Goal: Task Accomplishment & Management: Manage account settings

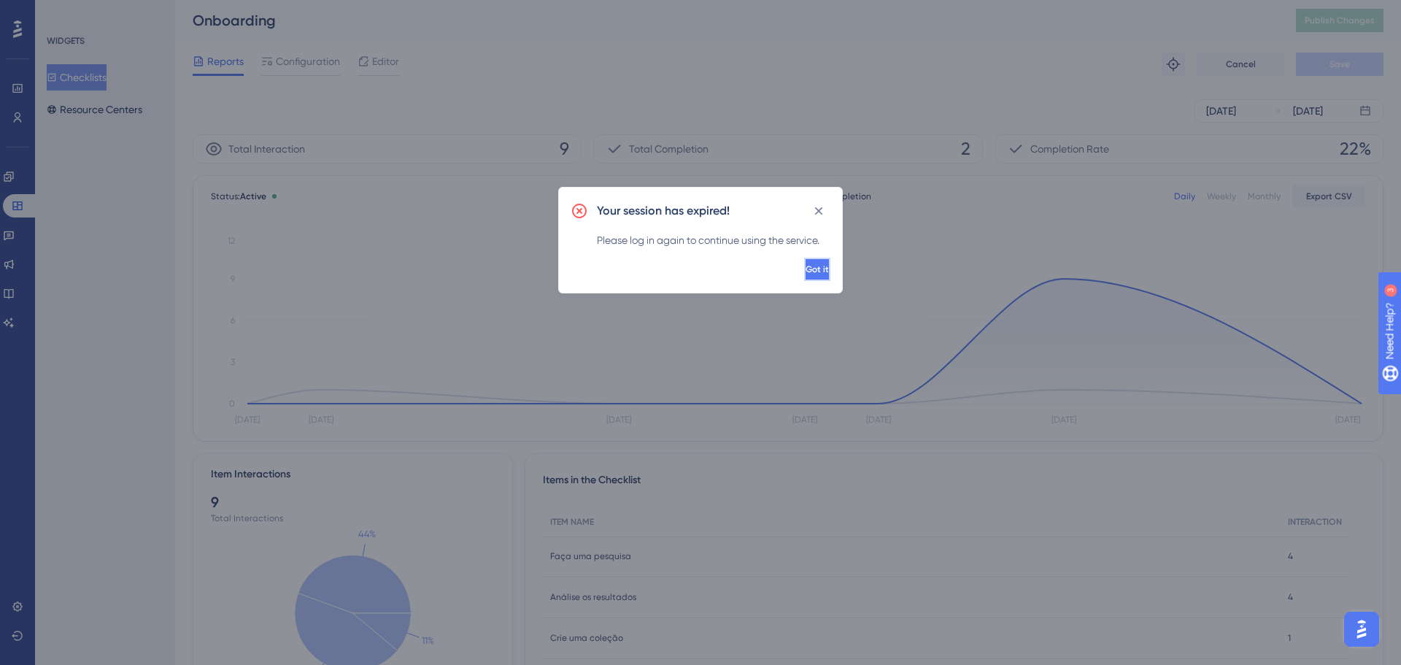
click at [805, 267] on button "Got it" at bounding box center [817, 269] width 26 height 23
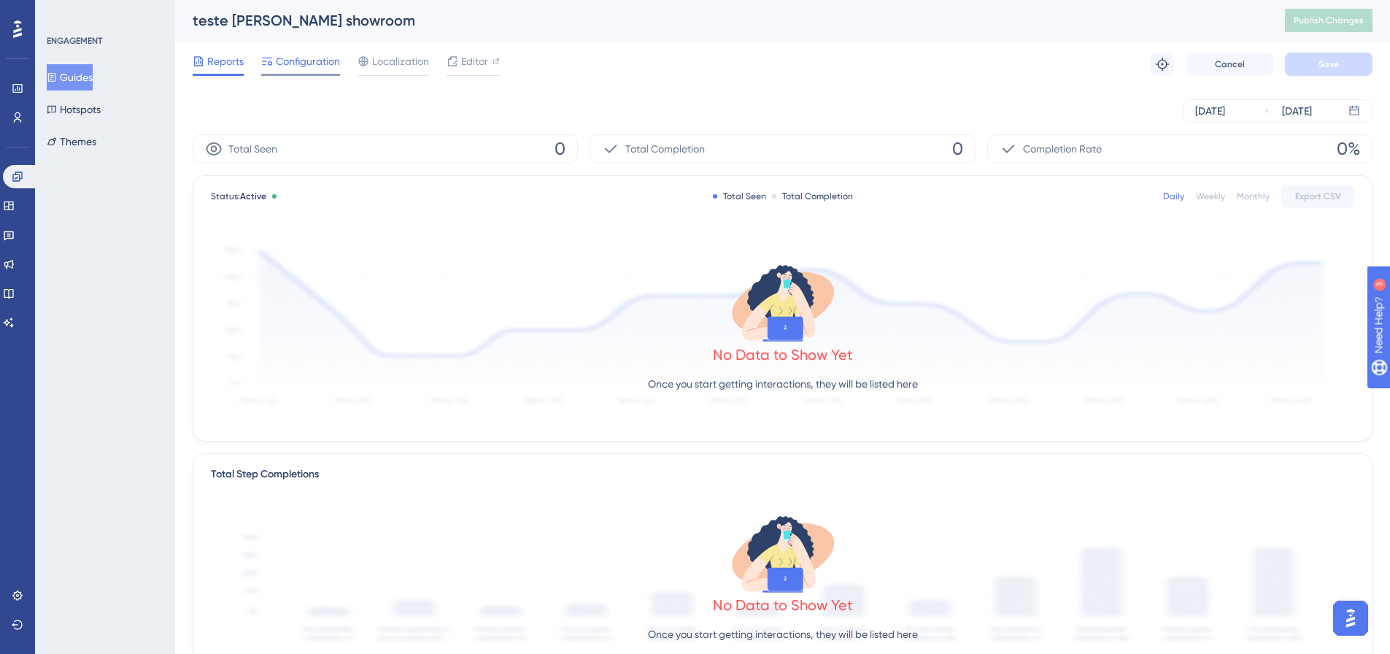
drag, startPoint x: 328, startPoint y: 58, endPoint x: 299, endPoint y: 58, distance: 28.5
click at [327, 58] on span "Configuration" at bounding box center [308, 62] width 64 height 18
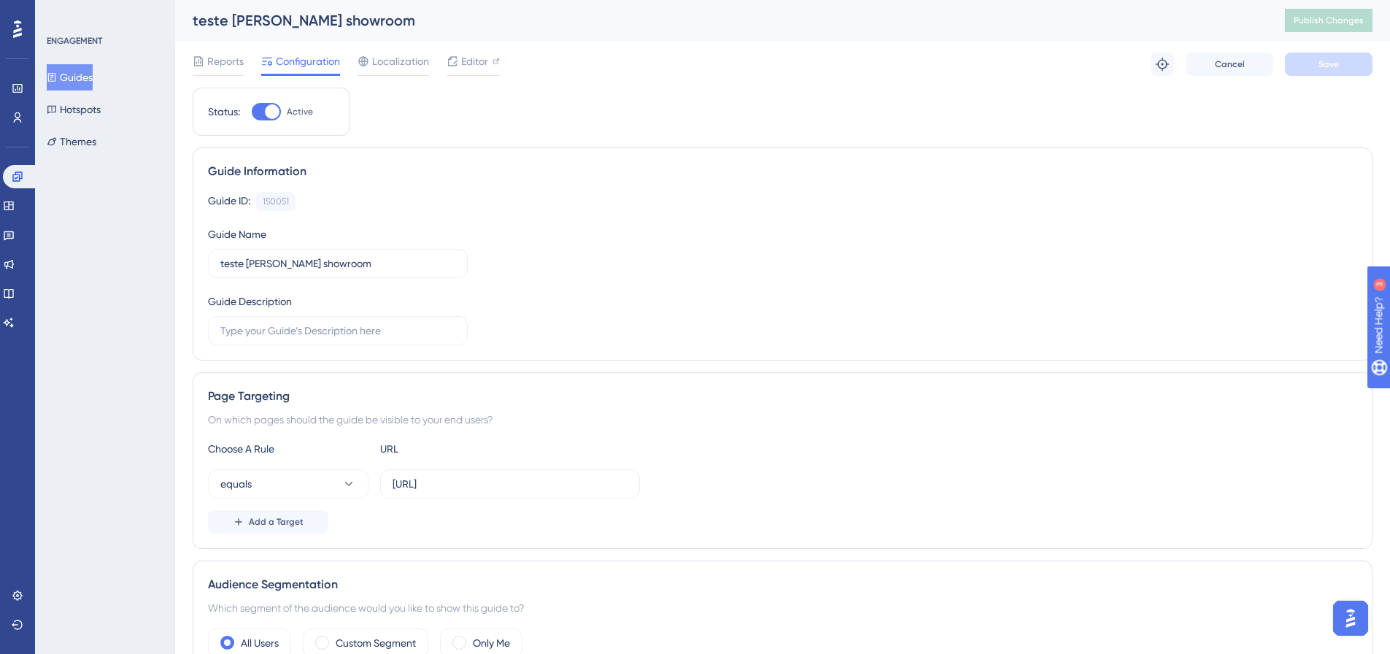
click at [228, 47] on div "Reports Configuration Localization Editor Troubleshoot Cancel Save" at bounding box center [783, 64] width 1180 height 47
click at [228, 50] on div "Reports Configuration Localization Editor Troubleshoot Cancel Save" at bounding box center [783, 64] width 1180 height 47
click at [230, 58] on span "Reports" at bounding box center [225, 62] width 36 height 18
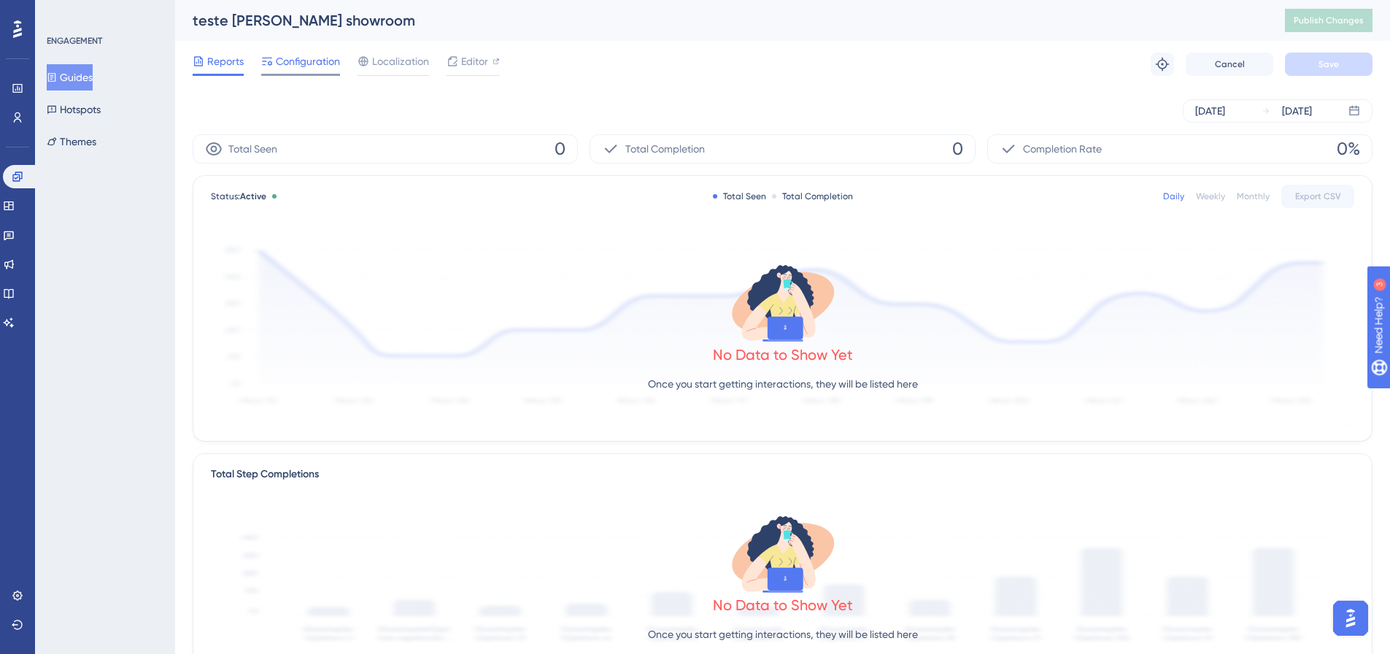
drag, startPoint x: 288, startPoint y: 60, endPoint x: 266, endPoint y: 60, distance: 22.6
click at [289, 60] on span "Configuration" at bounding box center [308, 62] width 64 height 18
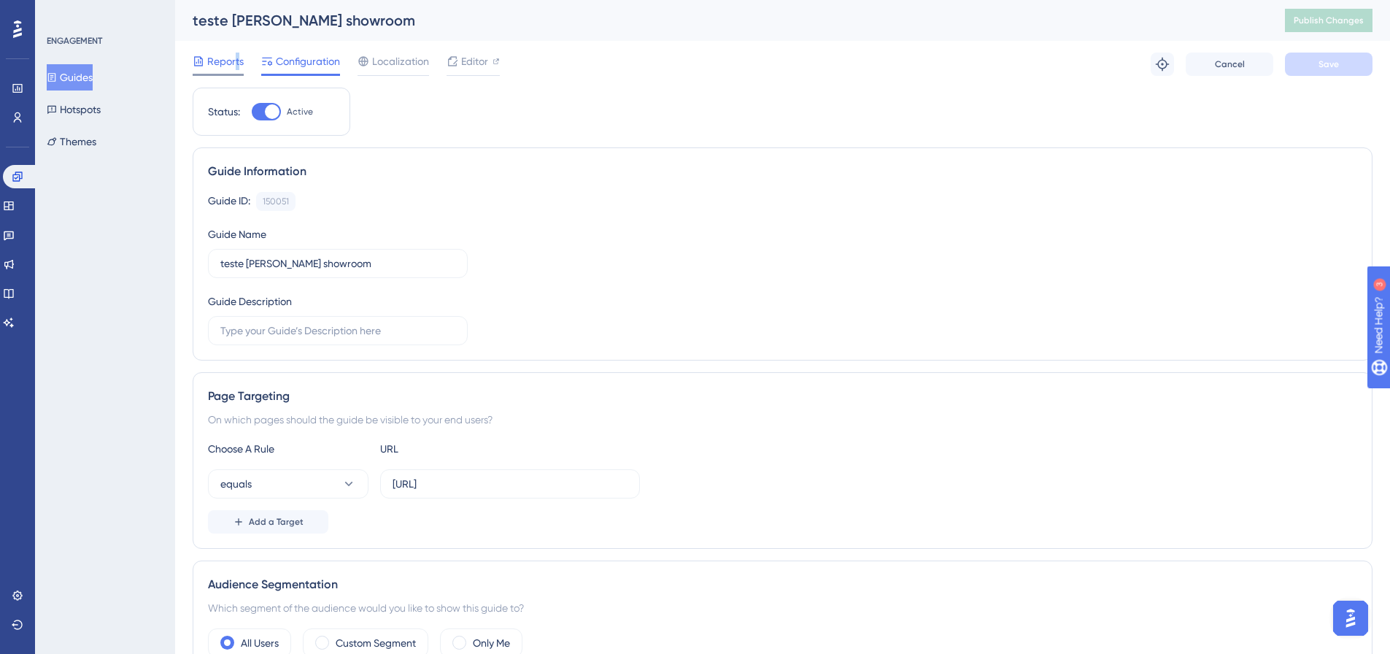
click at [236, 58] on span "Reports" at bounding box center [225, 62] width 36 height 18
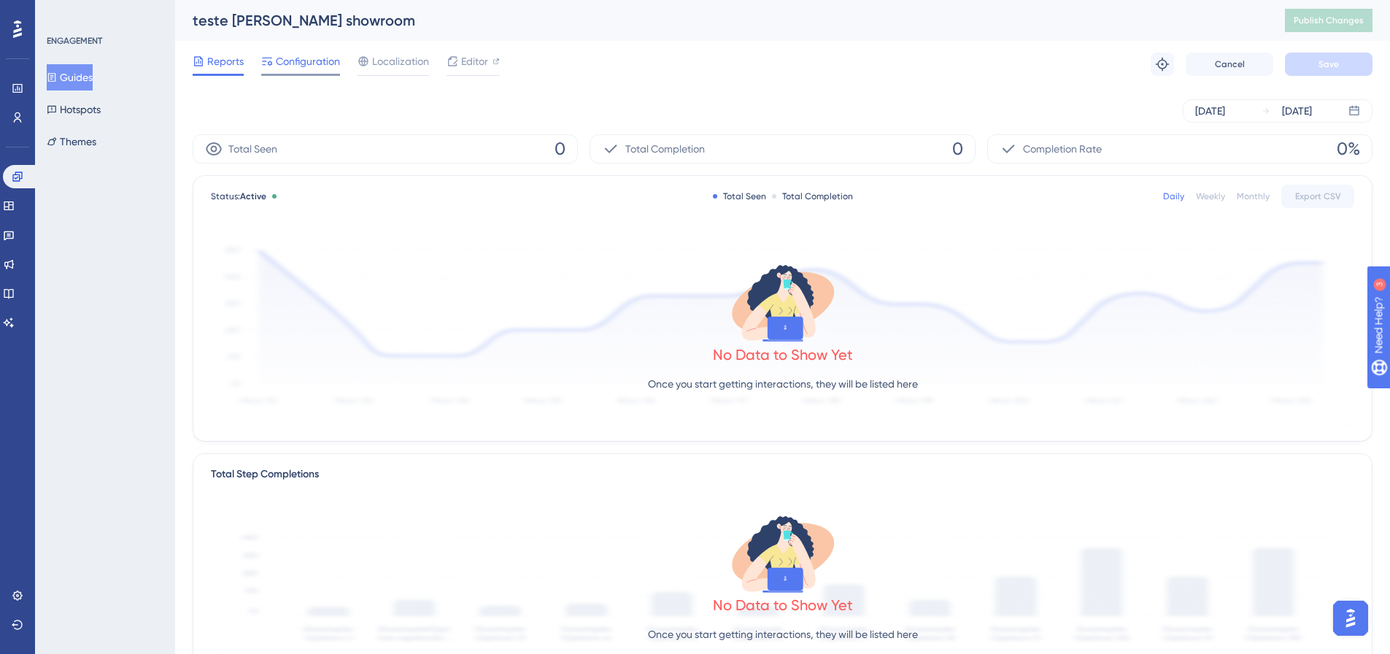
click at [273, 68] on div "Configuration" at bounding box center [300, 62] width 79 height 18
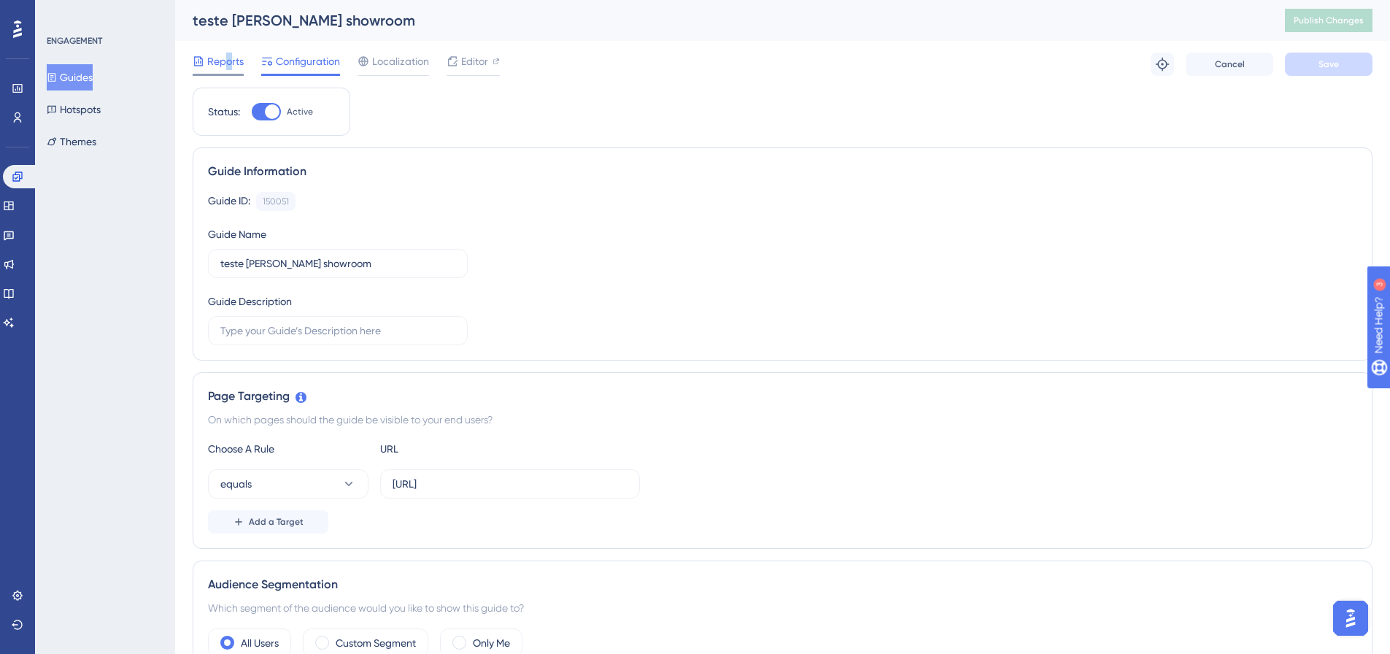
click at [228, 69] on span "Reports" at bounding box center [225, 62] width 36 height 18
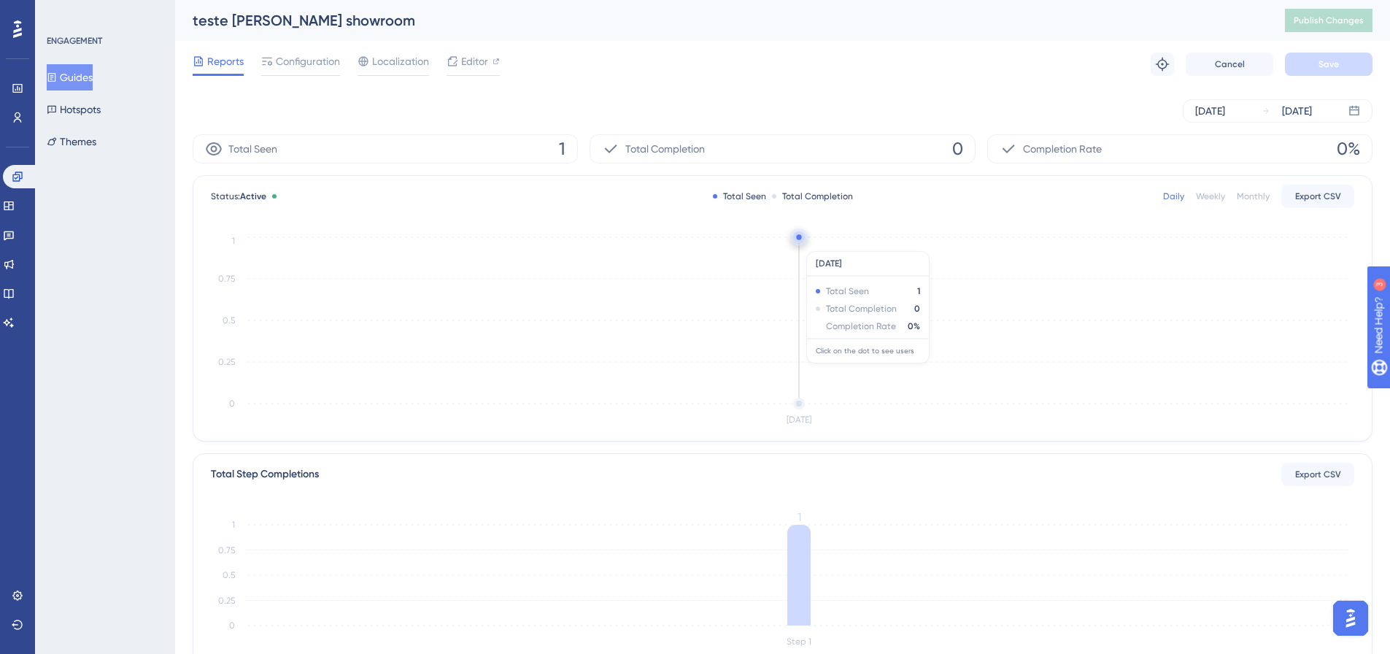
click at [797, 241] on circle at bounding box center [799, 238] width 5 height 5
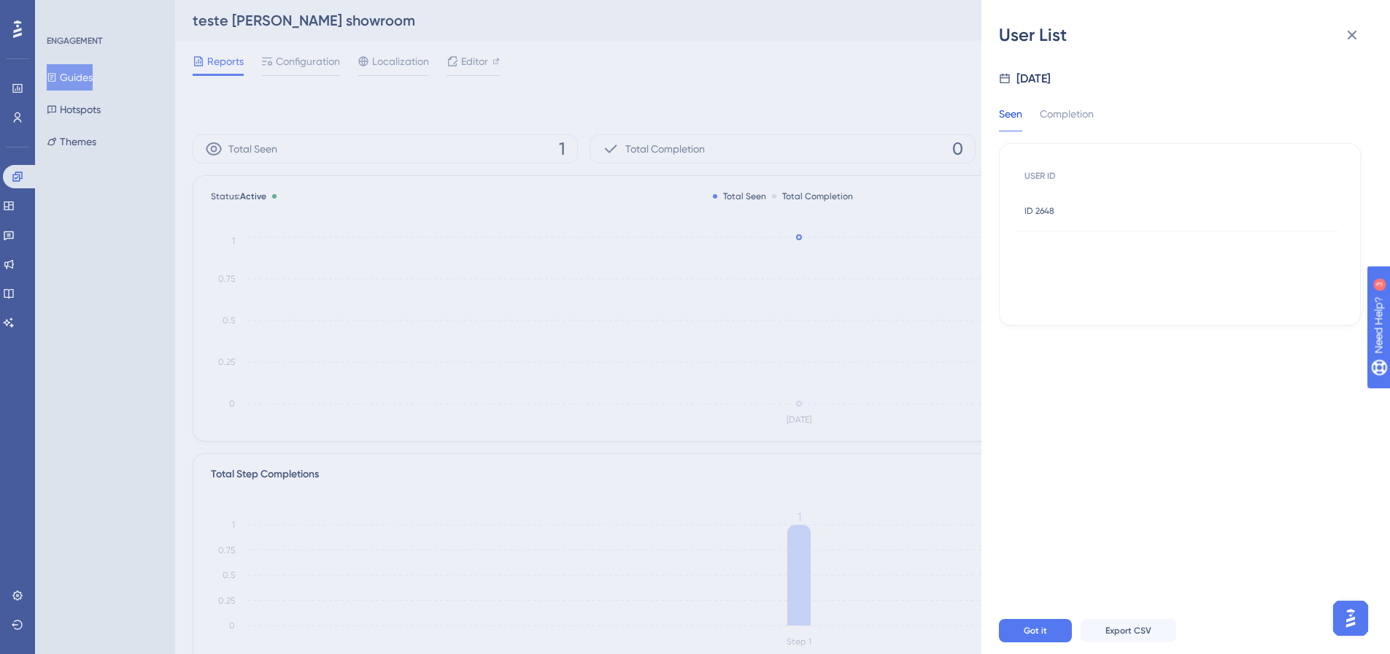
click at [1013, 105] on div "Seen" at bounding box center [1010, 118] width 23 height 26
click at [1072, 115] on div "Completion" at bounding box center [1067, 118] width 54 height 26
click at [1019, 125] on div "Seen" at bounding box center [1010, 118] width 23 height 26
click at [1048, 217] on div "ID 2648 ID 2648" at bounding box center [1039, 210] width 30 height 41
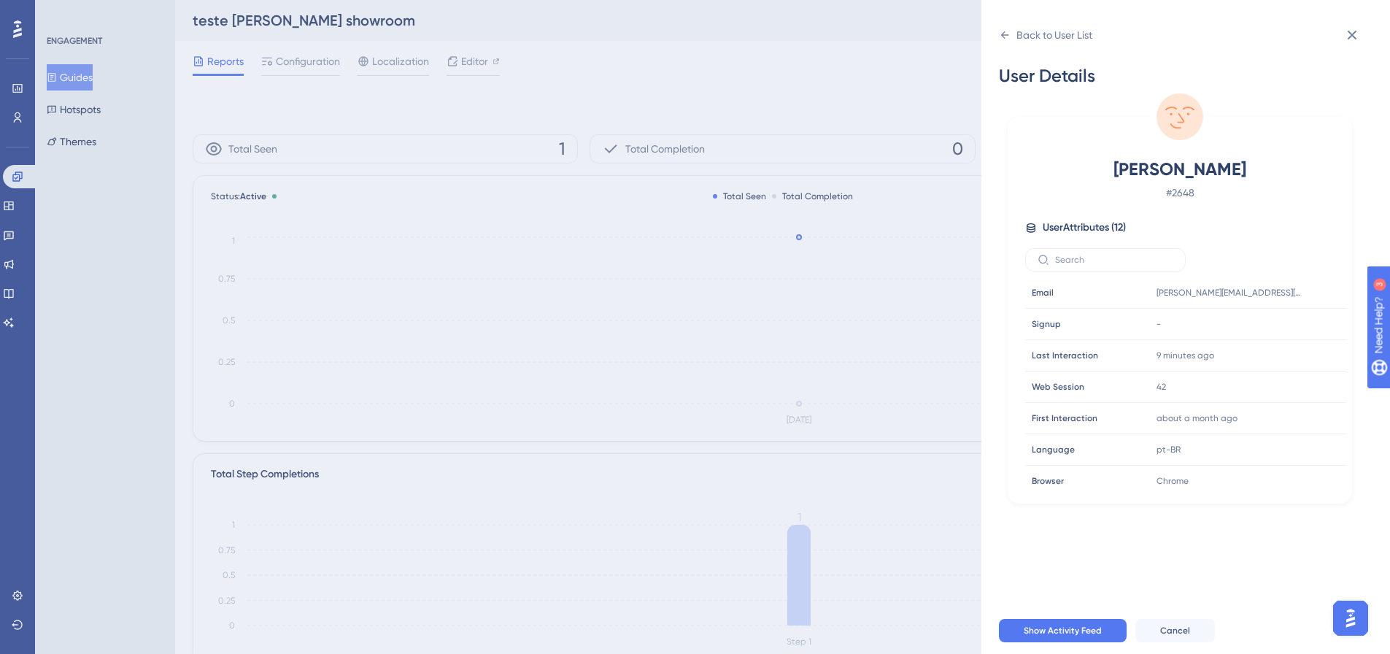
click at [778, 67] on div "Back to User List User Details Felipe # 2648 User Attributes ( 12 ) Email Email…" at bounding box center [695, 327] width 1390 height 654
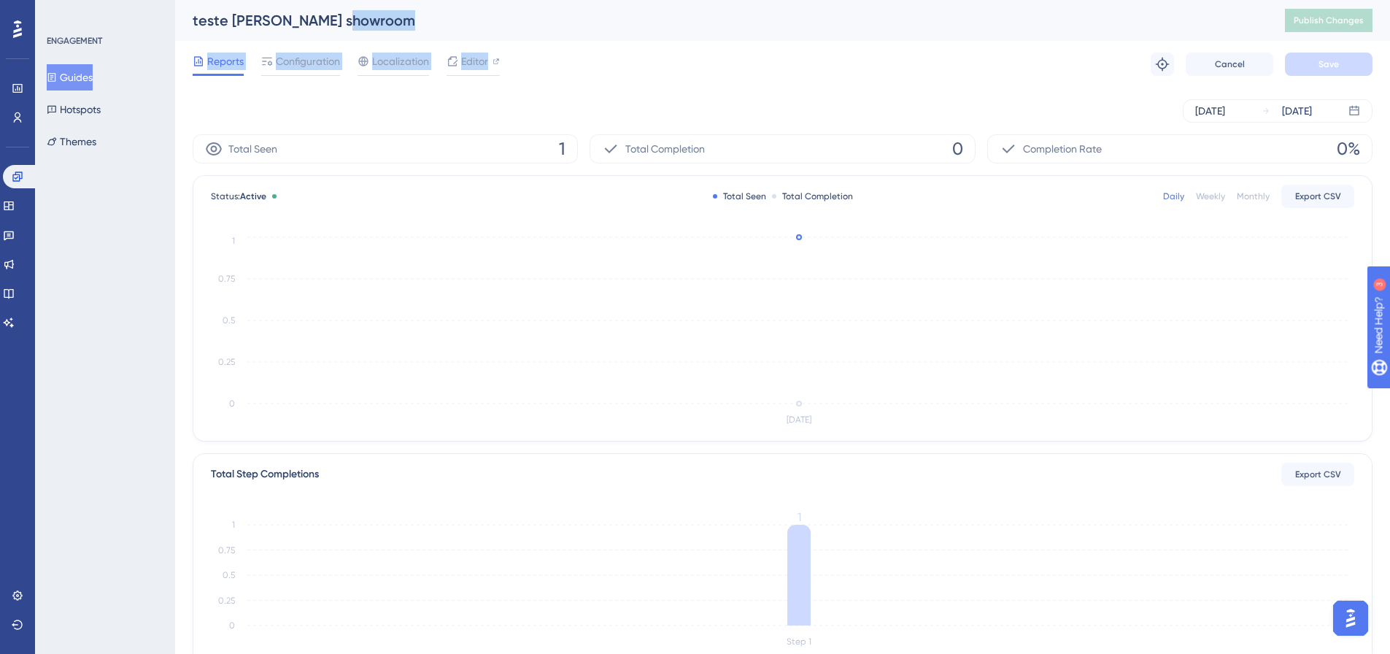
click at [775, 40] on div "teste felipe showroom Publish Changes Reports Configuration Localization Editor…" at bounding box center [783, 44] width 1180 height 88
click at [286, 61] on span "Configuration" at bounding box center [308, 62] width 64 height 18
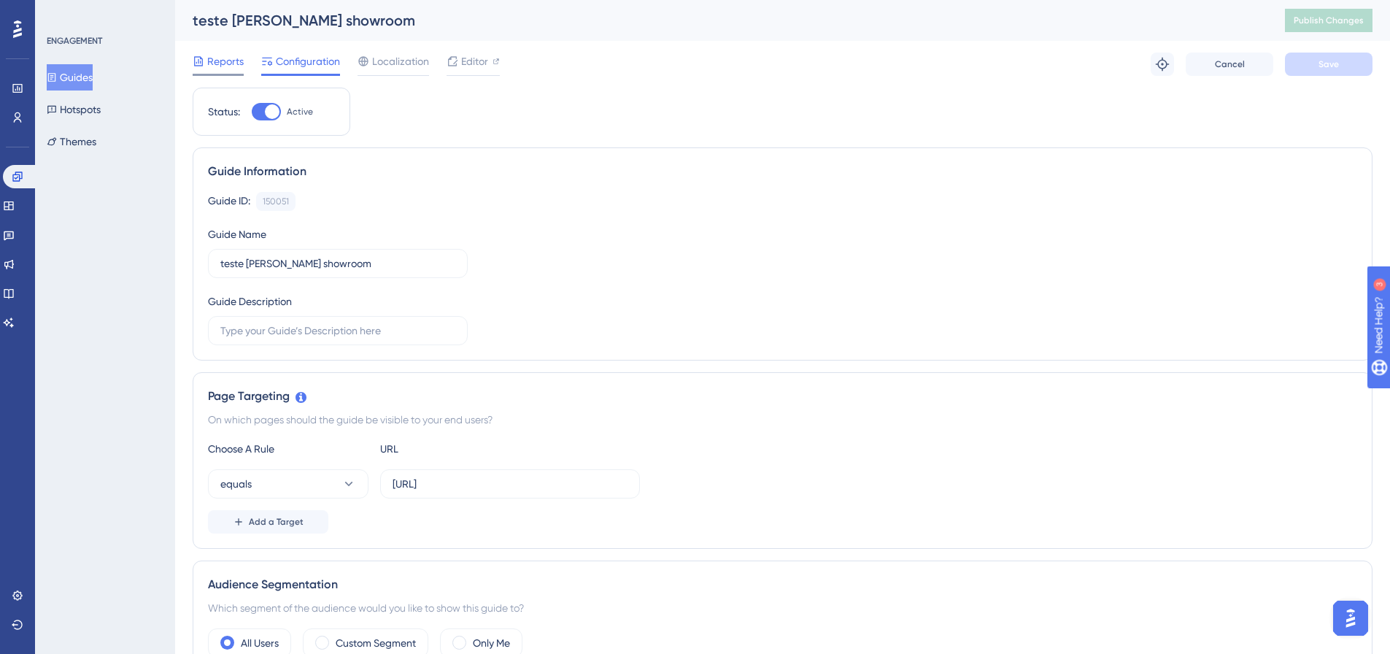
click at [206, 66] on div "Reports" at bounding box center [218, 62] width 51 height 18
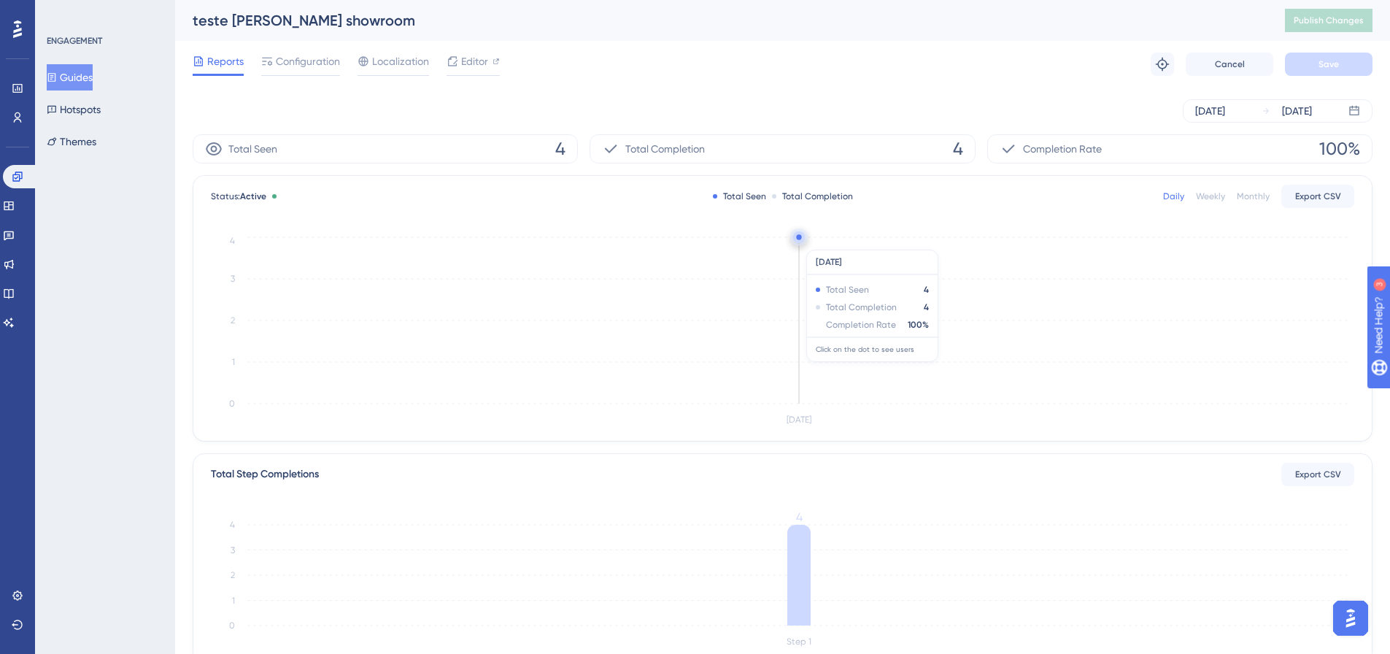
click at [803, 242] on icon "Aug 14 0 1 2 3 4" at bounding box center [782, 331] width 1143 height 196
click at [802, 241] on circle at bounding box center [799, 237] width 12 height 12
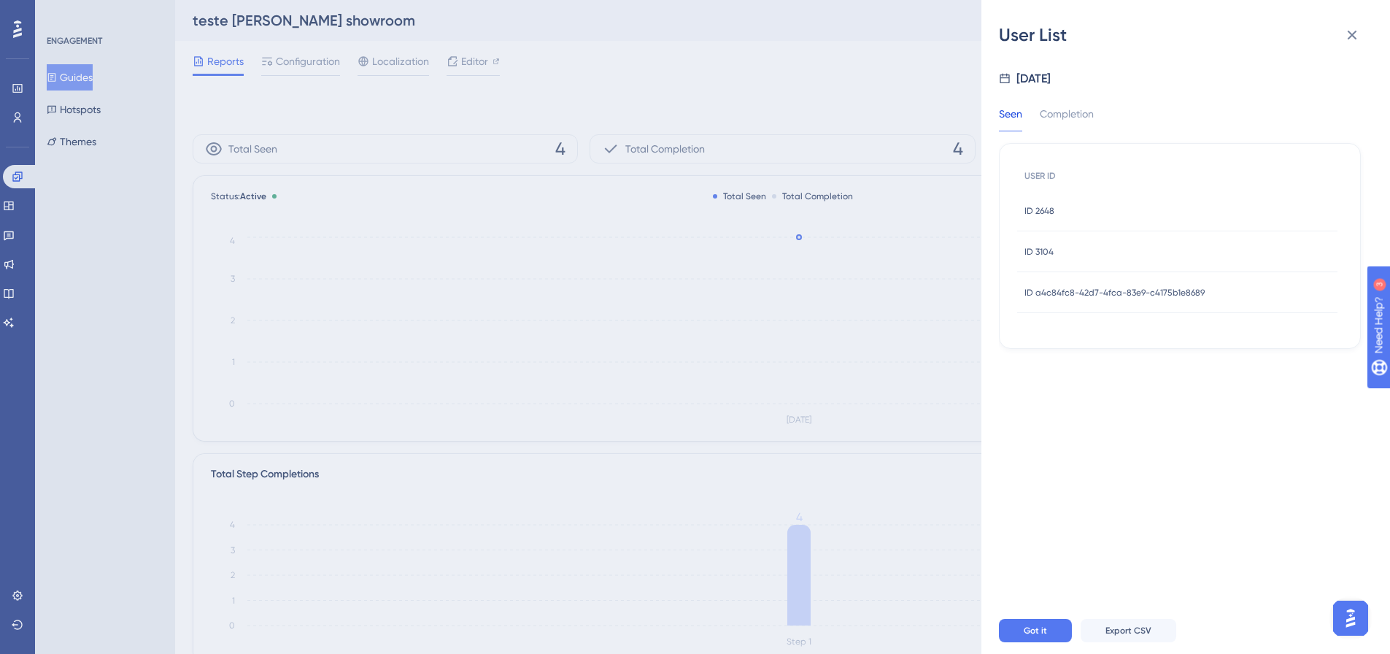
click at [1082, 258] on div "ID 3104 ID 3104" at bounding box center [1177, 251] width 320 height 41
click at [1052, 251] on span "ID 3104" at bounding box center [1038, 252] width 29 height 12
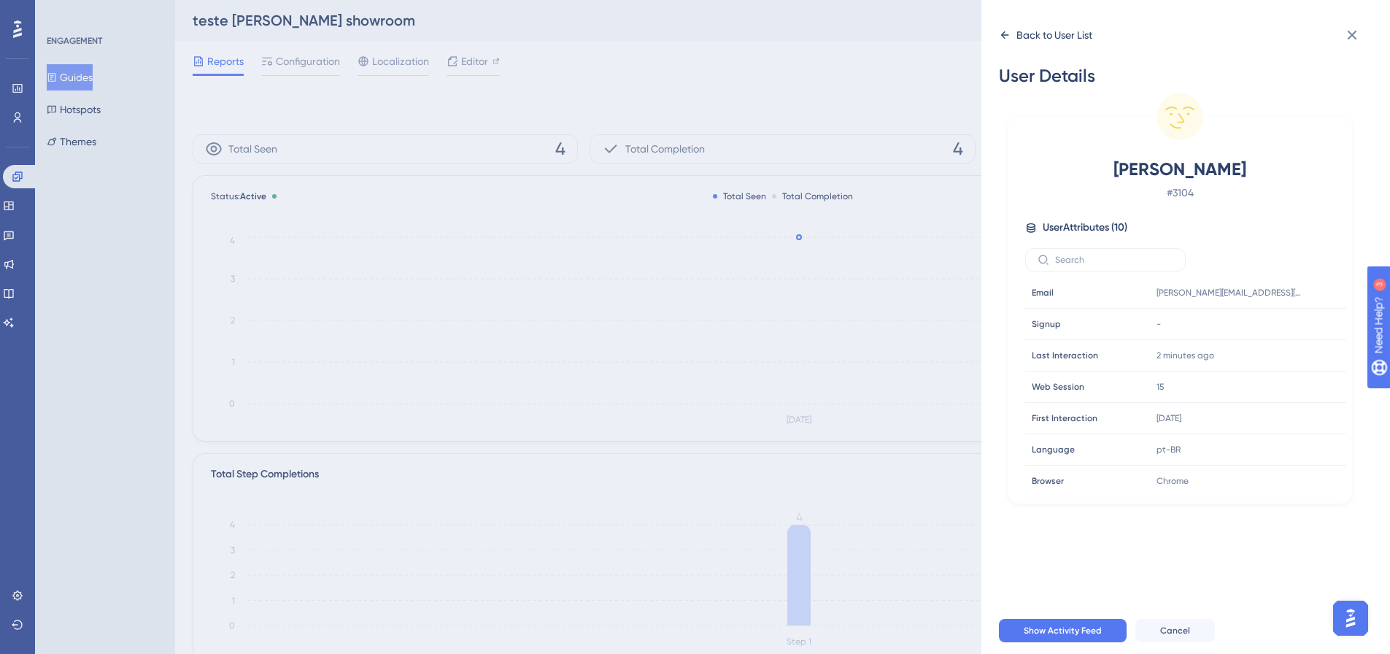
click at [1007, 31] on icon at bounding box center [1005, 35] width 12 height 12
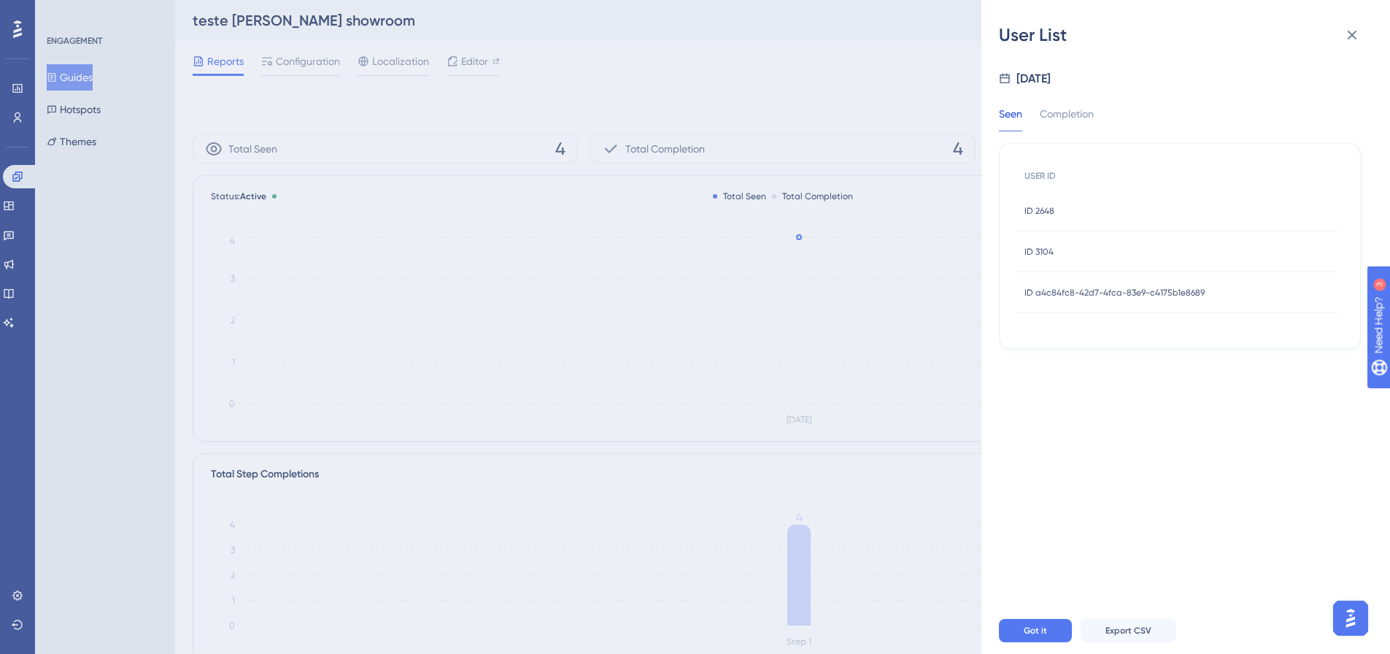
click at [1072, 293] on span "ID a4c84fc8-42d7-4fca-83e9-c4175b1e8689" at bounding box center [1114, 293] width 180 height 12
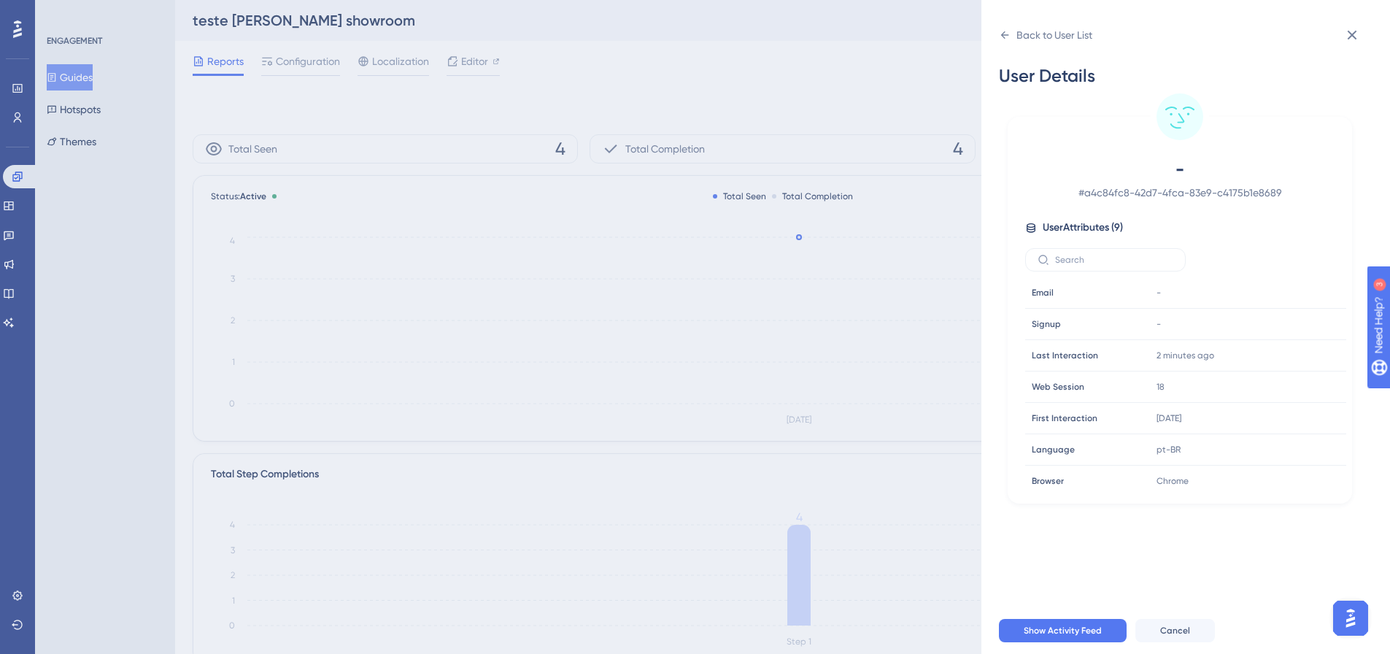
click at [805, 76] on div "Back to User List User Details - # a4c84fc8-42d7-4fca-83e9-c4175b1e8689 User At…" at bounding box center [695, 327] width 1390 height 654
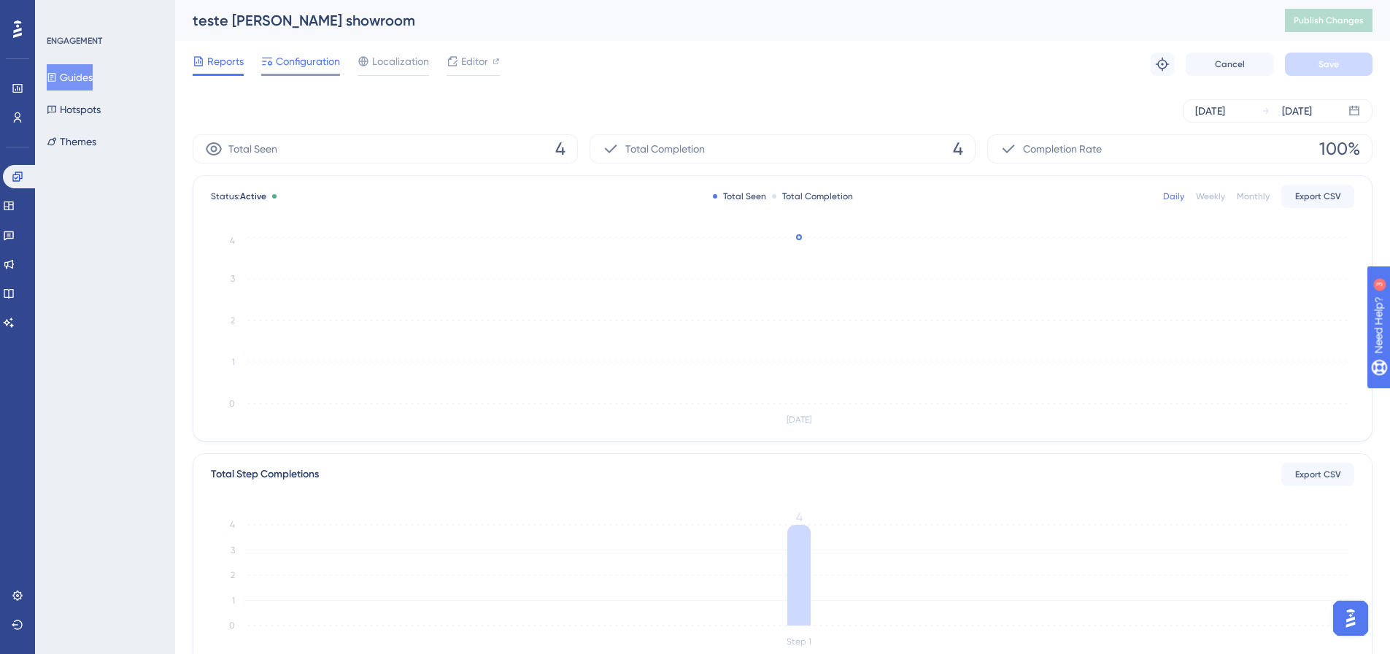
click at [301, 55] on span "Configuration" at bounding box center [308, 62] width 64 height 18
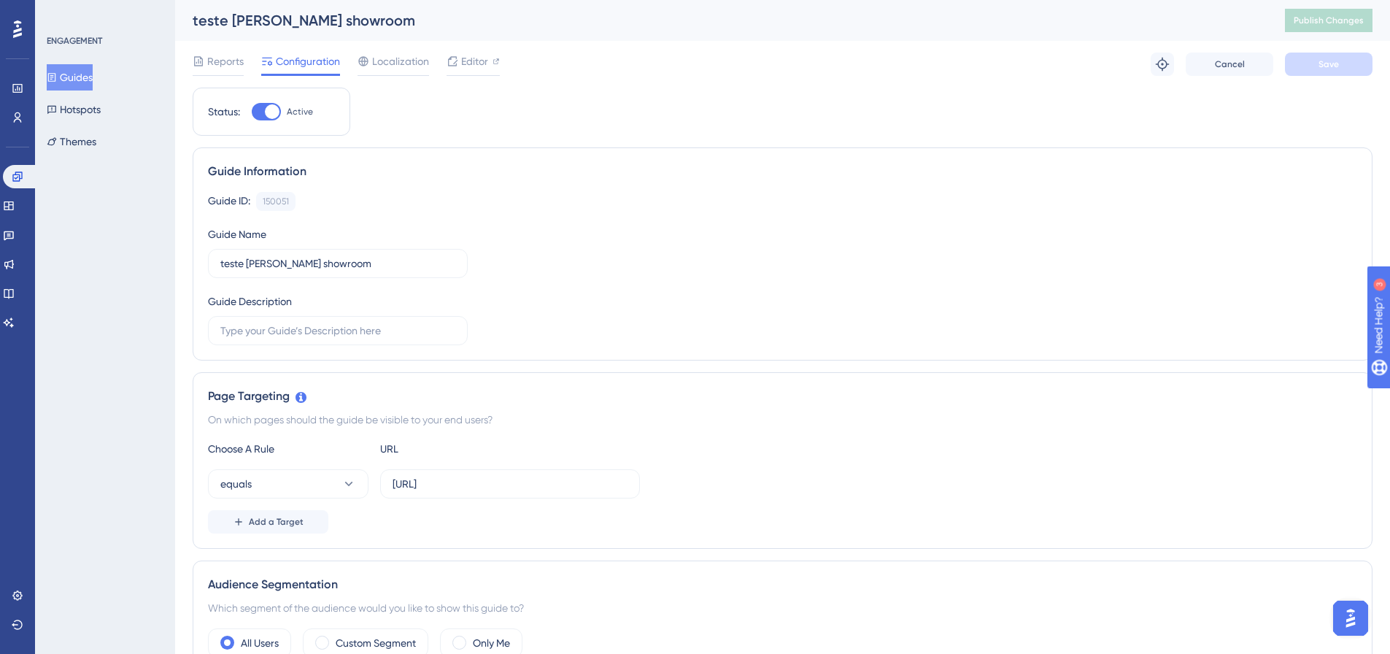
click at [274, 115] on div at bounding box center [272, 111] width 15 height 15
click at [252, 112] on input "Active" at bounding box center [251, 112] width 1 height 1
checkbox input "false"
click at [1338, 53] on button "Save" at bounding box center [1329, 64] width 88 height 23
click at [1337, 15] on span "Publish Changes" at bounding box center [1328, 21] width 70 height 12
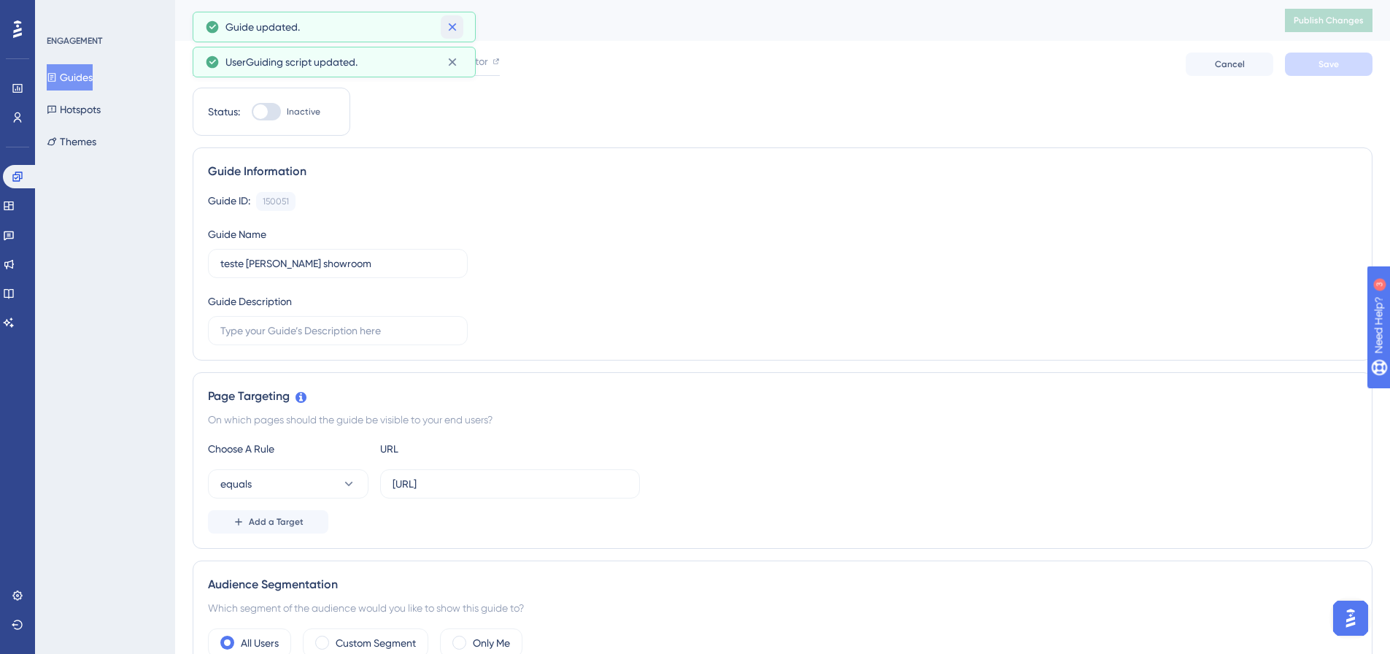
click at [457, 26] on icon at bounding box center [452, 27] width 15 height 15
click at [452, 27] on icon at bounding box center [452, 27] width 8 height 8
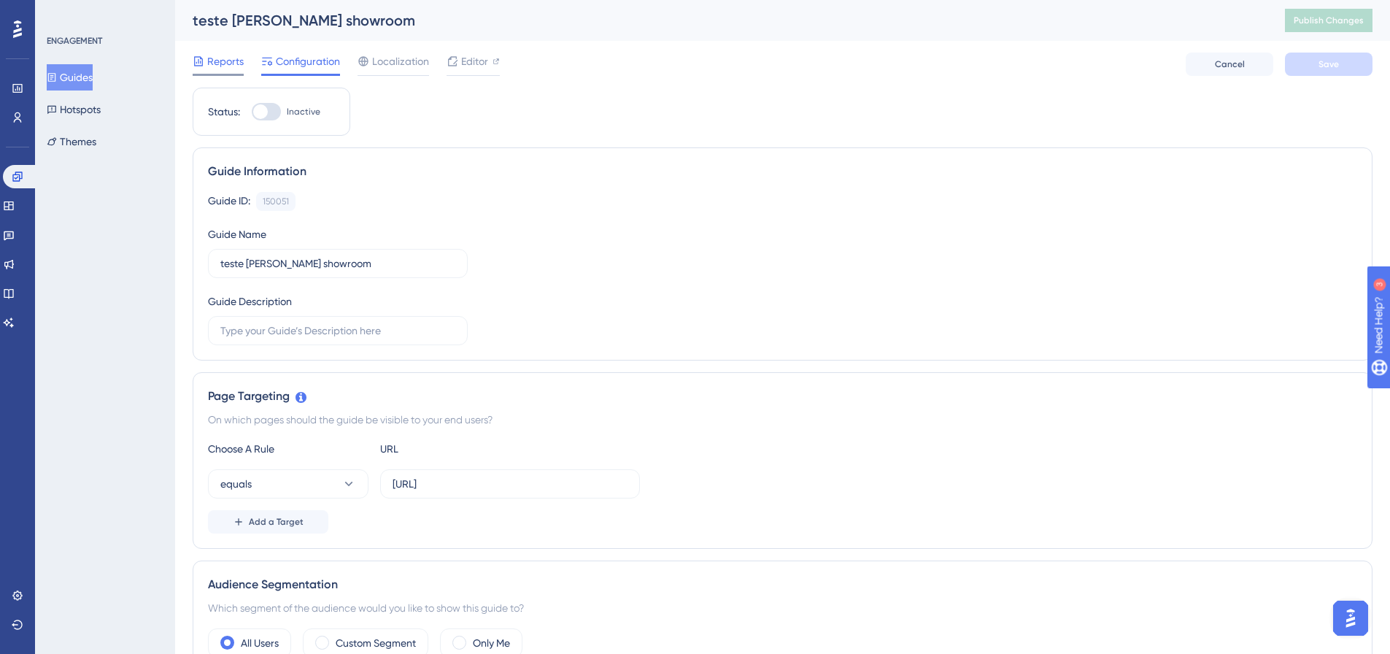
click at [233, 59] on span "Reports" at bounding box center [225, 62] width 36 height 18
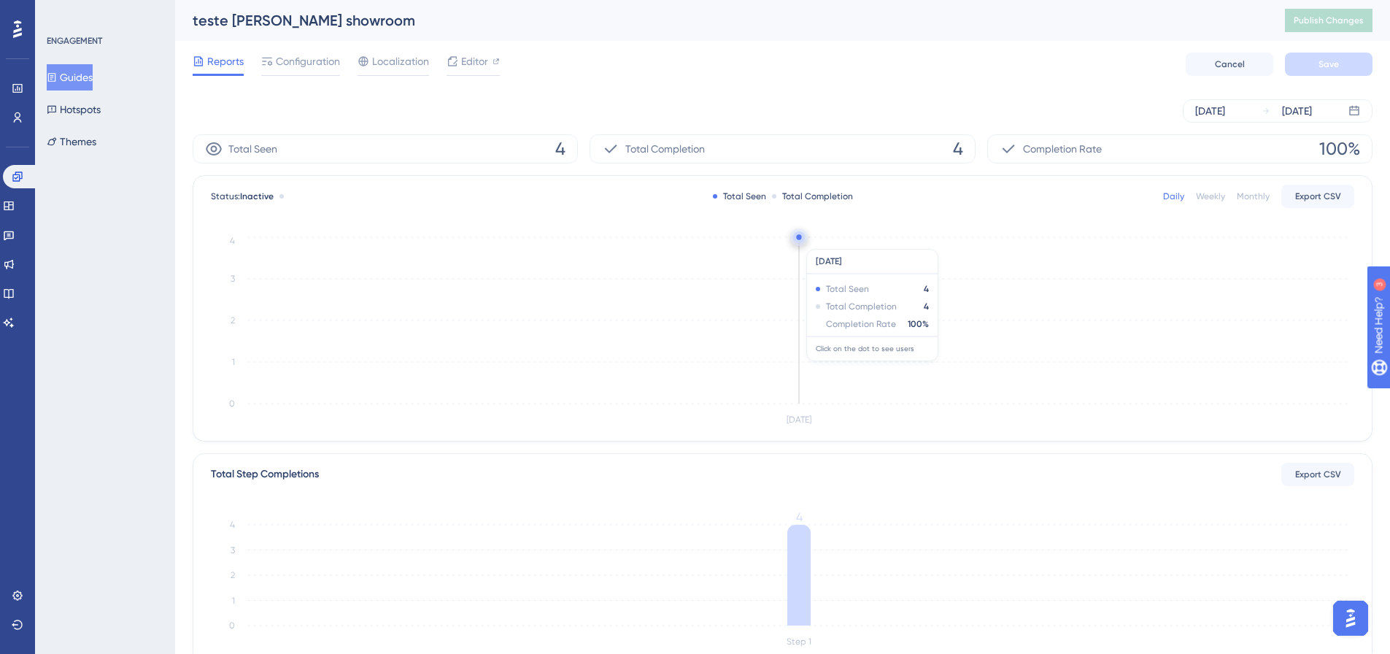
click at [802, 241] on icon at bounding box center [799, 237] width 12 height 12
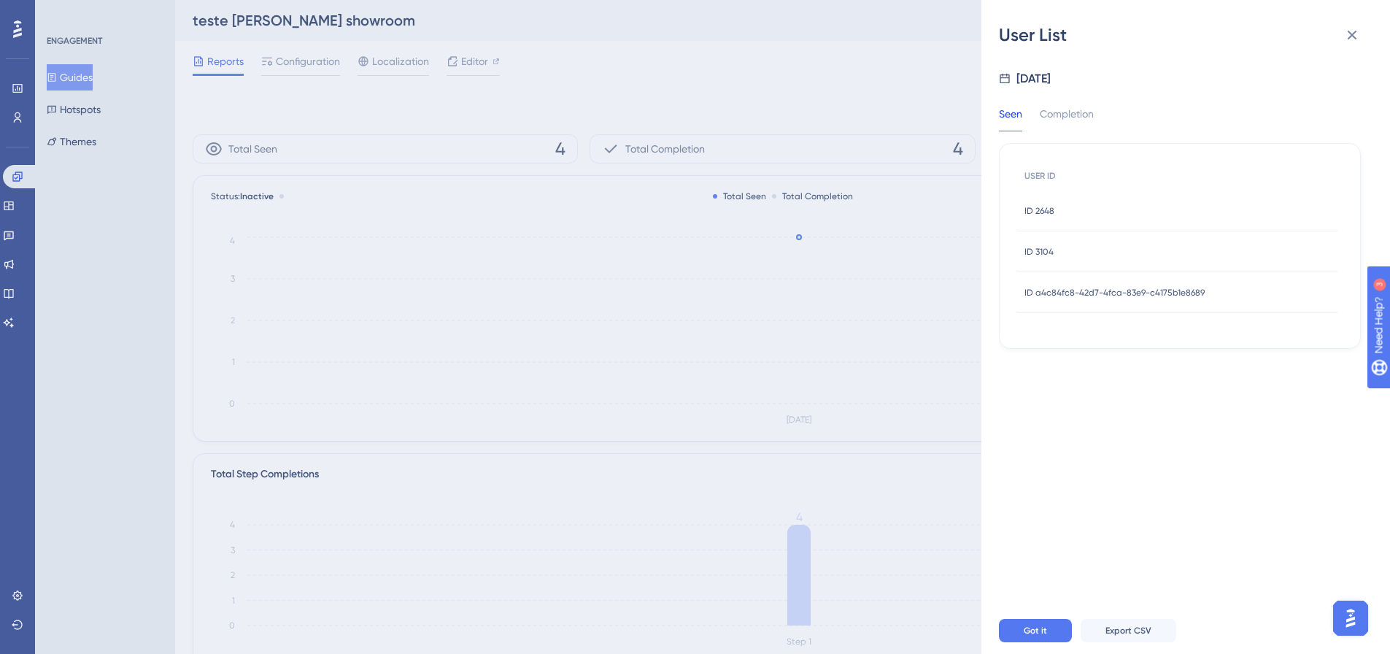
click at [1094, 287] on span "ID a4c84fc8-42d7-4fca-83e9-c4175b1e8689" at bounding box center [1114, 293] width 180 height 12
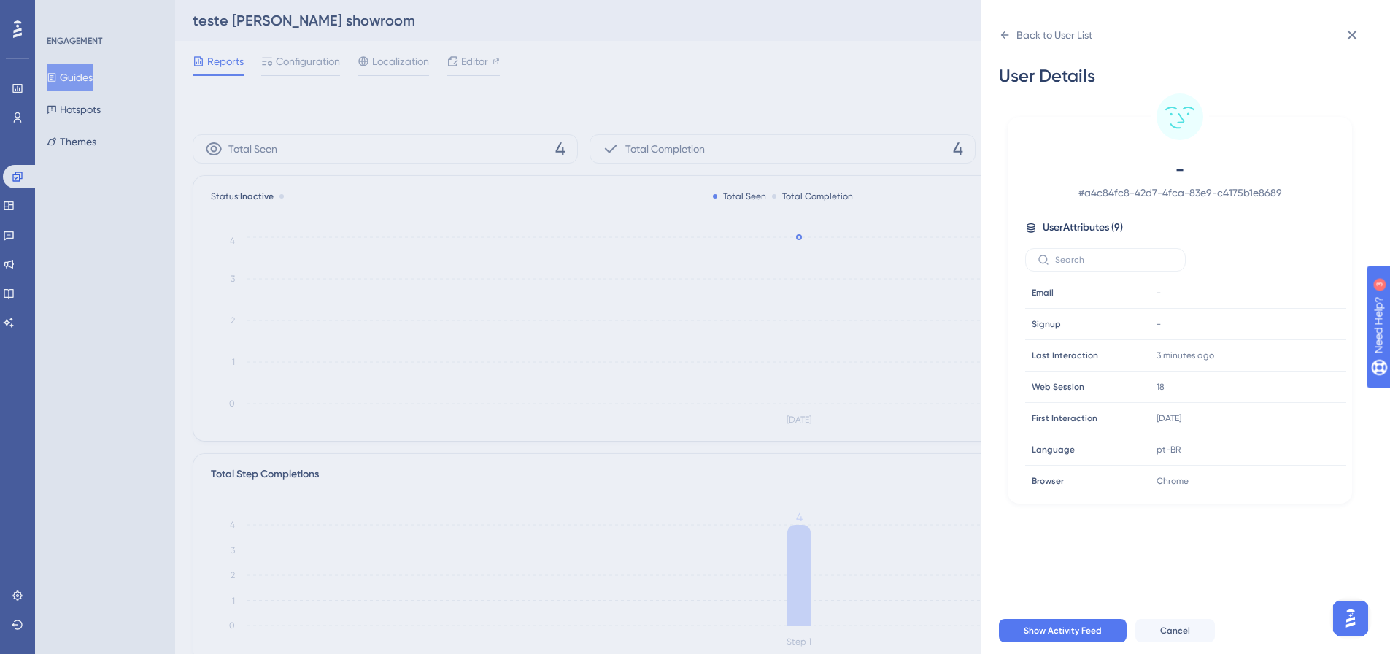
click at [800, 264] on div "Back to User List User Details - # a4c84fc8-42d7-4fca-83e9-c4175b1e8689 User At…" at bounding box center [695, 327] width 1390 height 654
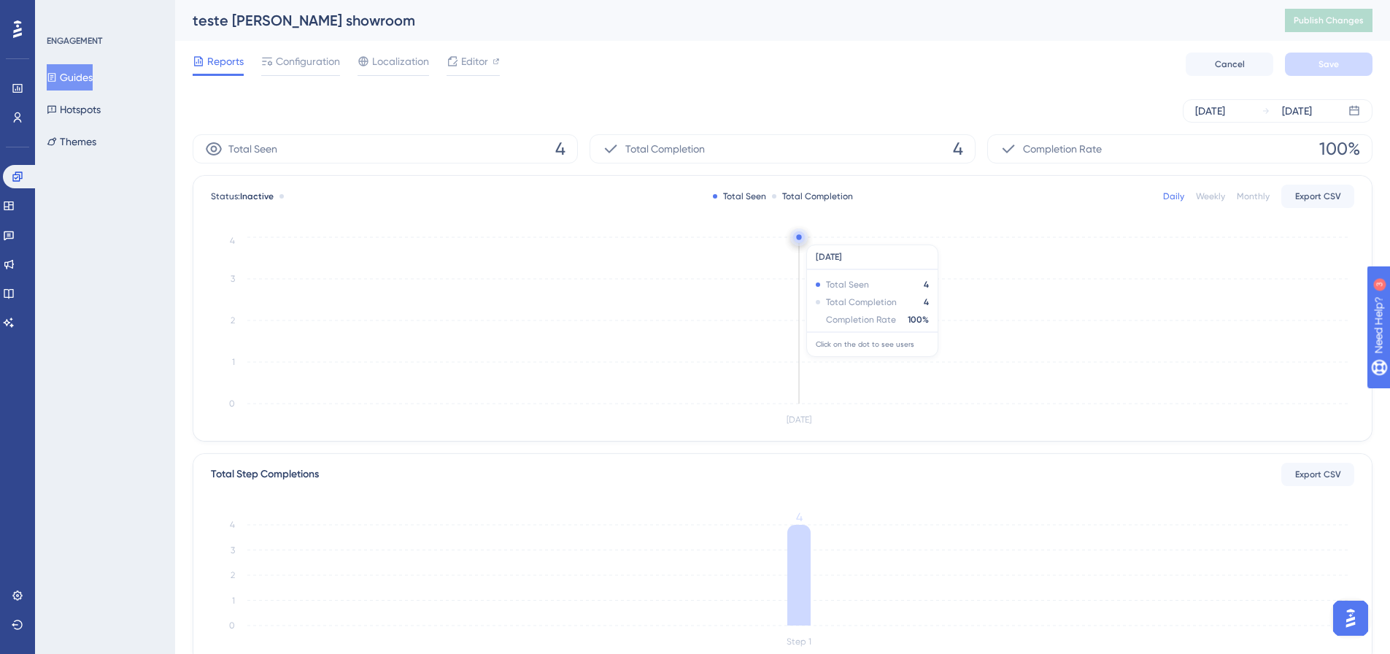
click at [803, 237] on circle at bounding box center [799, 237] width 12 height 12
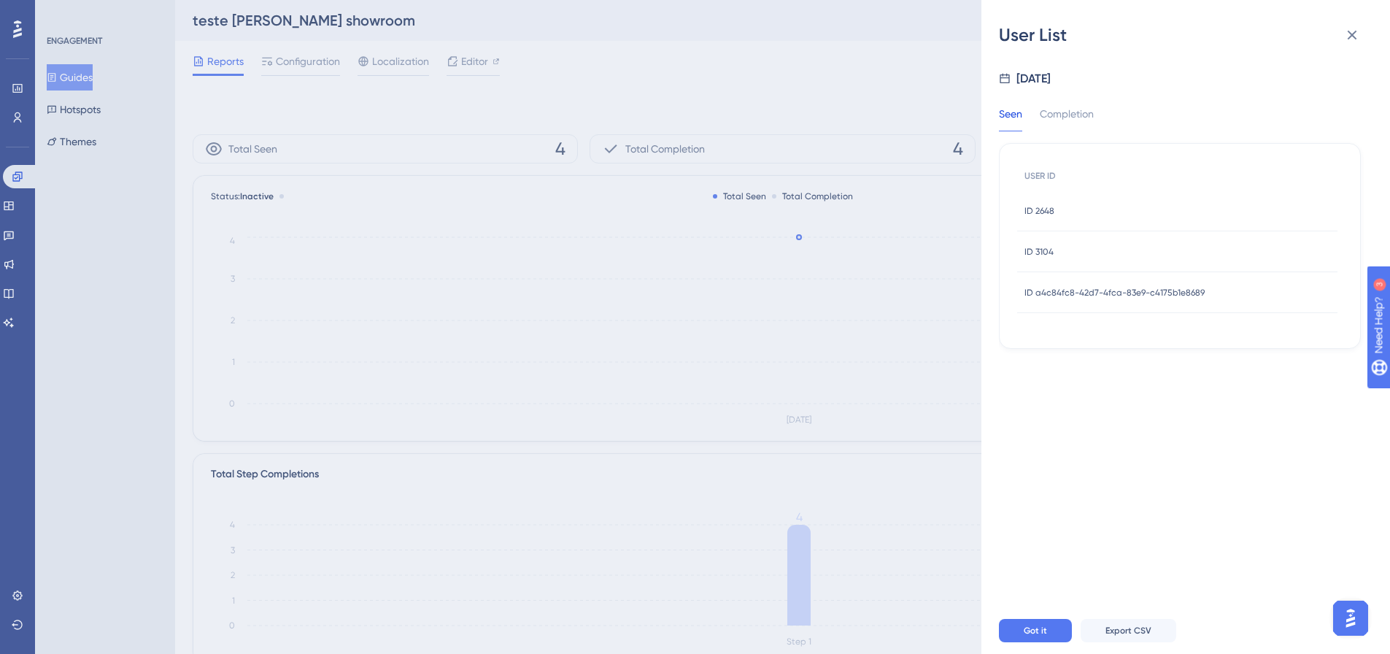
click at [1056, 244] on div "ID 3104 ID 3104" at bounding box center [1177, 251] width 320 height 41
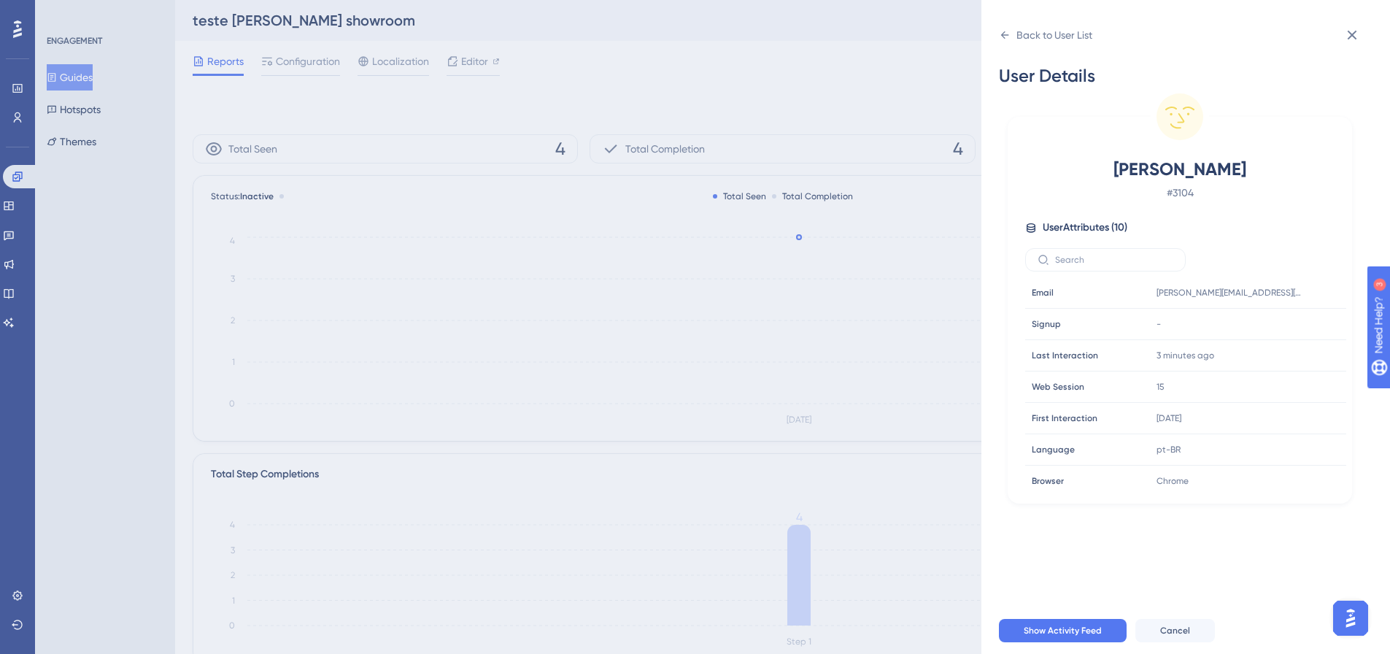
click at [758, 155] on div "Back to User List User Details Anderson # 3104 User Attributes ( 10 ) Email Ema…" at bounding box center [695, 327] width 1390 height 654
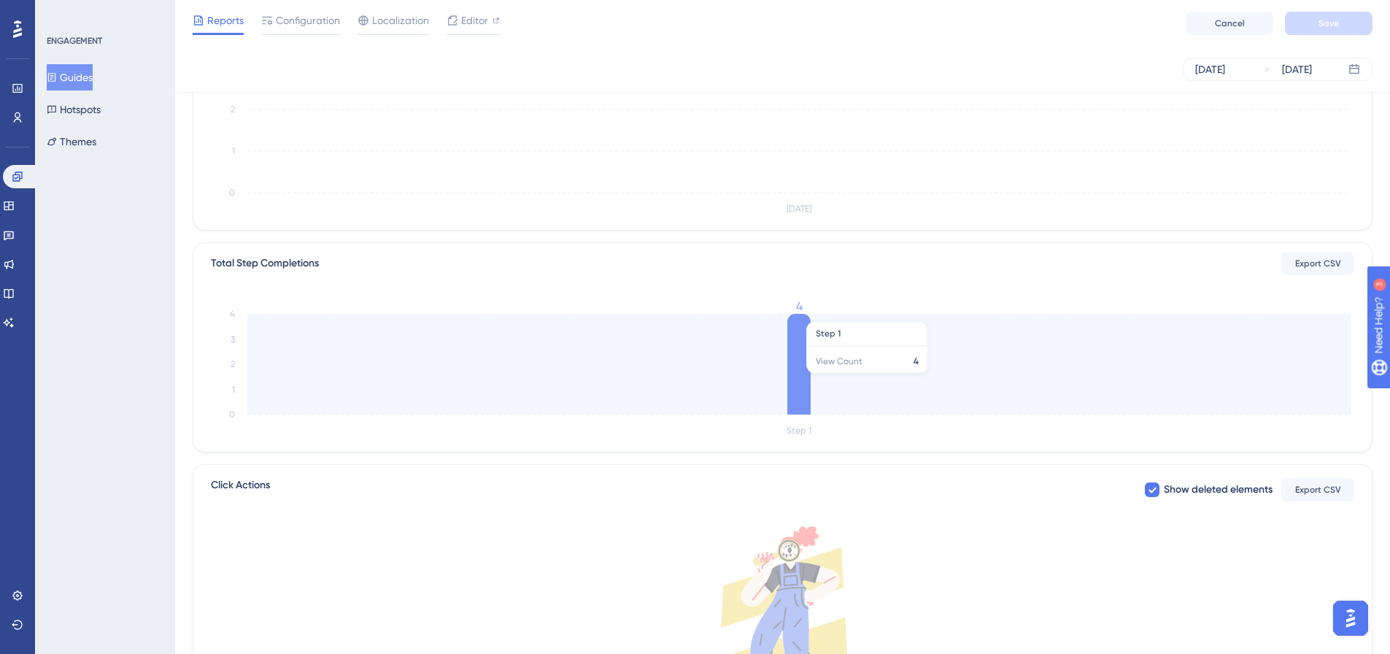
scroll to position [219, 0]
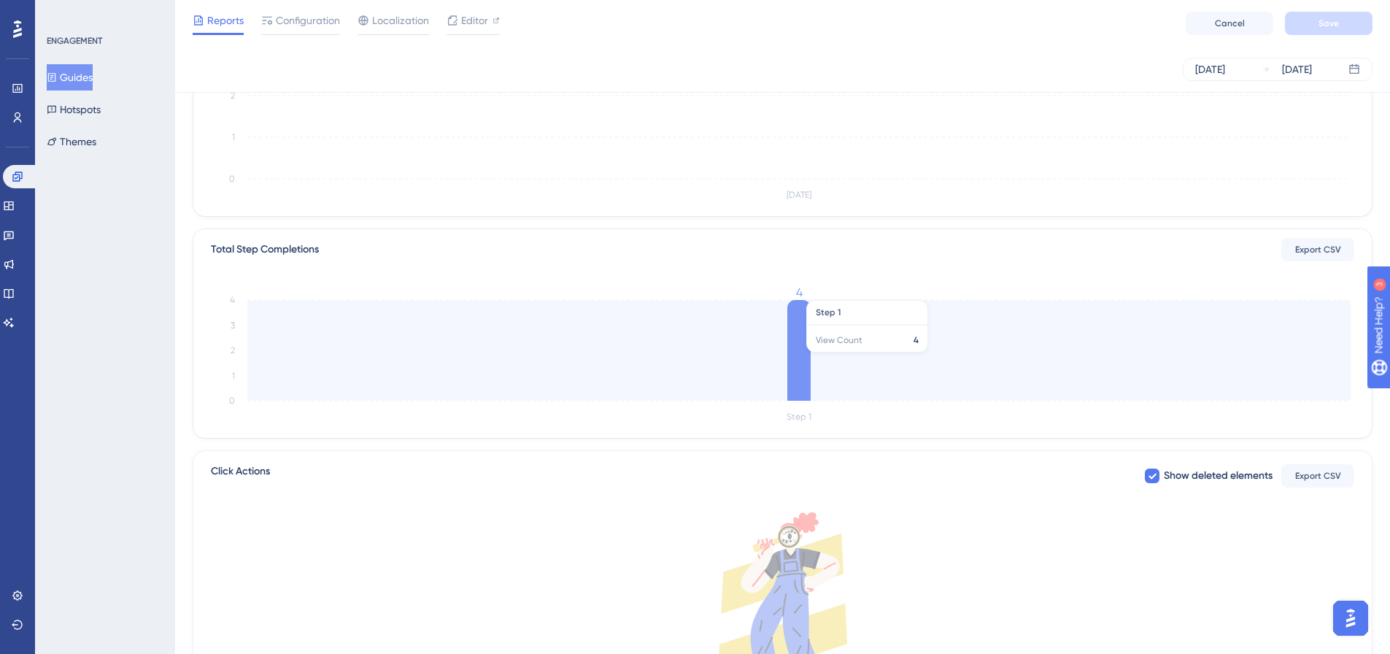
click at [795, 355] on icon at bounding box center [798, 350] width 23 height 101
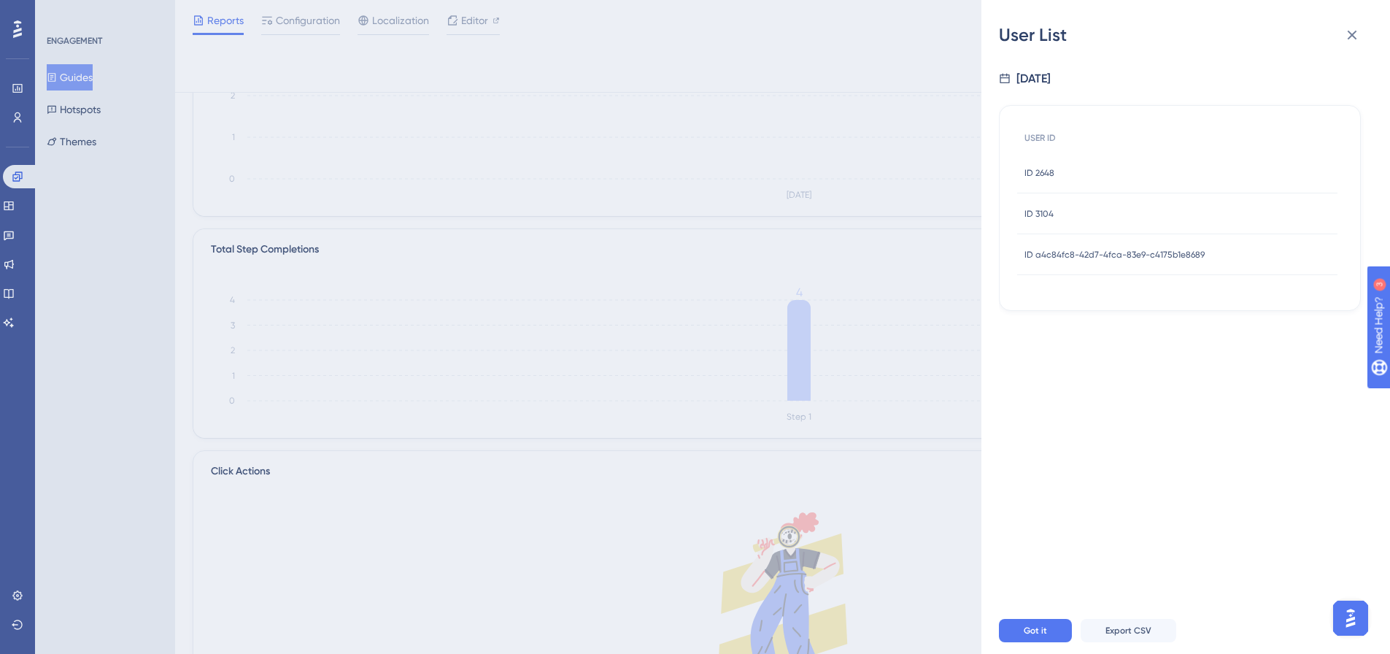
click at [1051, 78] on div "8/14/2025" at bounding box center [1033, 79] width 34 height 18
click at [1041, 136] on span "USER ID" at bounding box center [1039, 138] width 31 height 12
click at [1031, 167] on span "ID 2648" at bounding box center [1039, 173] width 30 height 12
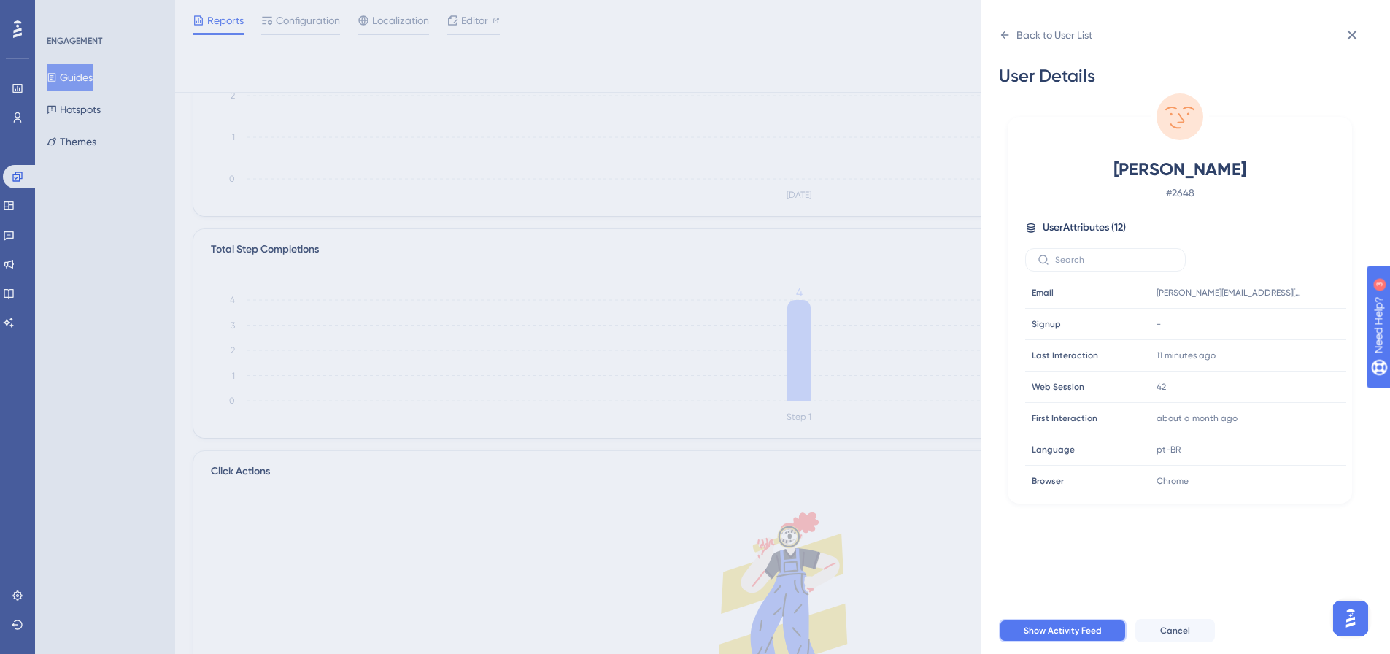
click at [1086, 636] on span "Show Activity Feed" at bounding box center [1063, 630] width 78 height 12
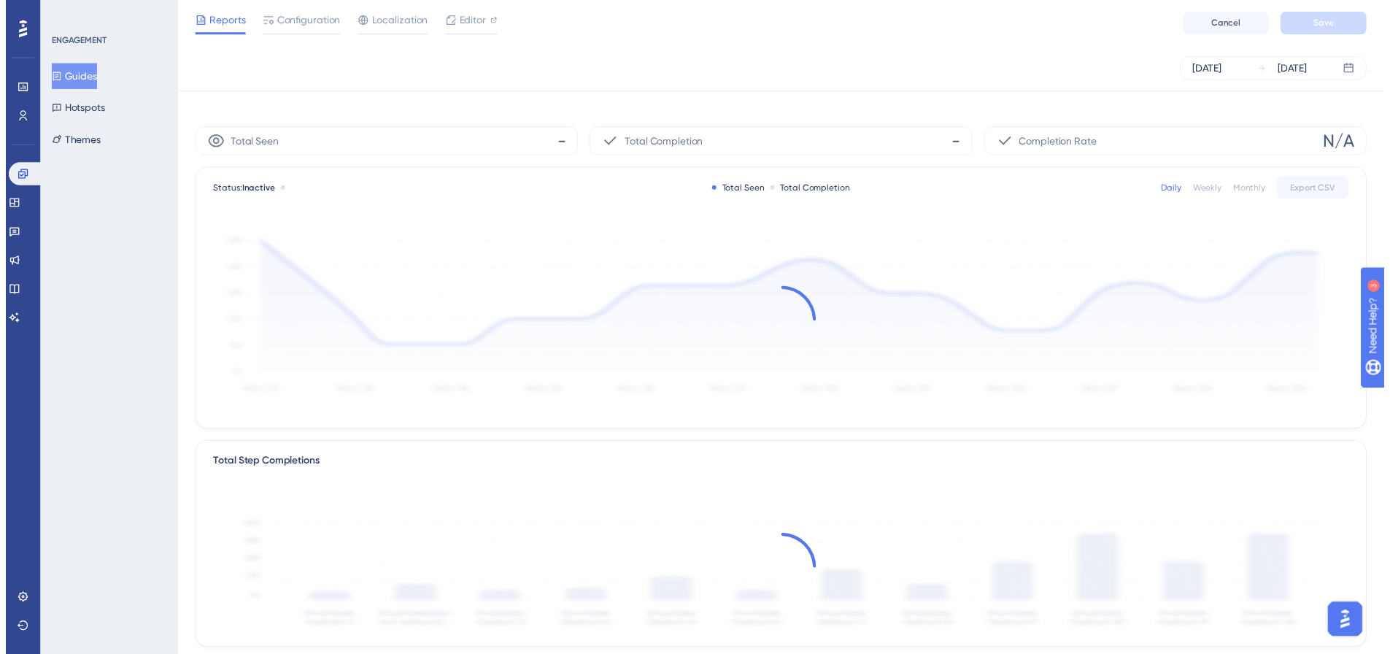
scroll to position [219, 0]
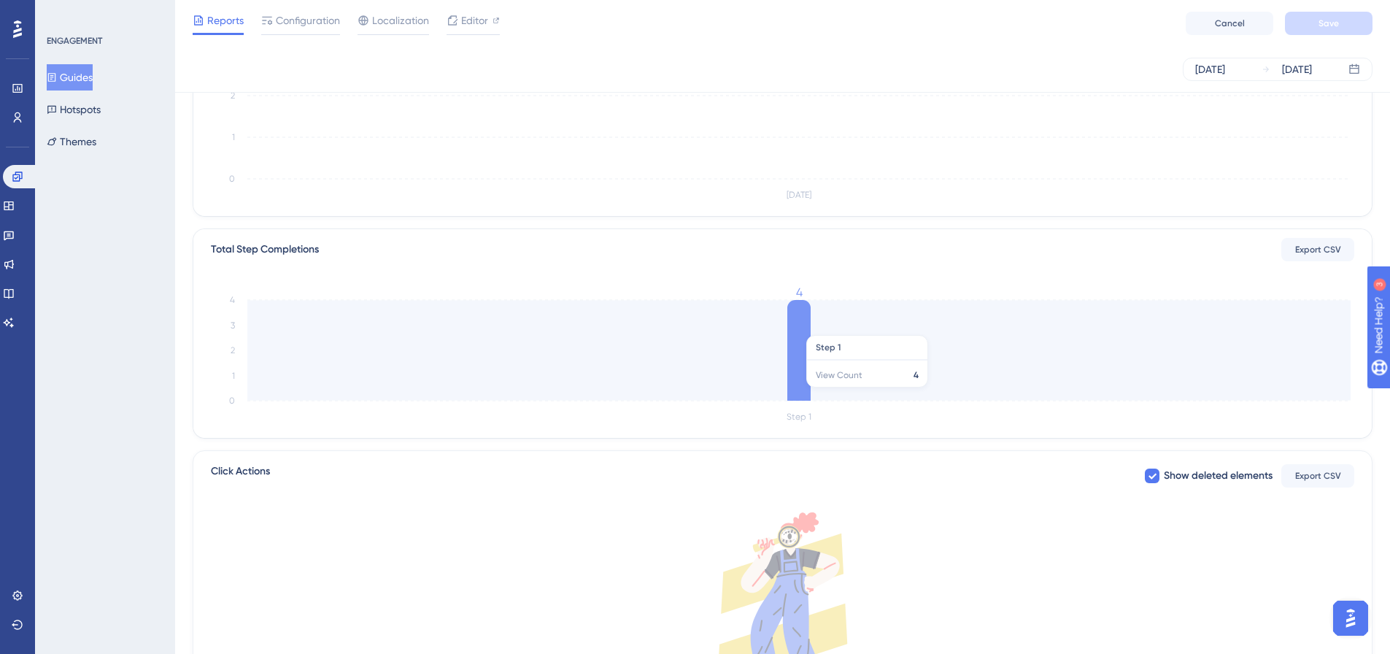
click at [799, 328] on icon at bounding box center [798, 350] width 23 height 101
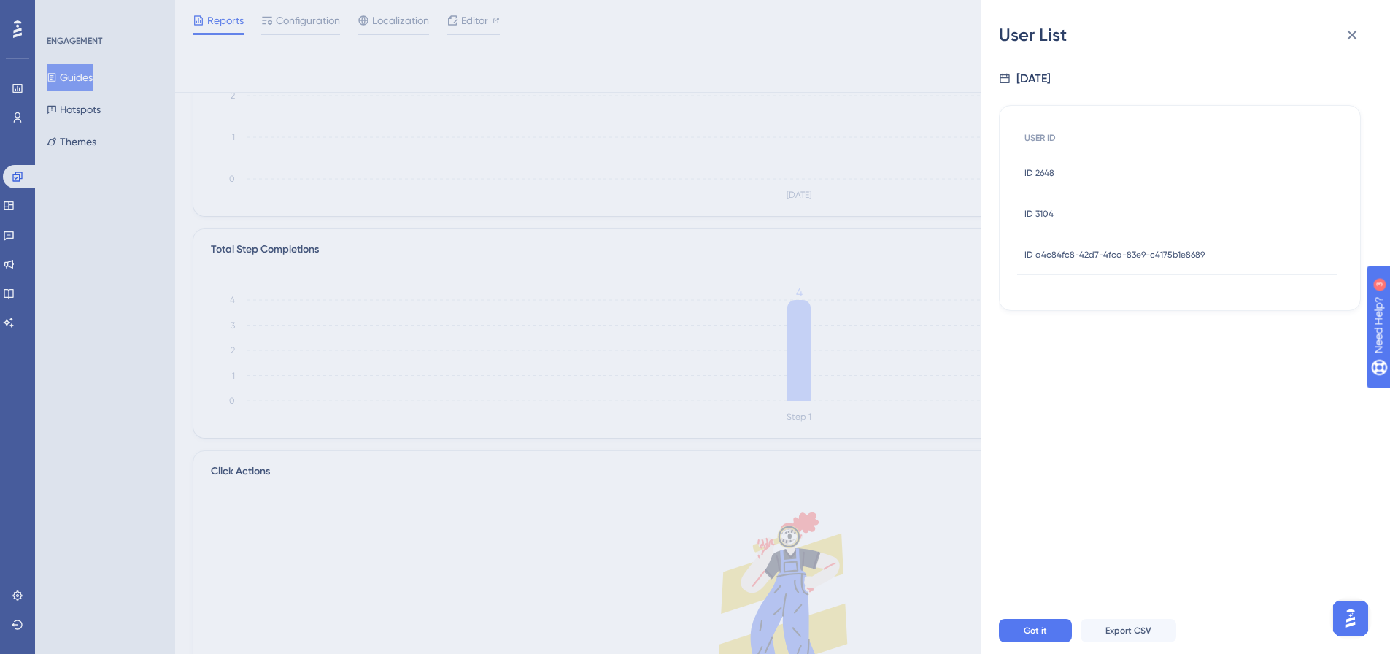
click at [1114, 260] on div "ID a4c84fc8-42d7-4fca-83e9-c4175b1e8689 ID a4c84fc8-42d7-4fca-83e9-c4175b1e8689" at bounding box center [1114, 254] width 180 height 41
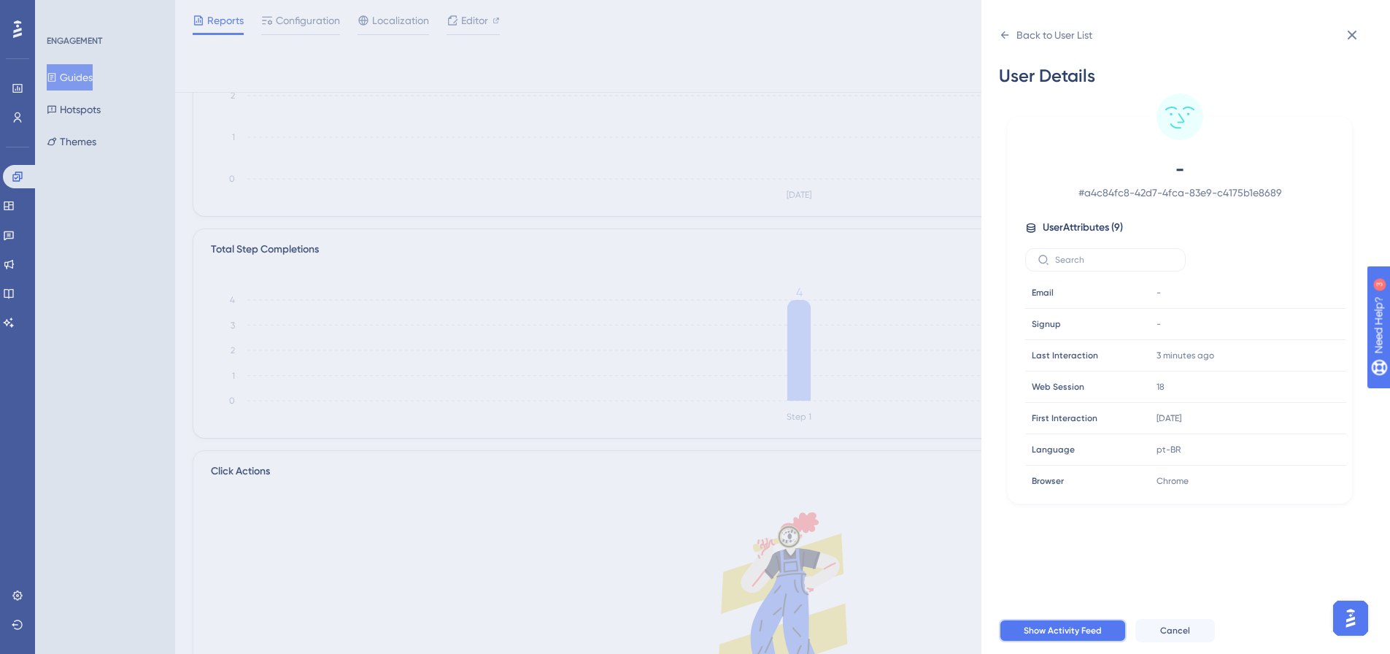
click at [1058, 636] on span "Show Activity Feed" at bounding box center [1063, 630] width 78 height 12
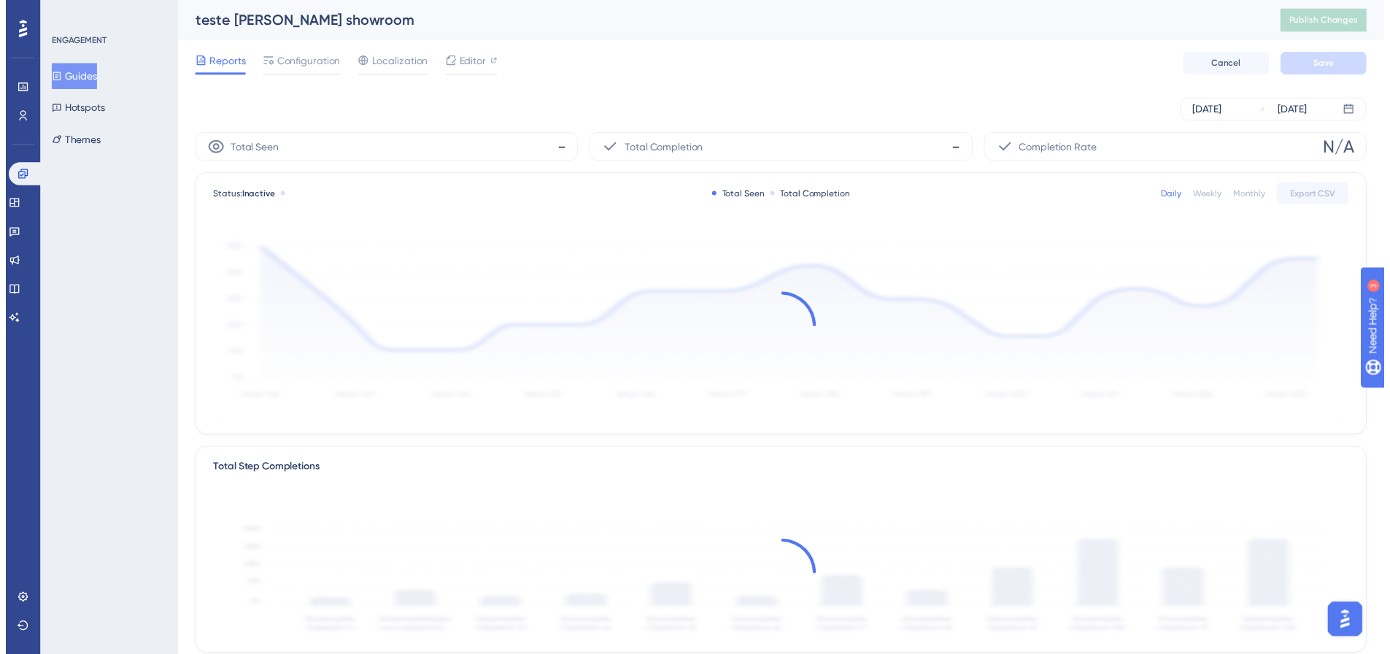
scroll to position [219, 0]
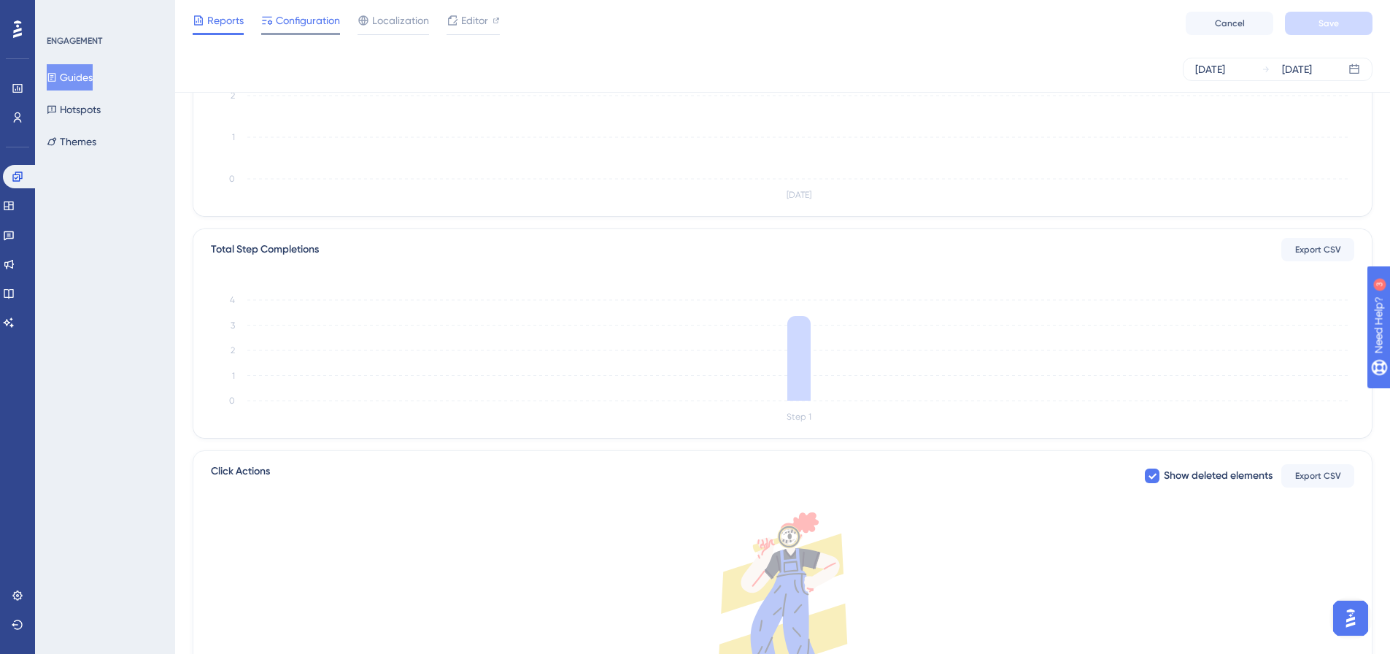
click at [335, 26] on span "Configuration" at bounding box center [308, 21] width 64 height 18
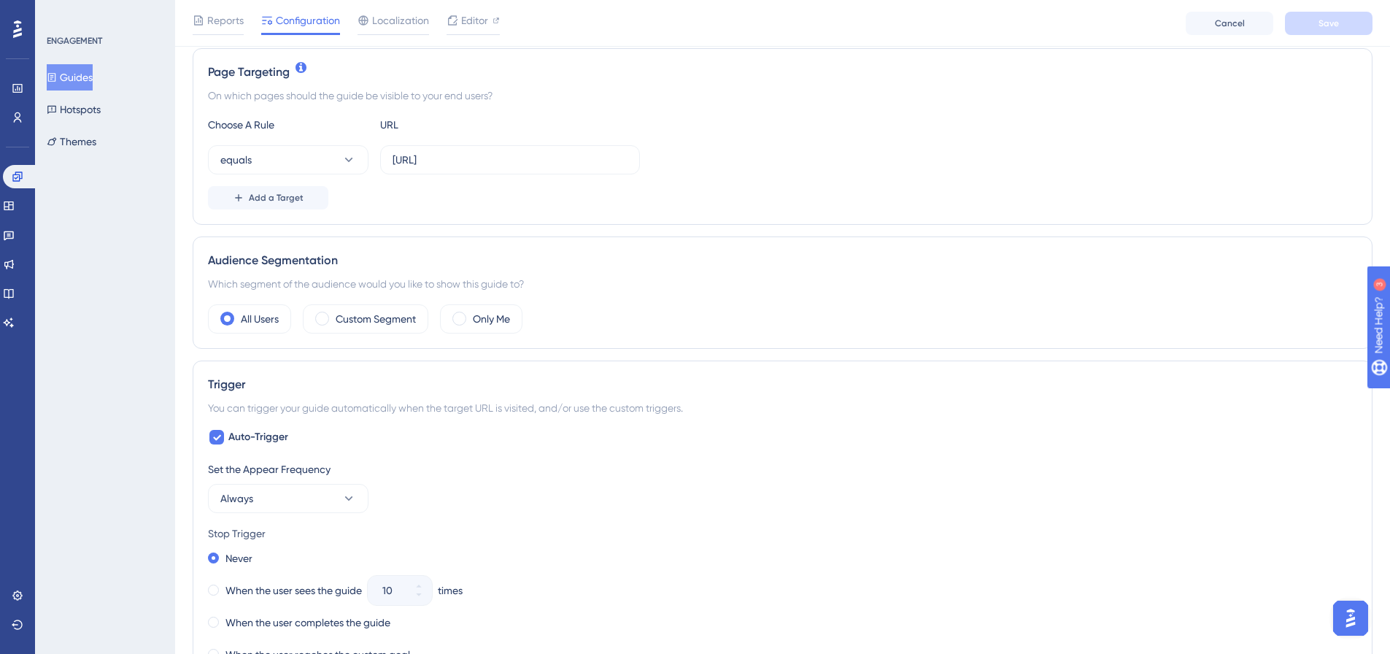
scroll to position [365, 0]
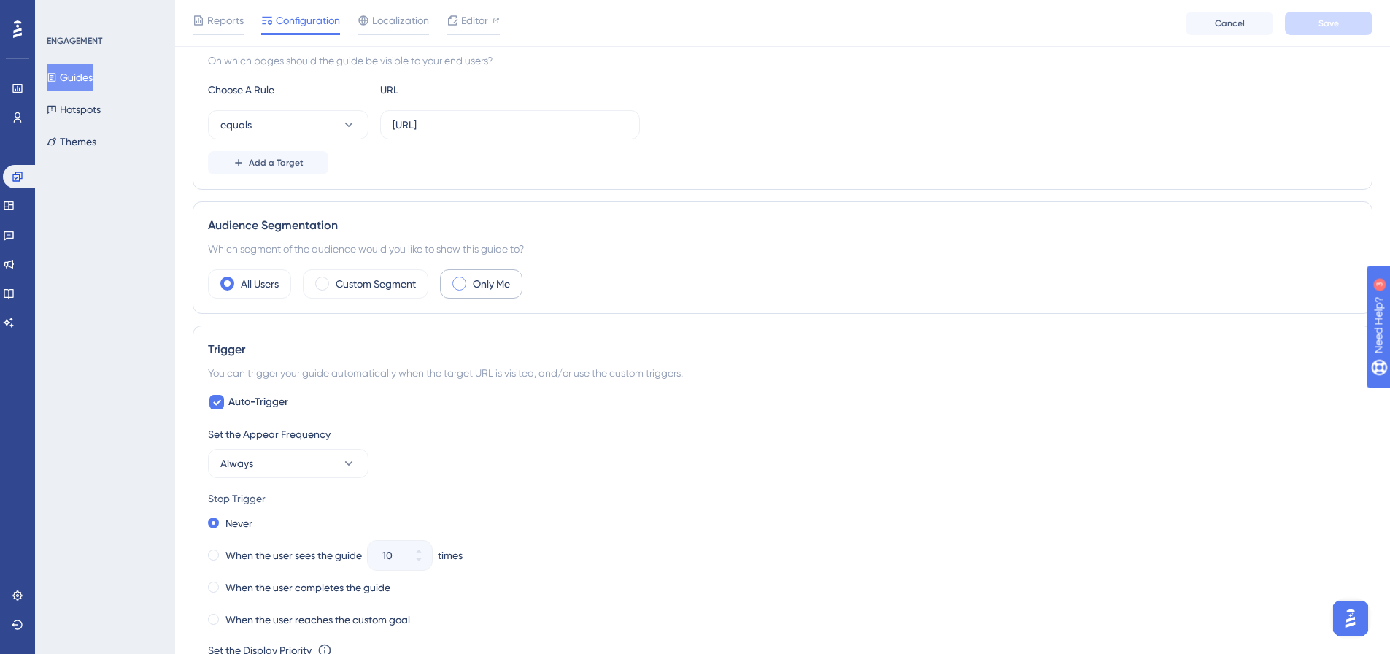
click at [498, 291] on label "Only Me" at bounding box center [491, 284] width 37 height 18
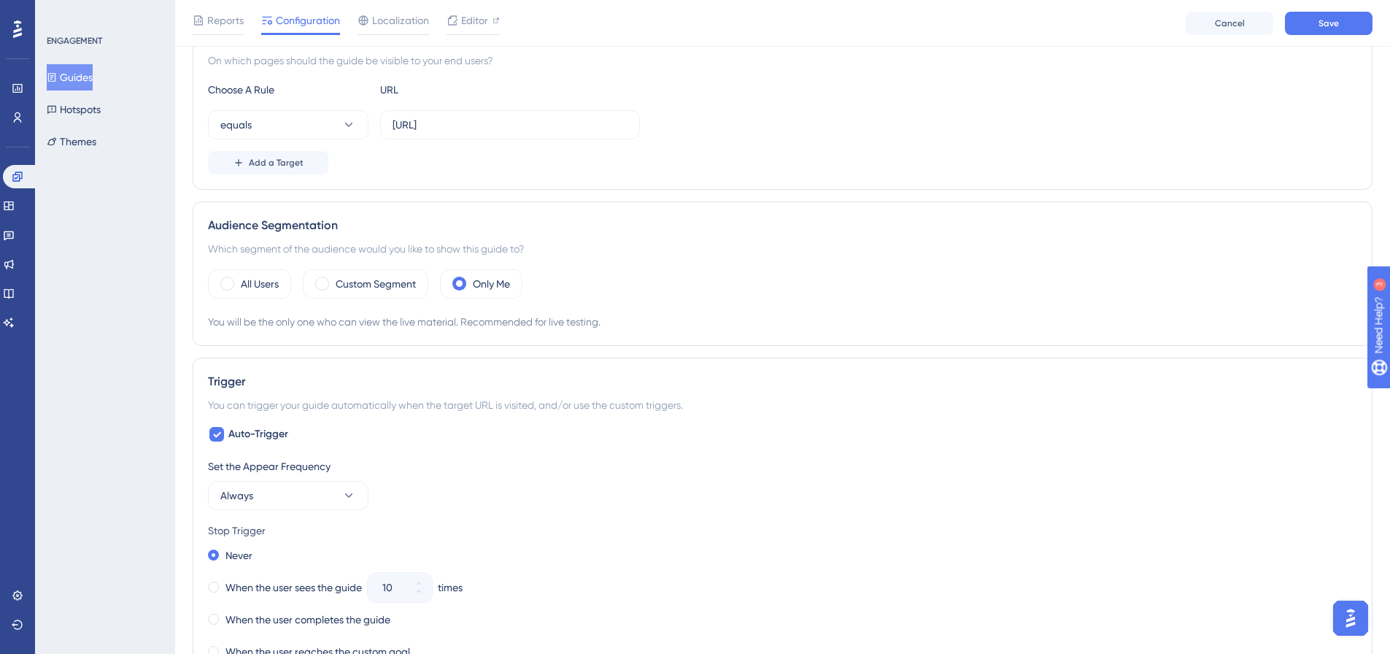
scroll to position [0, 0]
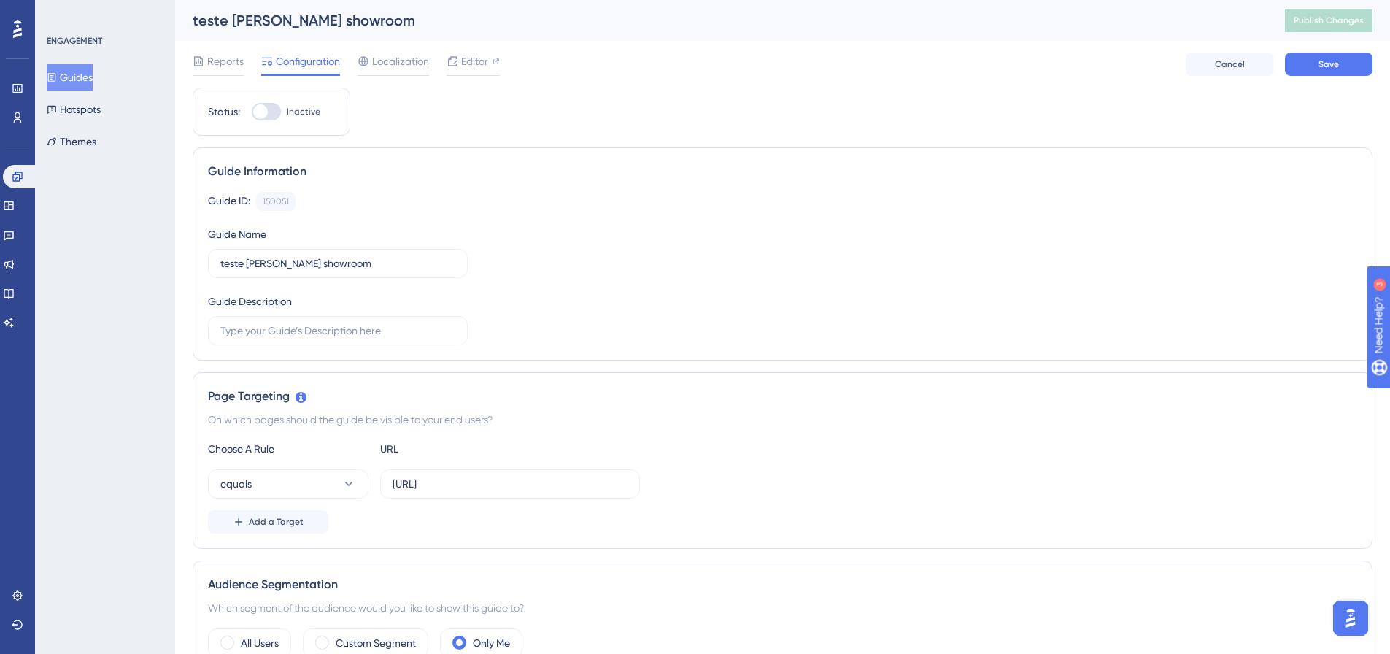
click at [295, 106] on span "Inactive" at bounding box center [304, 112] width 34 height 12
click at [252, 112] on input "Inactive" at bounding box center [251, 112] width 1 height 1
checkbox input "true"
click at [1334, 71] on button "Save" at bounding box center [1329, 64] width 88 height 23
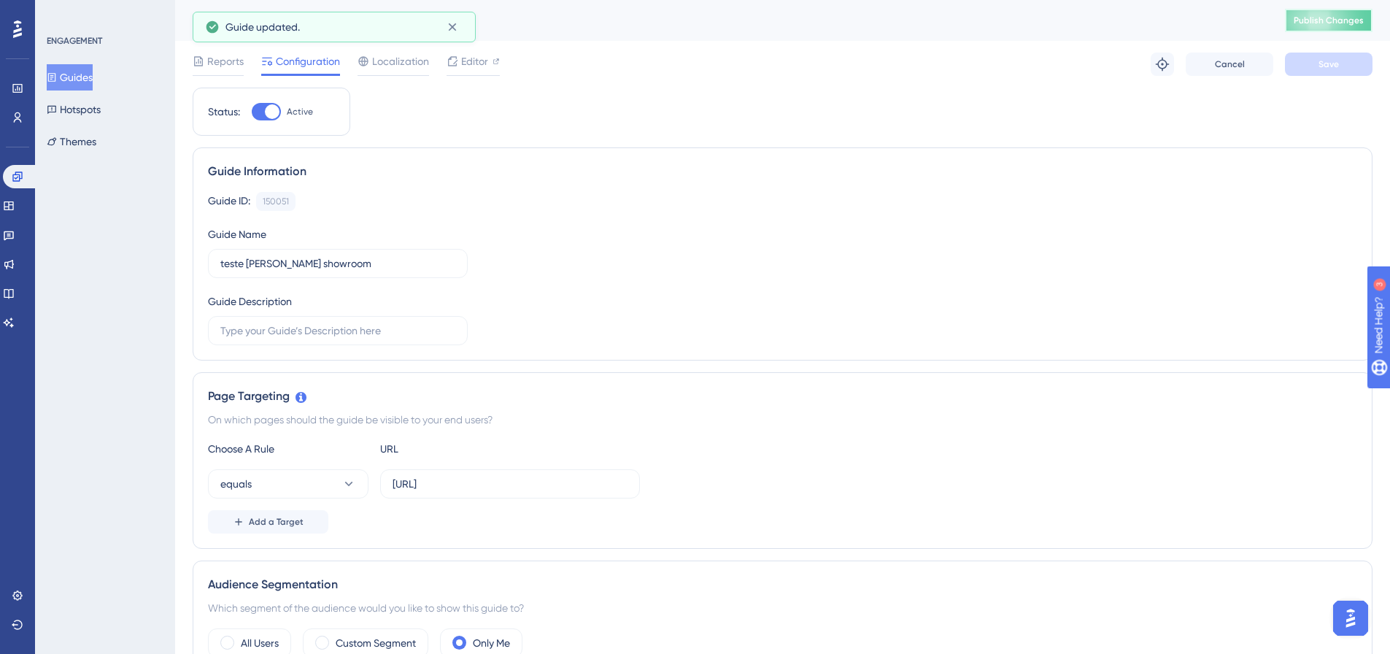
click at [1342, 23] on span "Publish Changes" at bounding box center [1328, 21] width 70 height 12
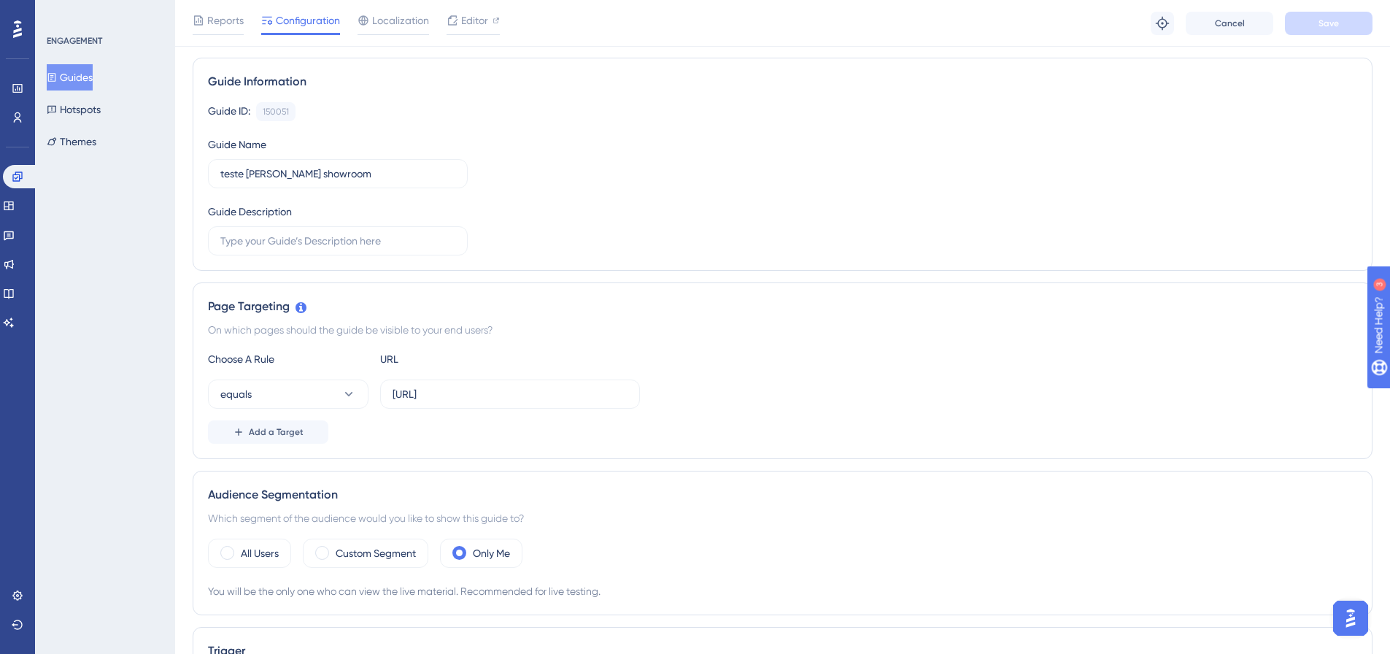
scroll to position [73, 0]
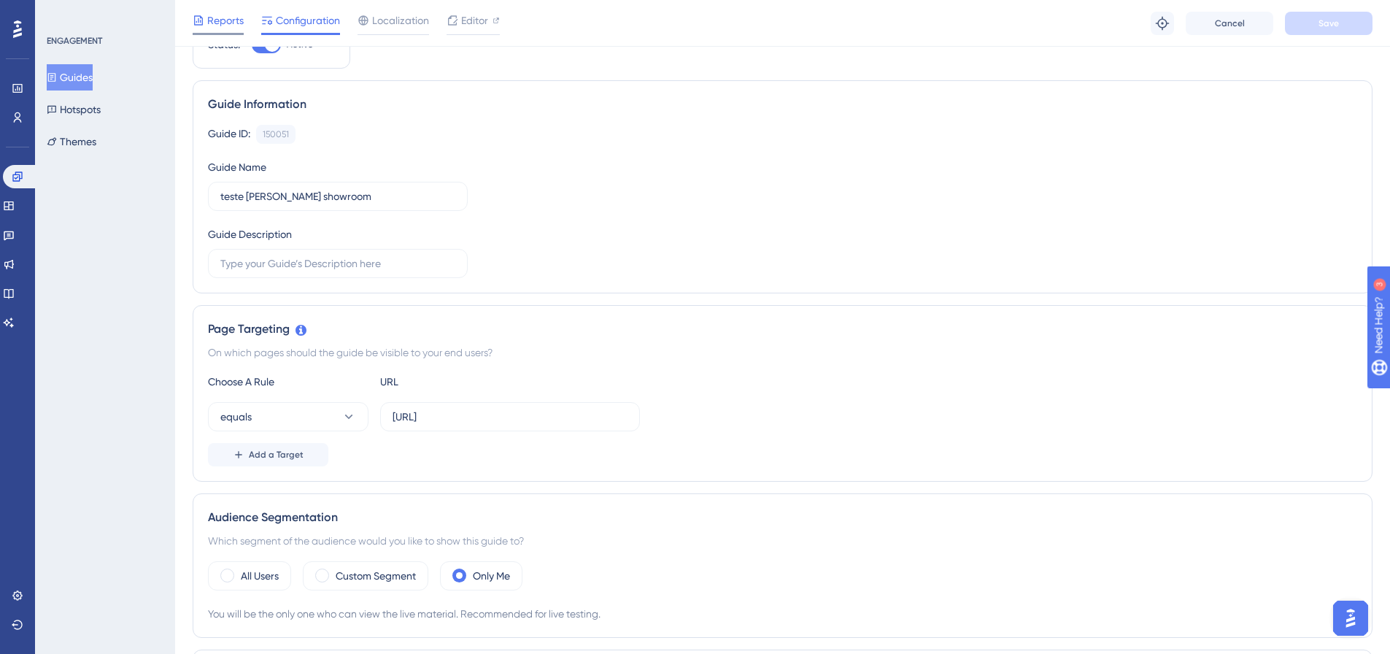
click at [233, 18] on span "Reports" at bounding box center [225, 21] width 36 height 18
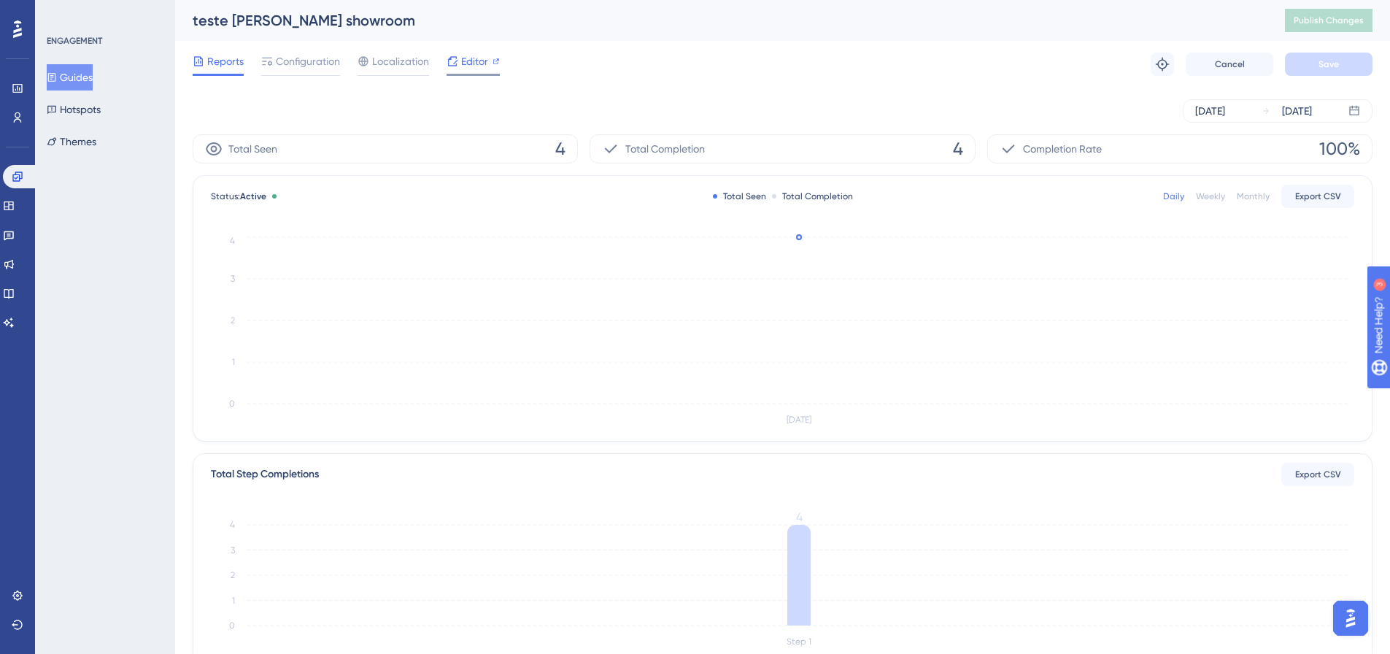
click at [458, 60] on div "Editor" at bounding box center [472, 62] width 53 height 18
click at [382, 68] on span "Localization" at bounding box center [400, 62] width 57 height 18
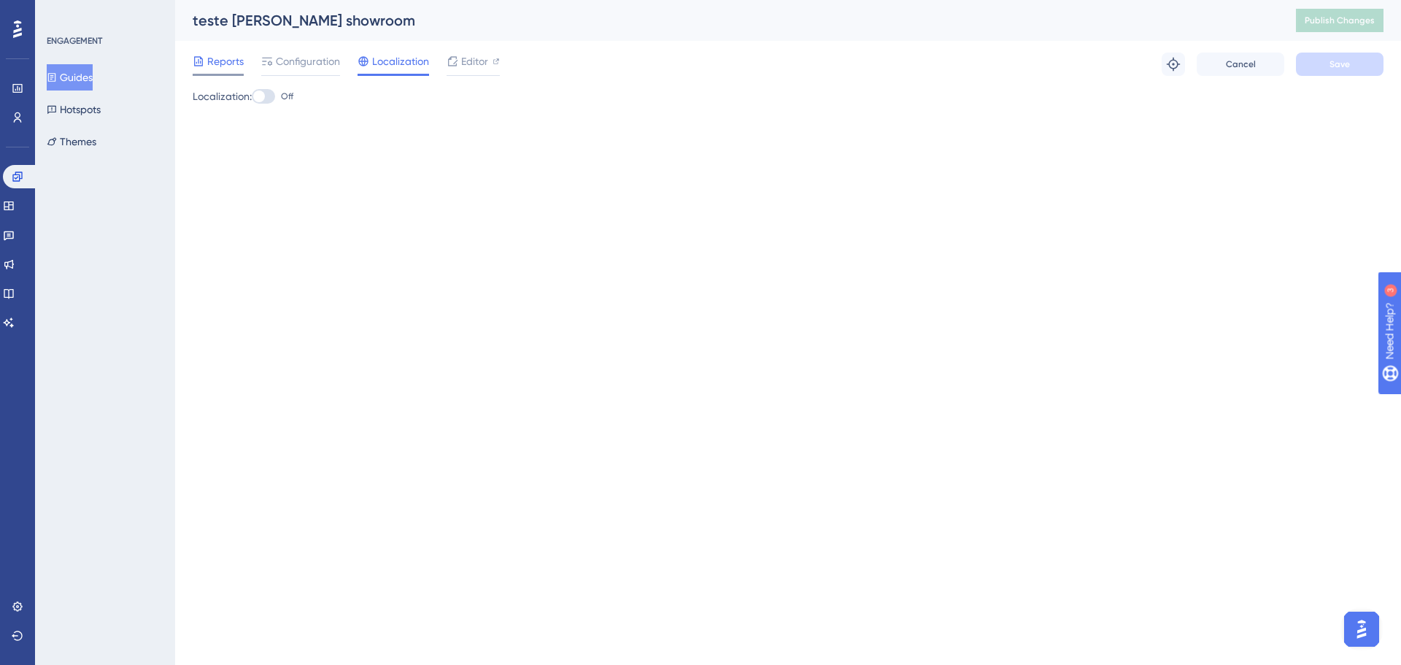
click at [225, 60] on span "Reports" at bounding box center [225, 62] width 36 height 18
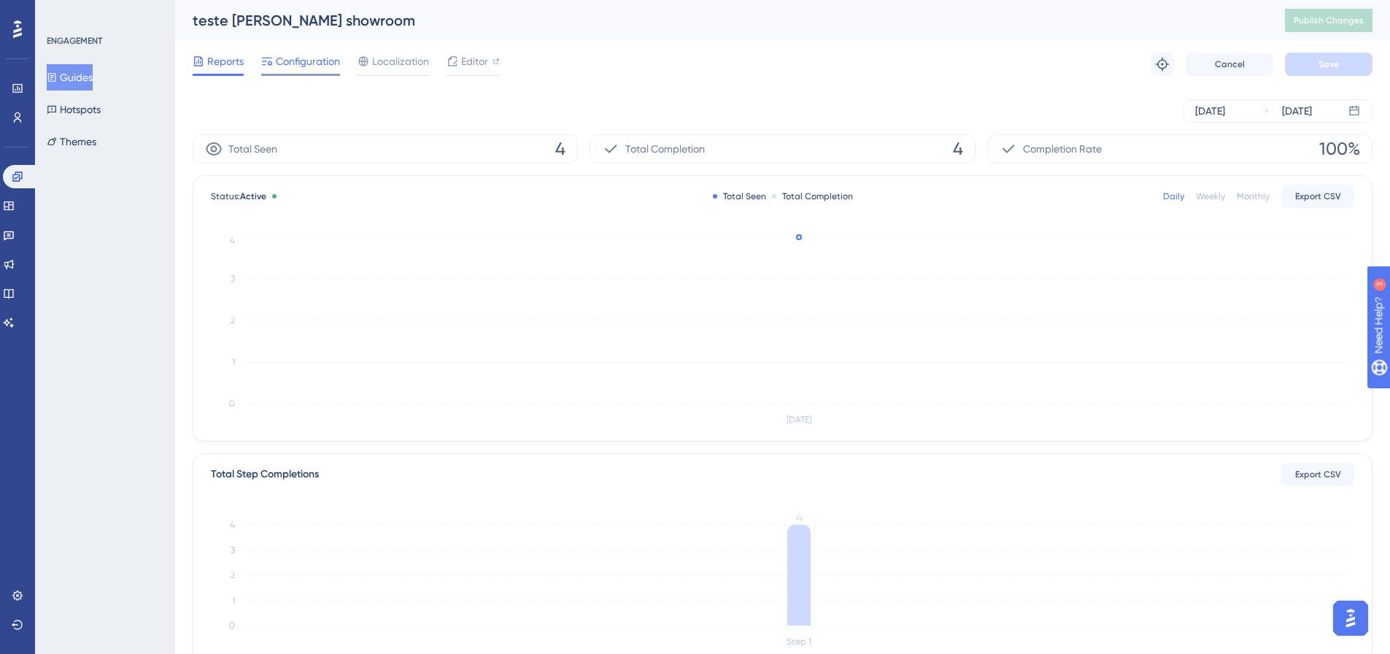
click at [317, 62] on span "Configuration" at bounding box center [308, 62] width 64 height 18
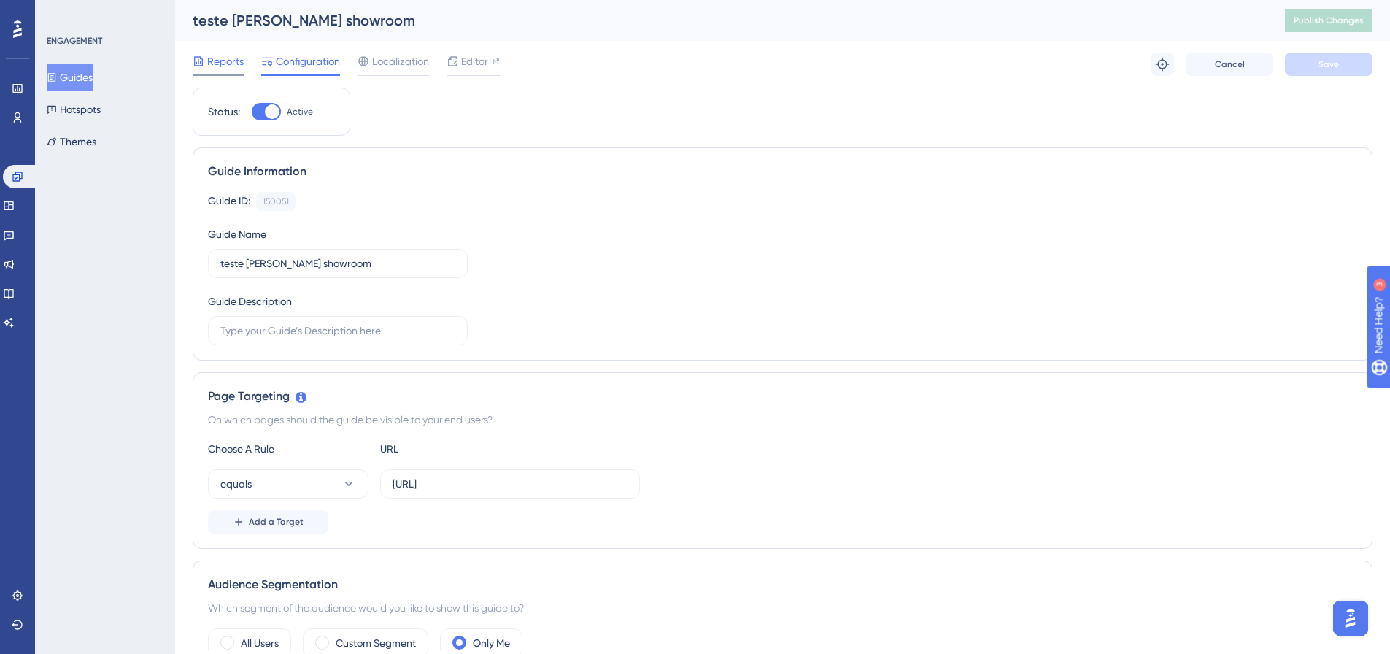
click at [238, 69] on span "Reports" at bounding box center [225, 62] width 36 height 18
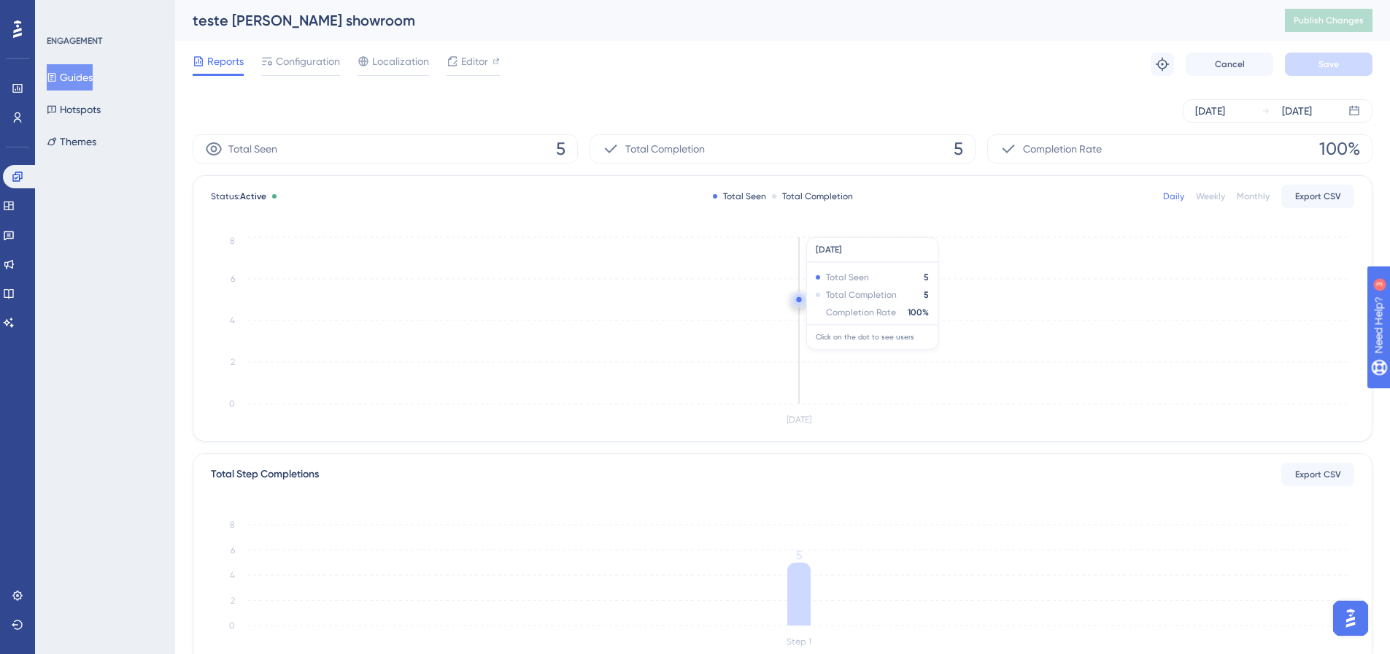
click at [798, 300] on circle at bounding box center [798, 299] width 5 height 5
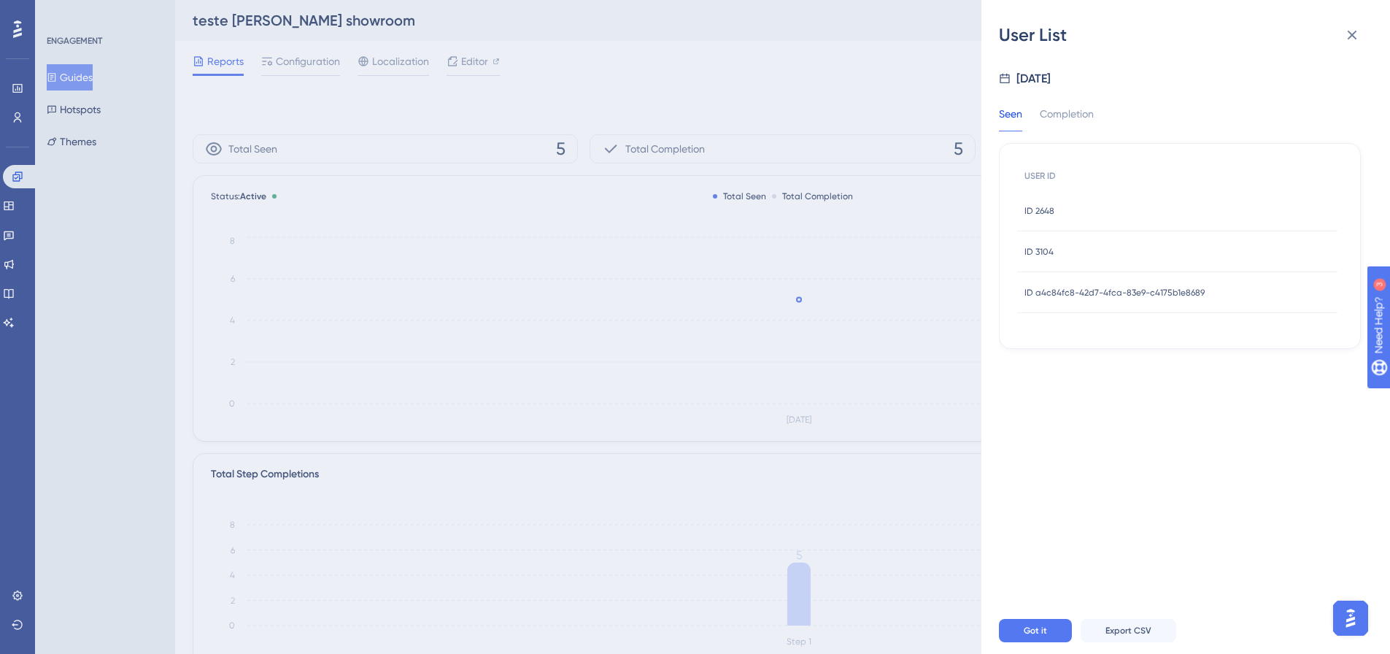
click at [1059, 217] on div "ID 2648 ID 2648" at bounding box center [1177, 210] width 320 height 41
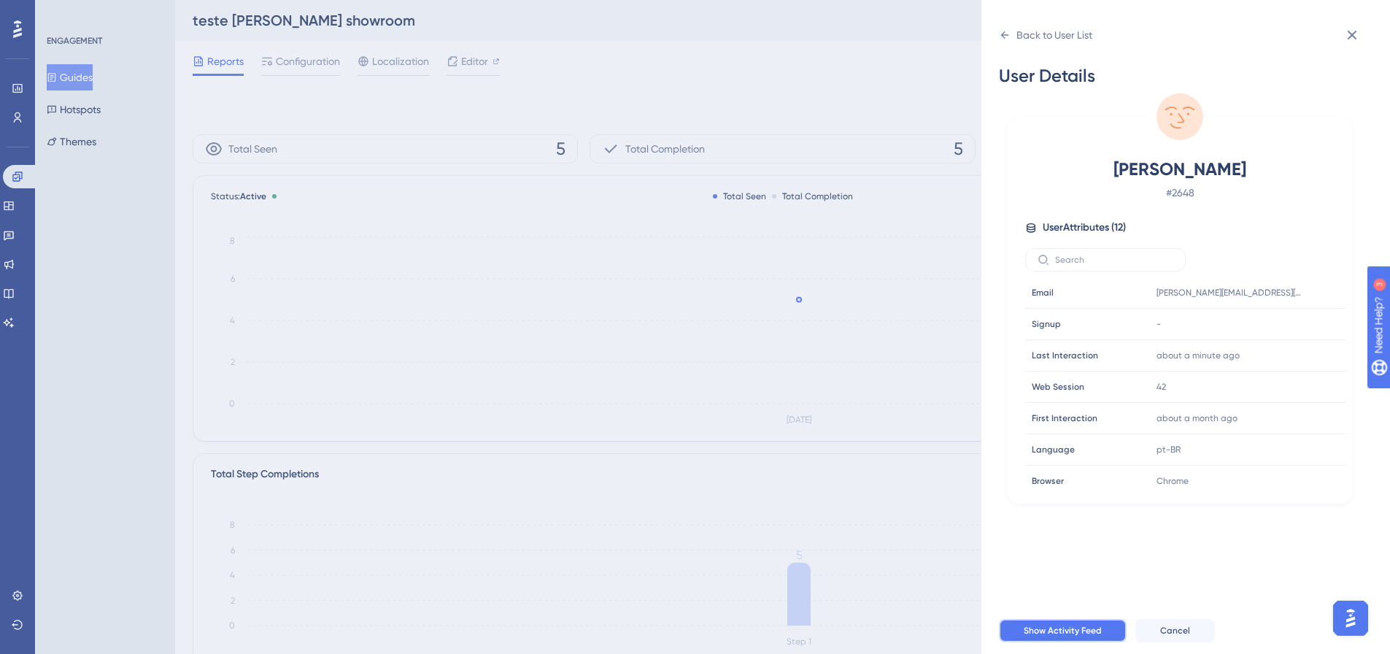
click at [1089, 636] on span "Show Activity Feed" at bounding box center [1063, 630] width 78 height 12
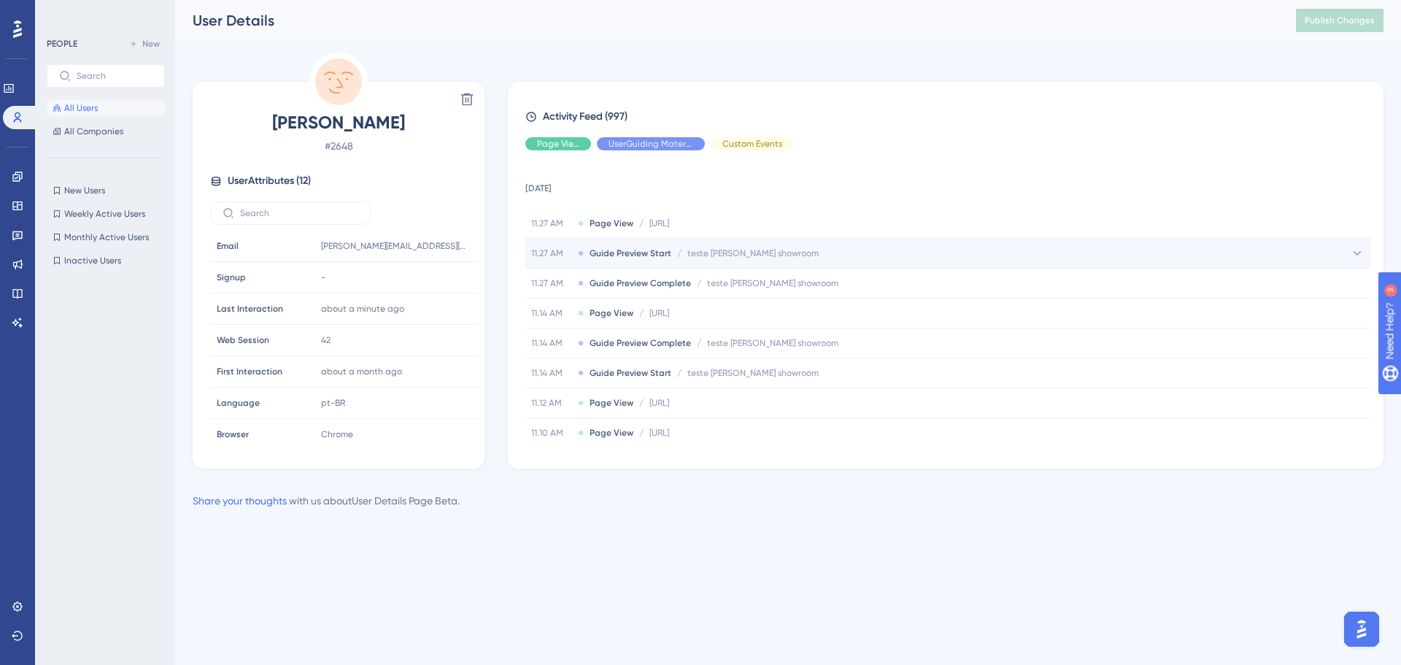
click at [789, 256] on div "11.27 AM Guide Preview Start / teste felipe showroom teste felipe showroom" at bounding box center [947, 253] width 845 height 29
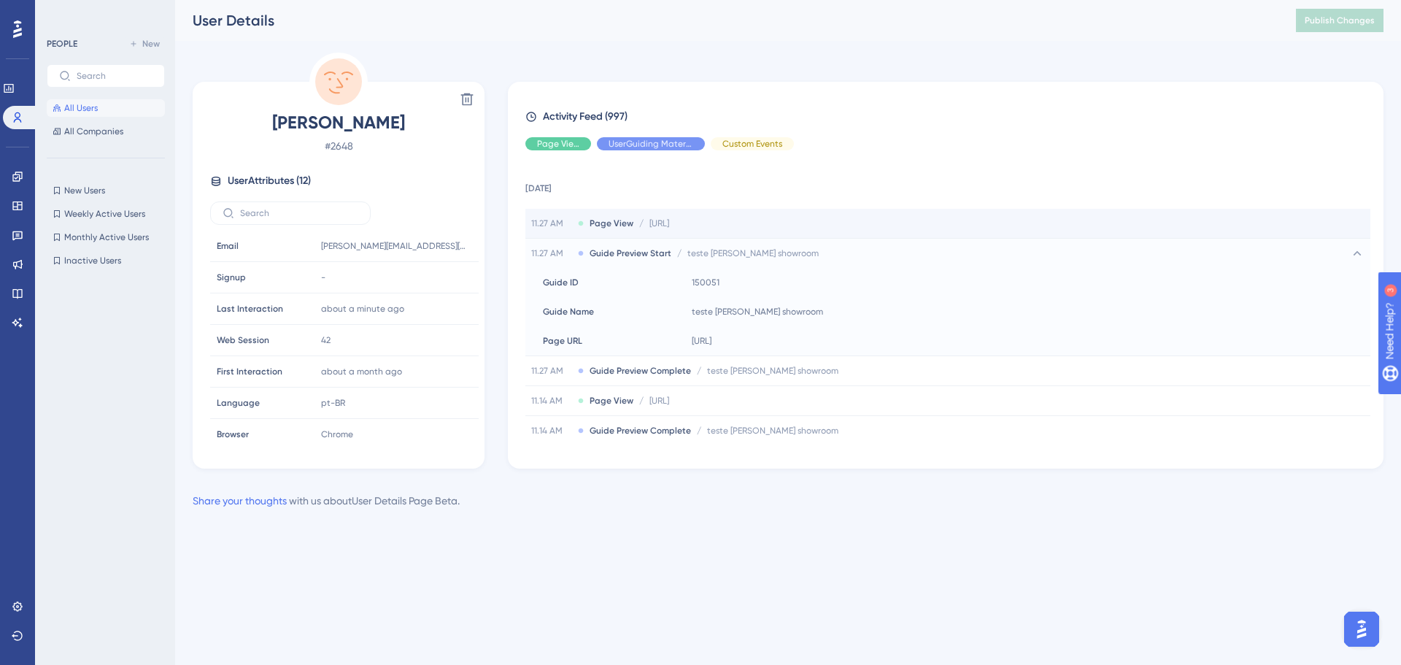
click at [787, 237] on div "11.27 AM Page View / http://localhost:3000/pesquisa http://localhost:3000/pesqu…" at bounding box center [947, 223] width 845 height 29
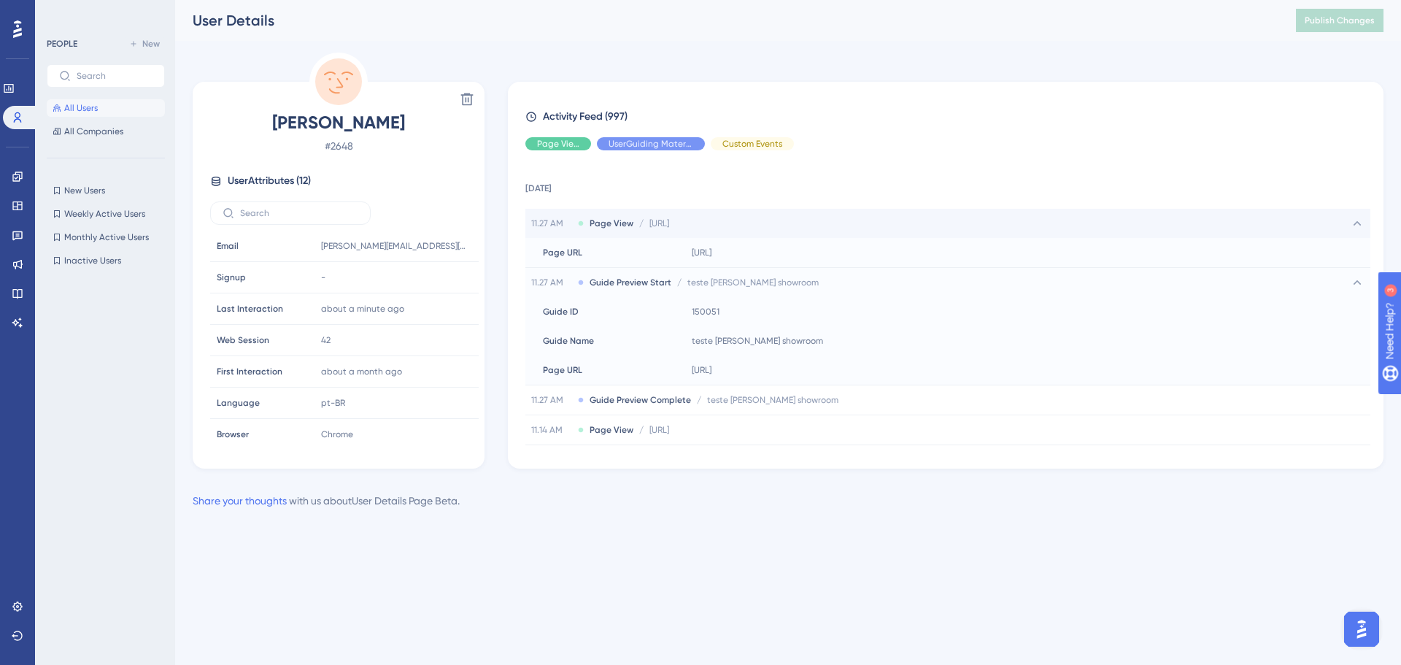
click at [771, 233] on div "11.27 AM Page View / http://localhost:3000/pesquisa http://localhost:3000/pesqu…" at bounding box center [947, 223] width 845 height 29
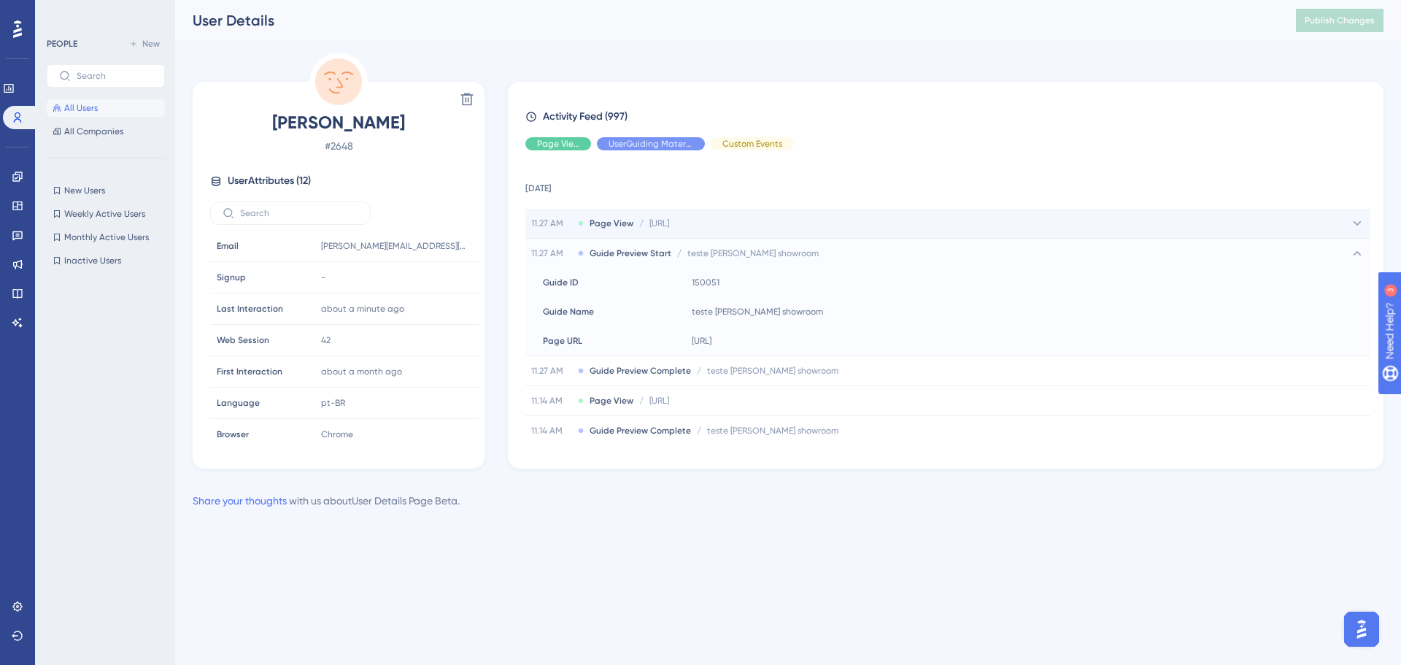
click at [669, 228] on span "http://localhost:3000/pesquisa" at bounding box center [659, 223] width 20 height 12
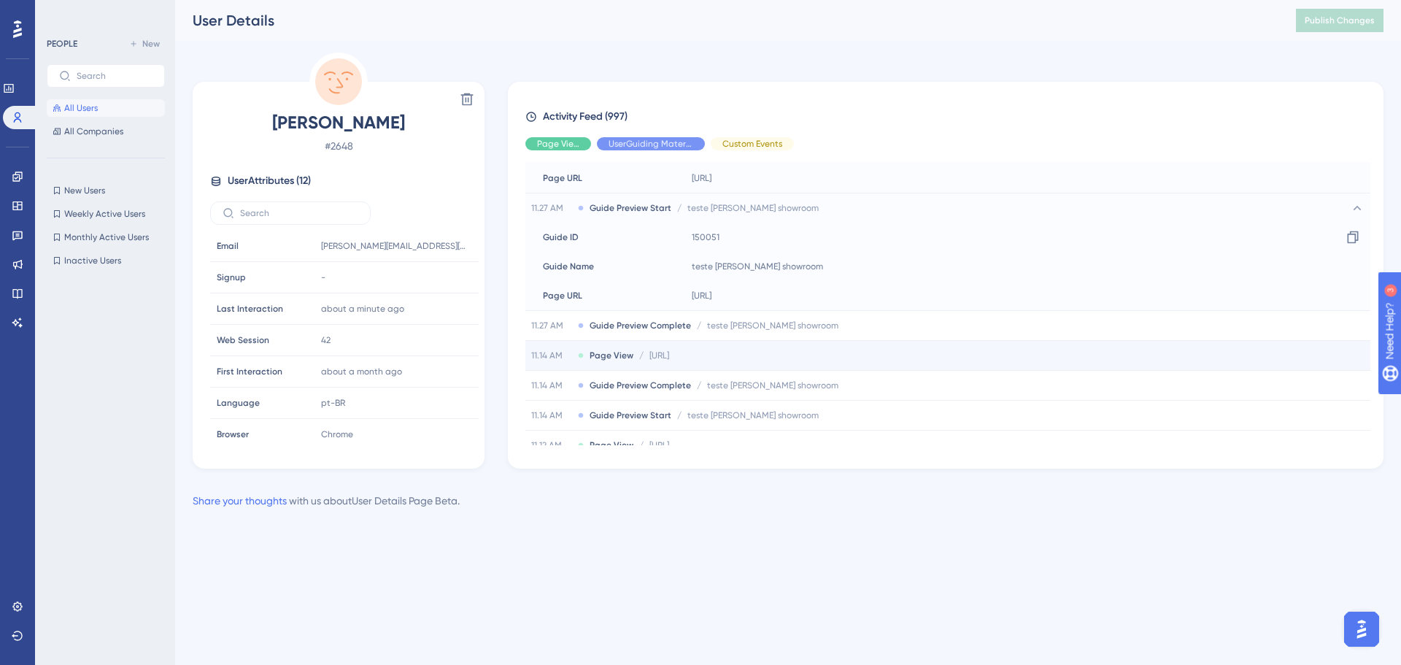
scroll to position [146, 0]
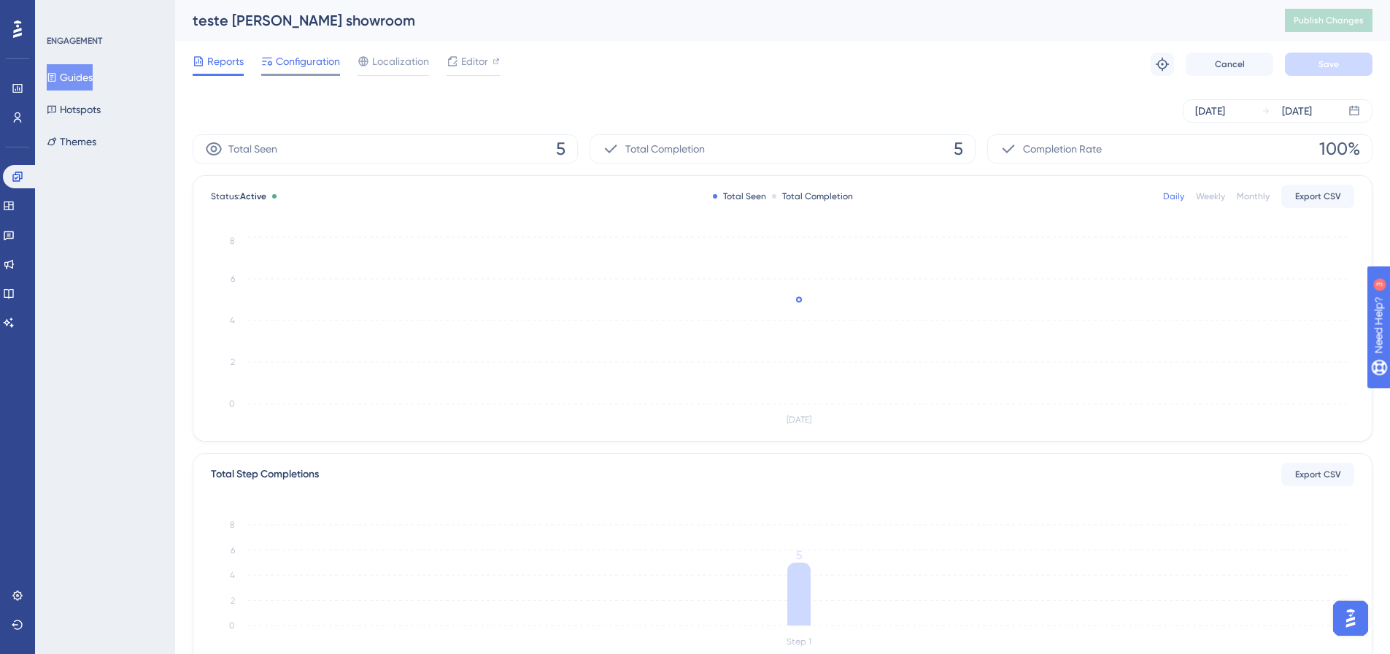
click at [334, 67] on span "Configuration" at bounding box center [308, 62] width 64 height 18
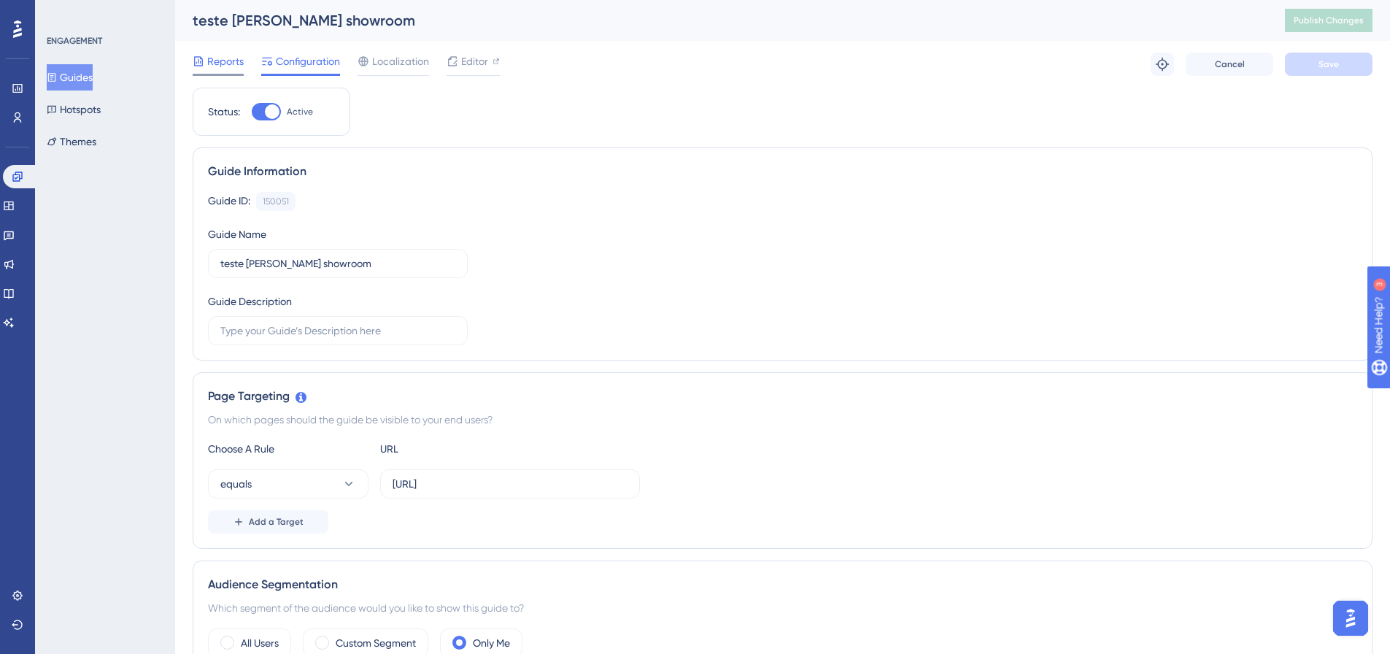
click at [236, 55] on span "Reports" at bounding box center [225, 62] width 36 height 18
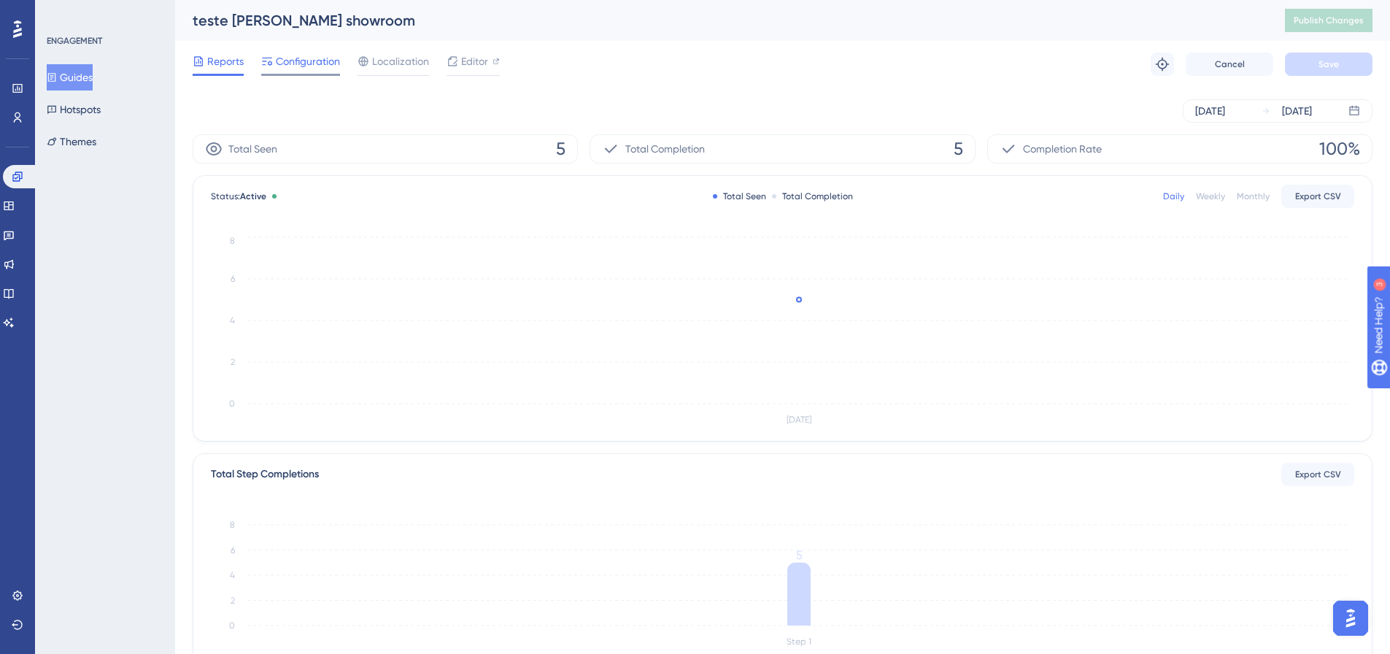
click at [292, 66] on span "Configuration" at bounding box center [308, 62] width 64 height 18
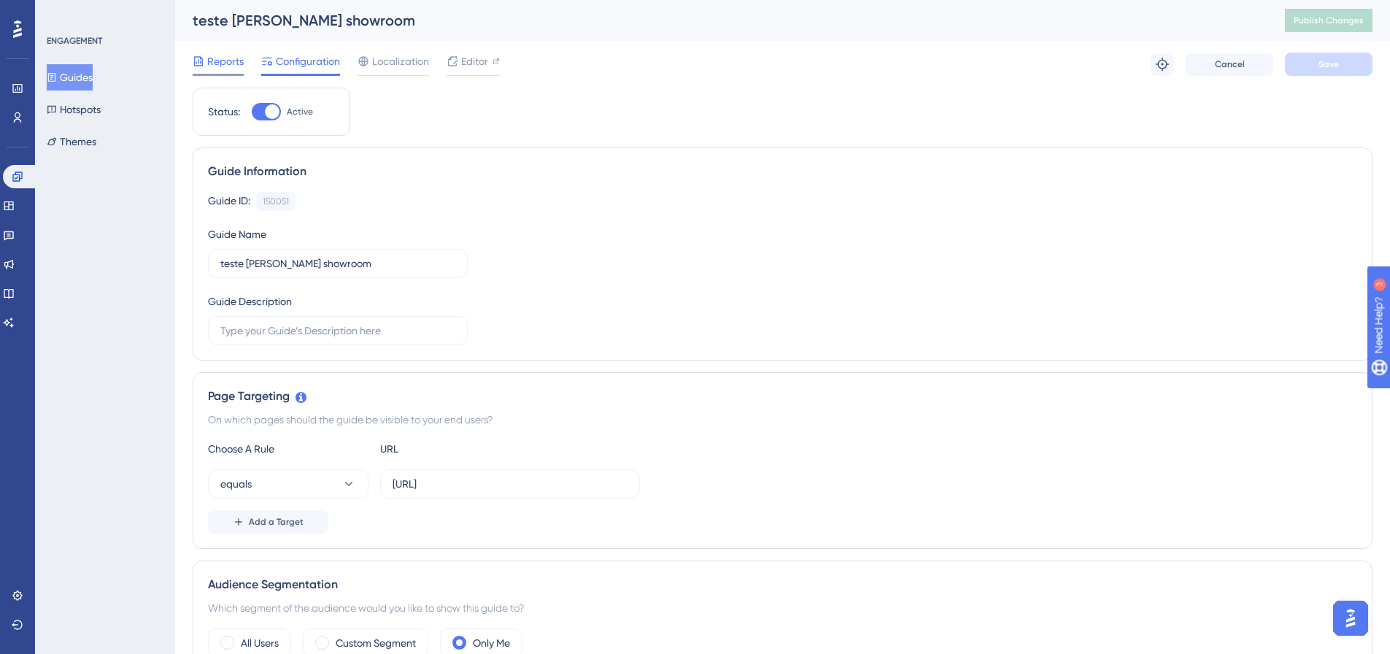
click at [236, 54] on span "Reports" at bounding box center [225, 62] width 36 height 18
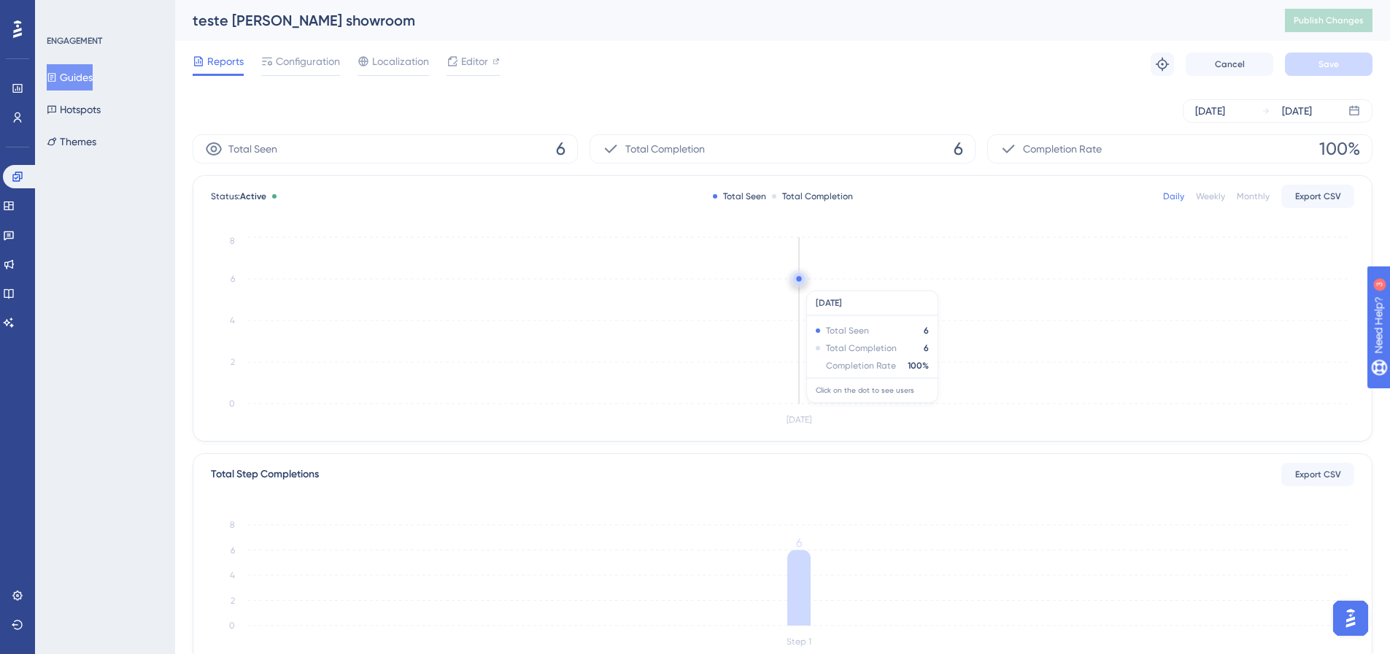
click at [797, 282] on circle at bounding box center [799, 280] width 5 height 5
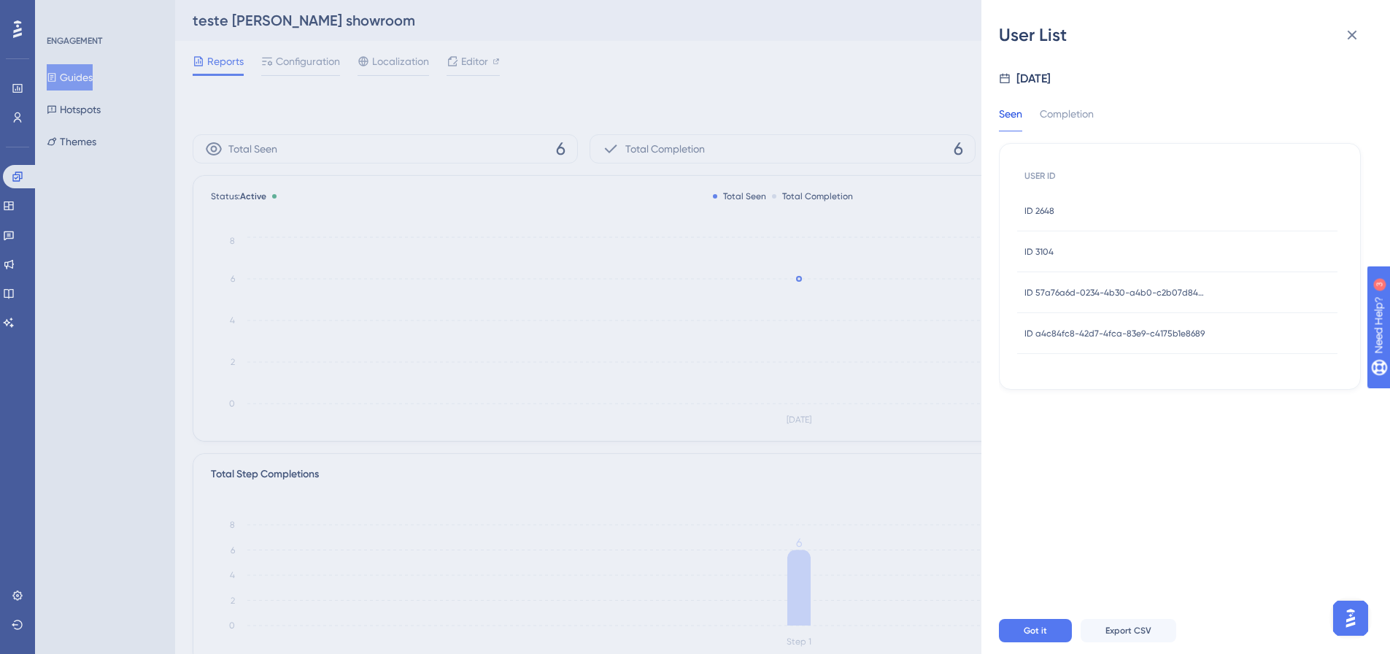
click at [1091, 328] on span "ID a4c84fc8-42d7-4fca-83e9-c4175b1e8689" at bounding box center [1114, 334] width 180 height 12
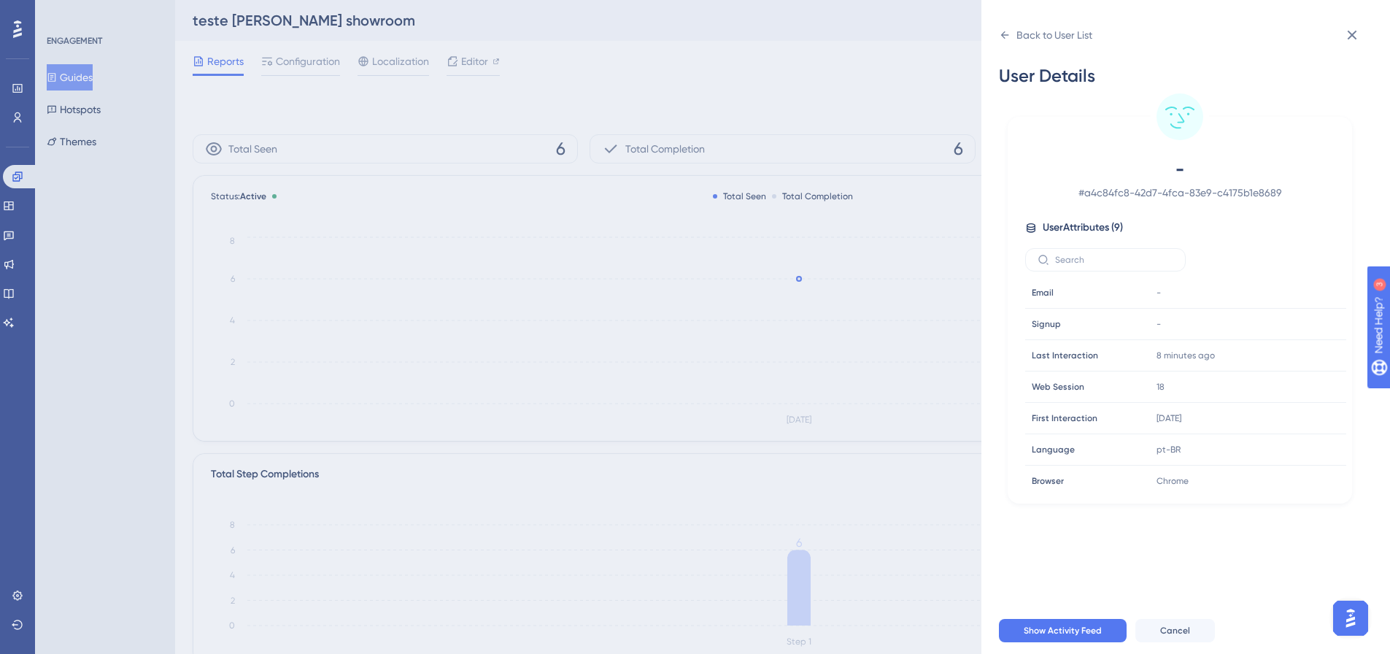
click at [997, 20] on div "Back to User List User Details - # a4c84fc8-42d7-4fca-83e9-c4175b1e8689 User At…" at bounding box center [1185, 327] width 409 height 654
click at [997, 36] on div "Back to User List User Details - # a4c84fc8-42d7-4fca-83e9-c4175b1e8689 User At…" at bounding box center [1185, 327] width 409 height 654
click at [1002, 36] on icon at bounding box center [1005, 35] width 12 height 12
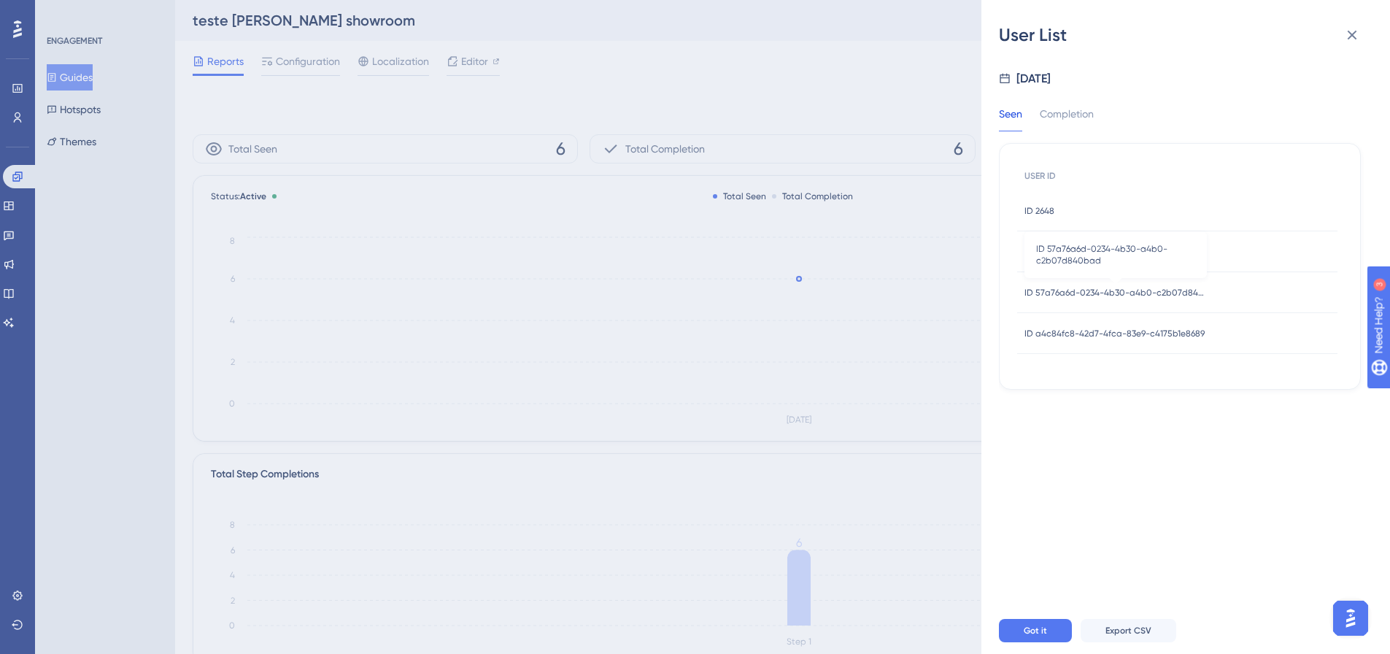
click at [1121, 289] on span "ID 57a76a6d-0234-4b30-a4b0-c2b07d840bad" at bounding box center [1115, 293] width 182 height 12
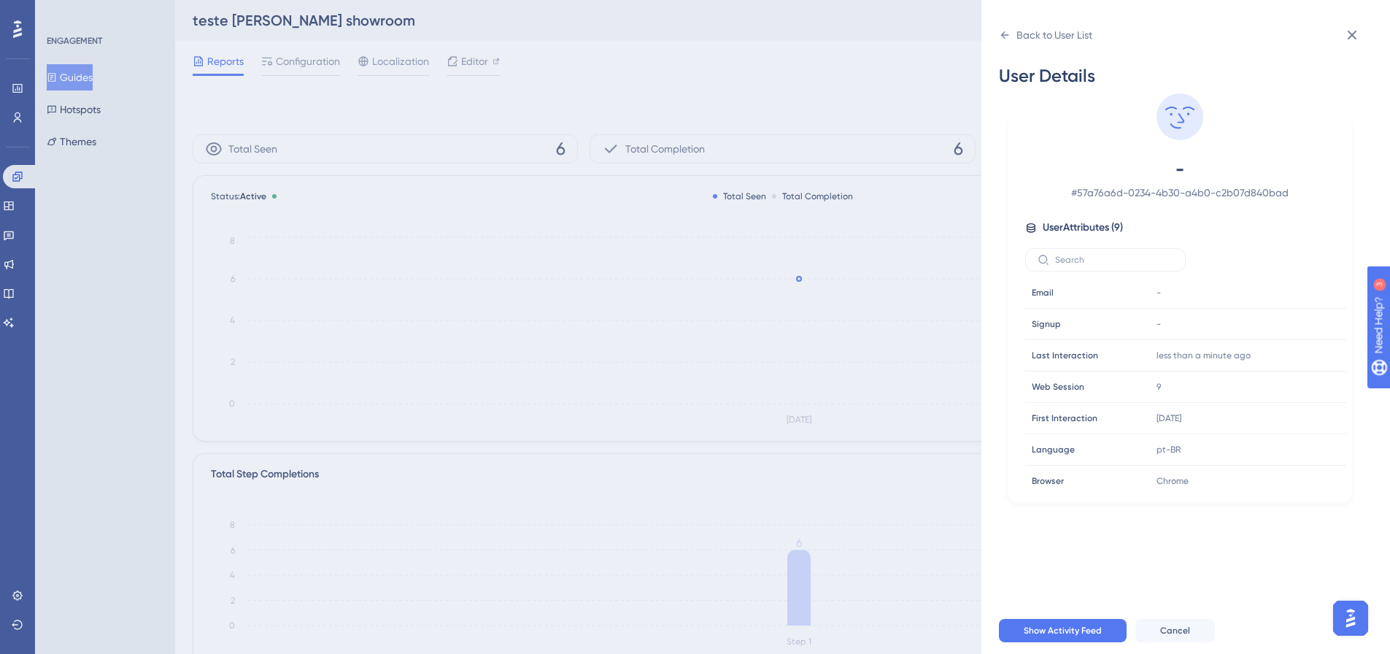
click at [997, 31] on div "Back to User List User Details - # 57a76a6d-0234-4b30-a4b0-c2b07d840bad User At…" at bounding box center [1185, 327] width 409 height 654
drag, startPoint x: 1280, startPoint y: 363, endPoint x: 1264, endPoint y: 316, distance: 49.6
click at [1281, 363] on div at bounding box center [1290, 355] width 23 height 23
click at [1229, 352] on time "less than a minute ago" at bounding box center [1203, 355] width 94 height 10
drag, startPoint x: 1246, startPoint y: 359, endPoint x: 1150, endPoint y: 357, distance: 96.3
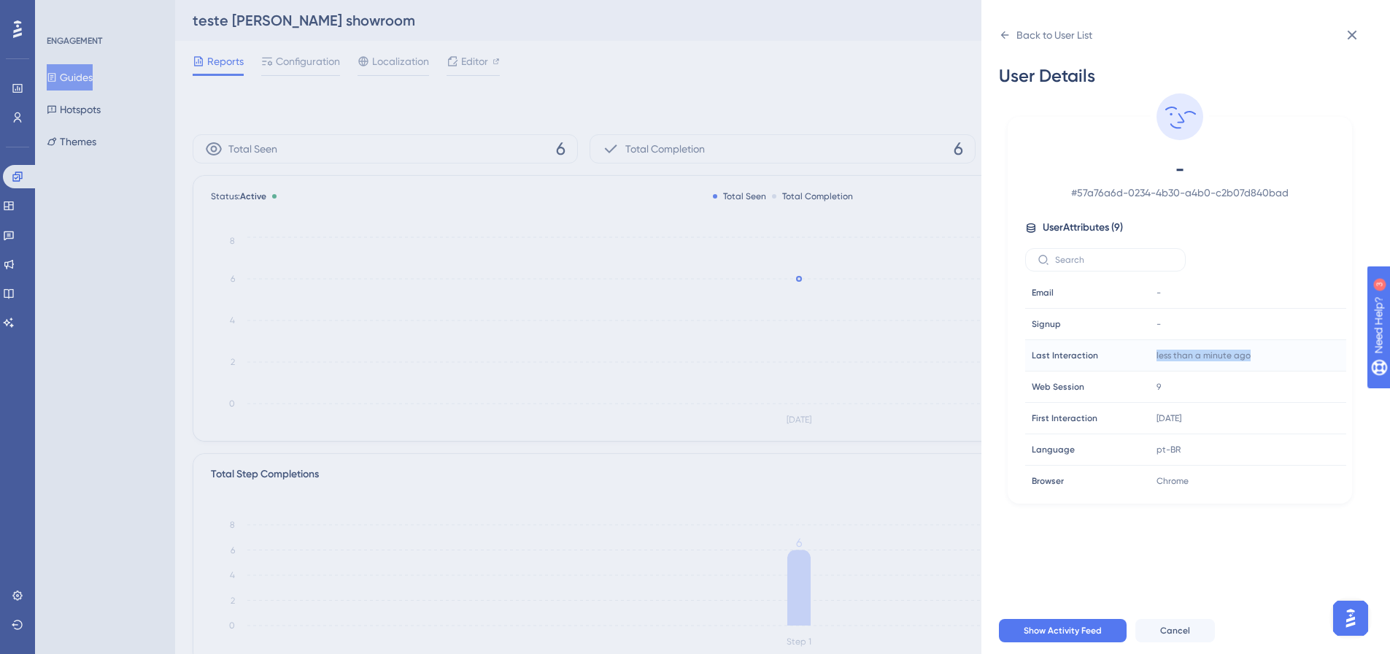
click at [1151, 357] on div "less than a minute ago 14 Aug 2025, 11:30" at bounding box center [1230, 355] width 158 height 29
copy time "less than a minute ago"
click at [1007, 26] on div "Back to User List" at bounding box center [1045, 34] width 93 height 23
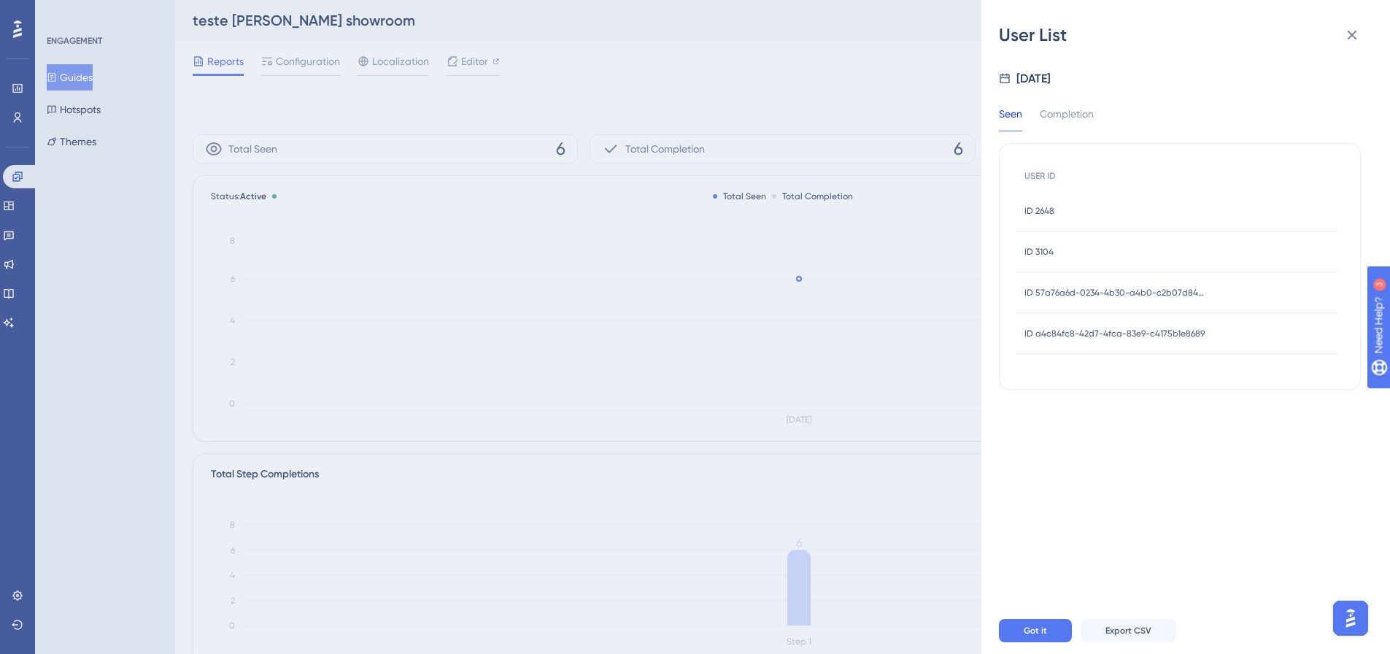
click at [881, 271] on div "User List Aug 14, 2025 Seen Completion USER ID ID 2648 ID 2648 ID 3104 ID 3104 …" at bounding box center [695, 327] width 1390 height 654
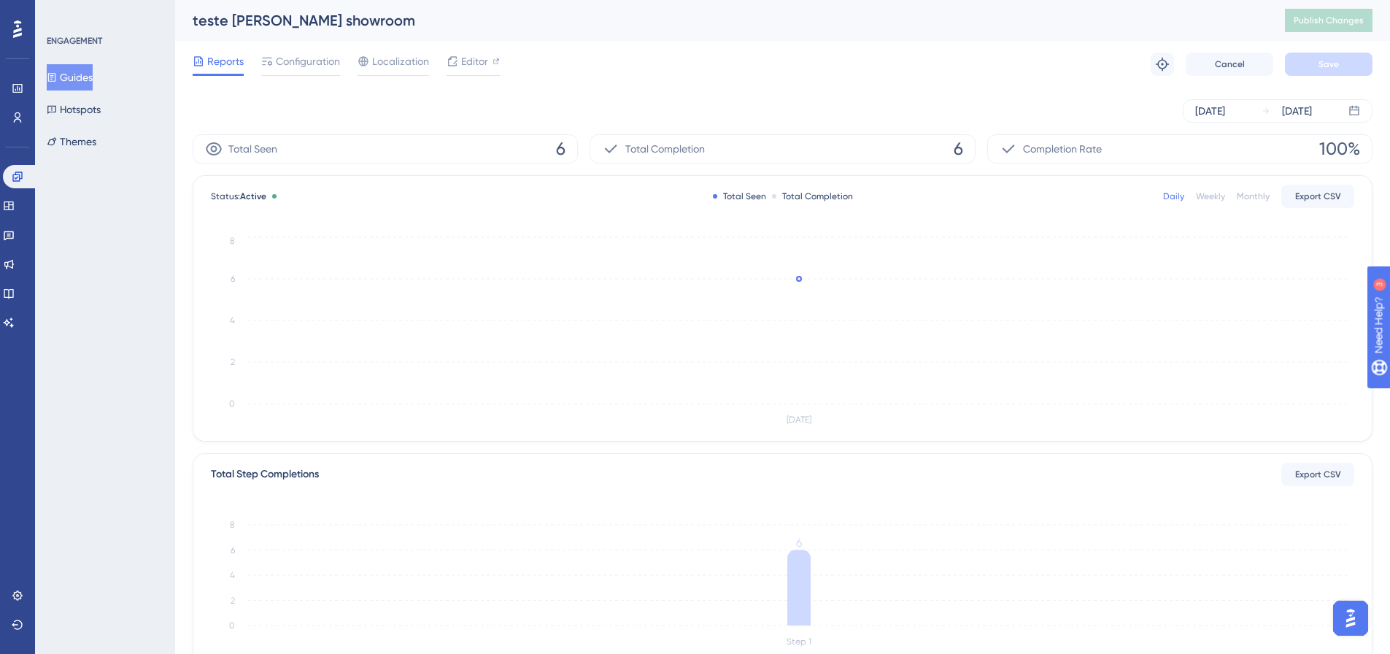
click at [859, 104] on div "Aug 14 2025 Aug 14 2025" at bounding box center [783, 110] width 1180 height 23
click at [295, 48] on div "Reports Configuration Localization Editor Troubleshoot Cancel Save" at bounding box center [783, 64] width 1180 height 47
click at [274, 64] on div "Configuration" at bounding box center [300, 62] width 79 height 18
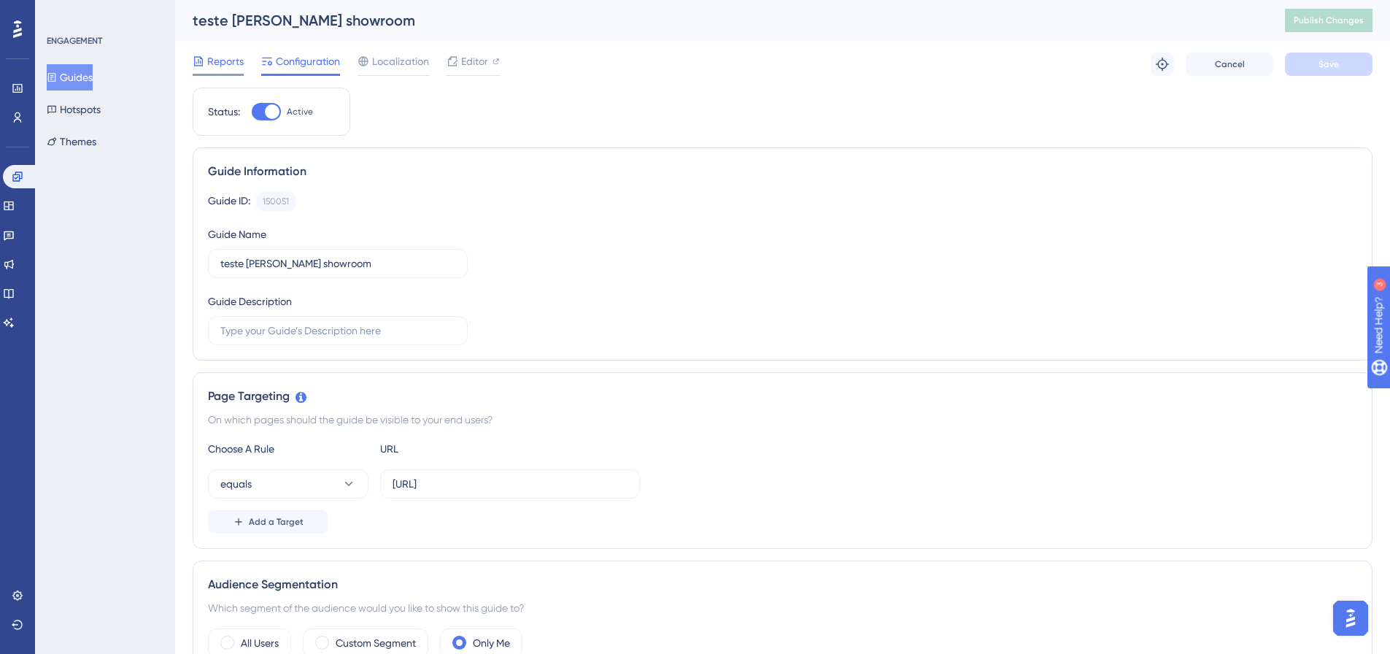
click at [226, 59] on span "Reports" at bounding box center [225, 62] width 36 height 18
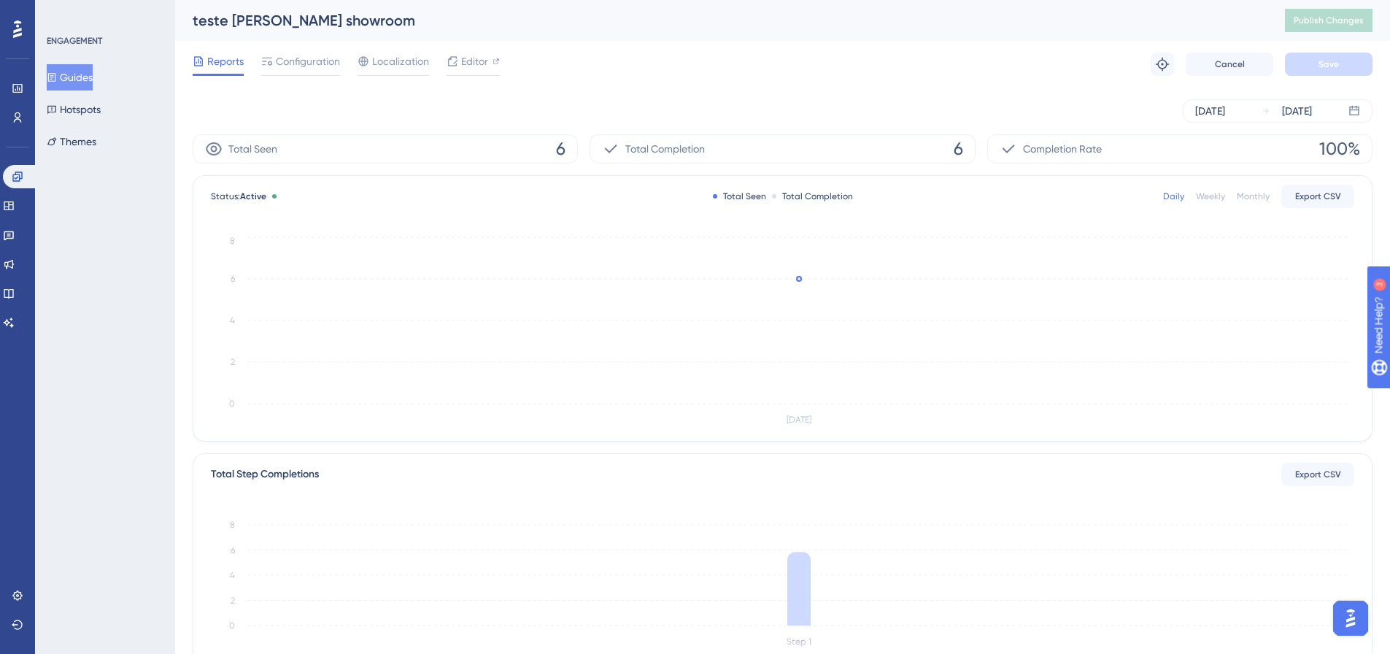
click at [308, 77] on div "Reports Configuration Localization Editor Troubleshoot Cancel Save" at bounding box center [783, 64] width 1180 height 47
click at [310, 69] on span "Configuration" at bounding box center [308, 62] width 64 height 18
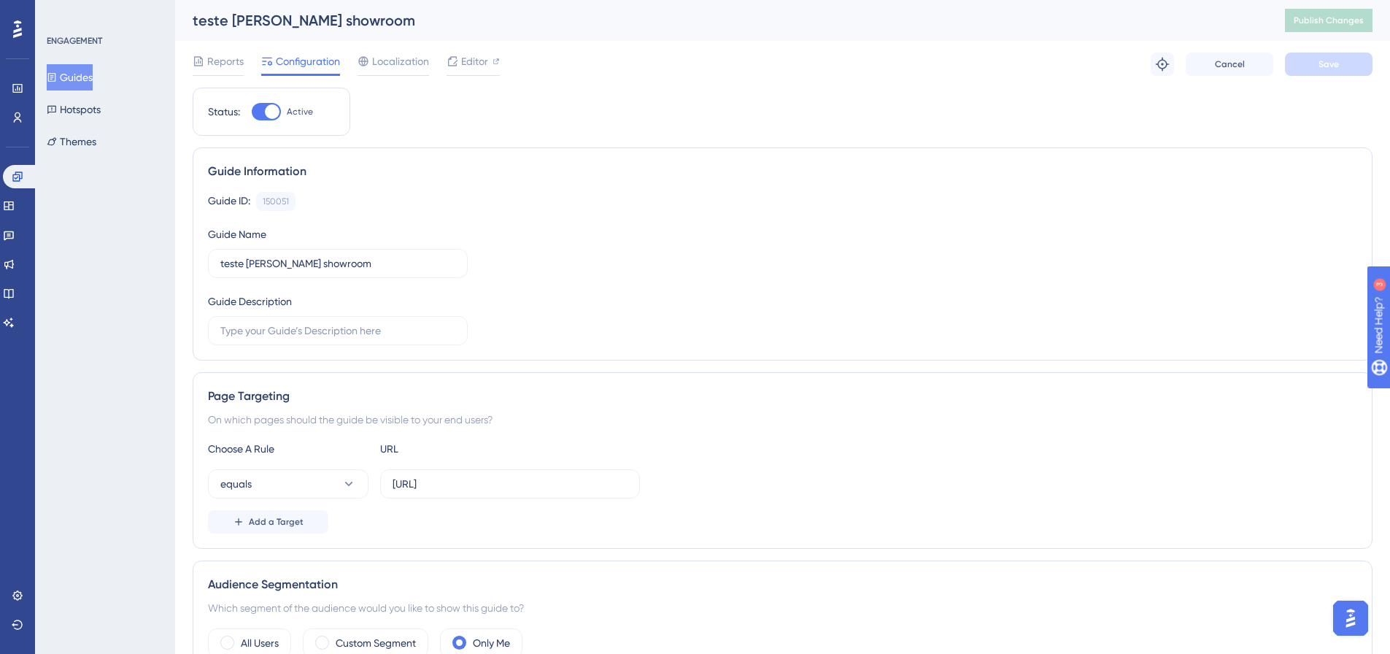
click at [252, 69] on div "Reports Configuration Localization Editor" at bounding box center [346, 64] width 307 height 23
click at [244, 64] on div "Reports Configuration Localization Editor" at bounding box center [346, 64] width 307 height 23
click at [243, 65] on span "Reports" at bounding box center [225, 62] width 36 height 18
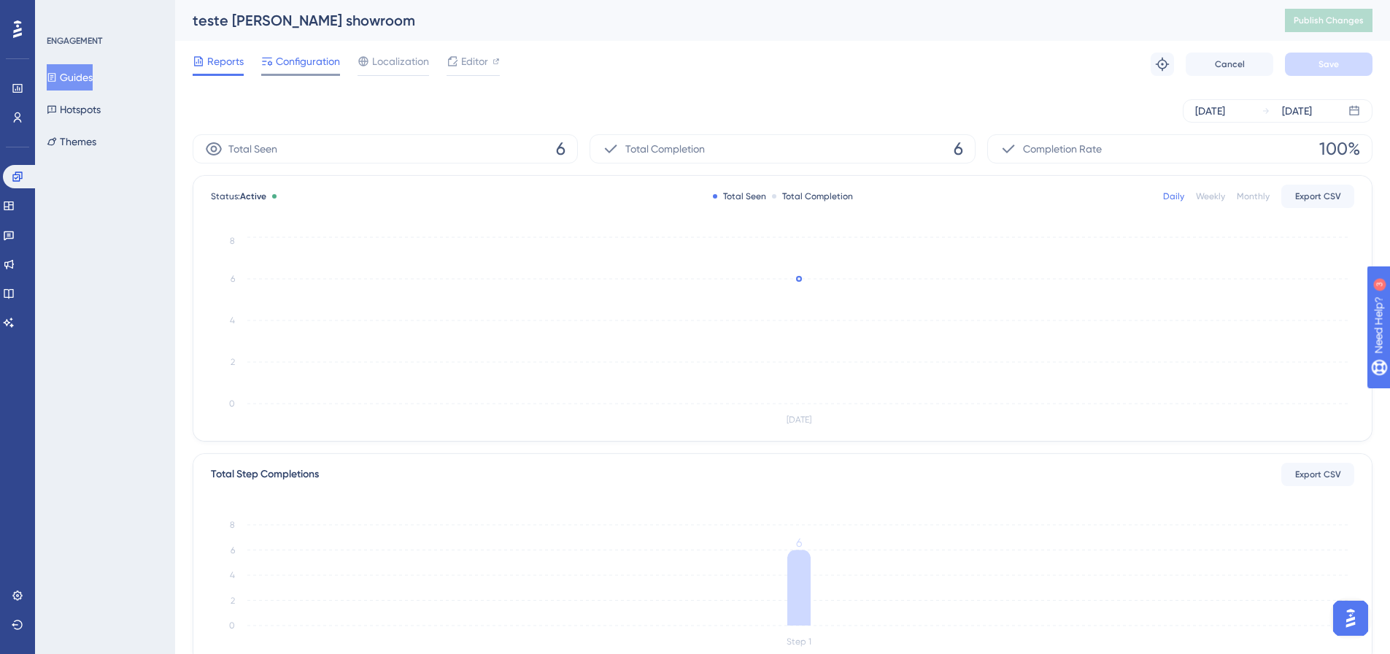
click at [265, 61] on icon at bounding box center [267, 62] width 10 height 8
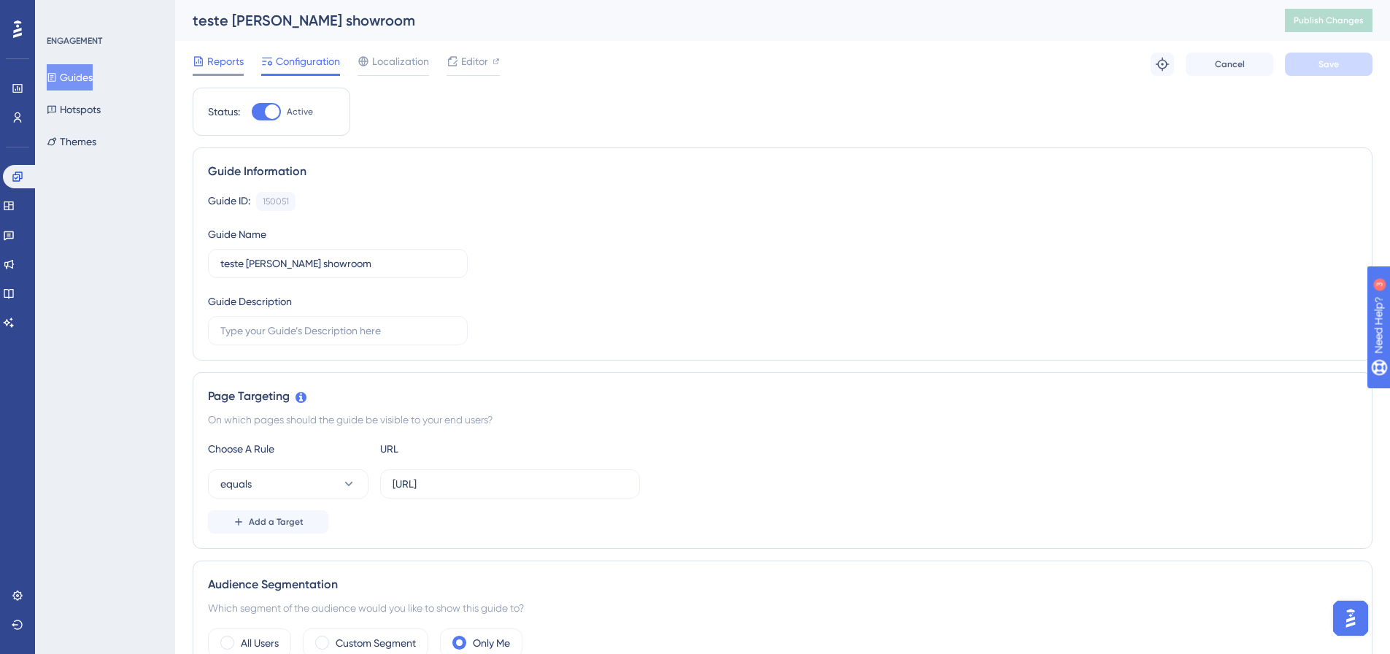
click at [225, 67] on span "Reports" at bounding box center [225, 62] width 36 height 18
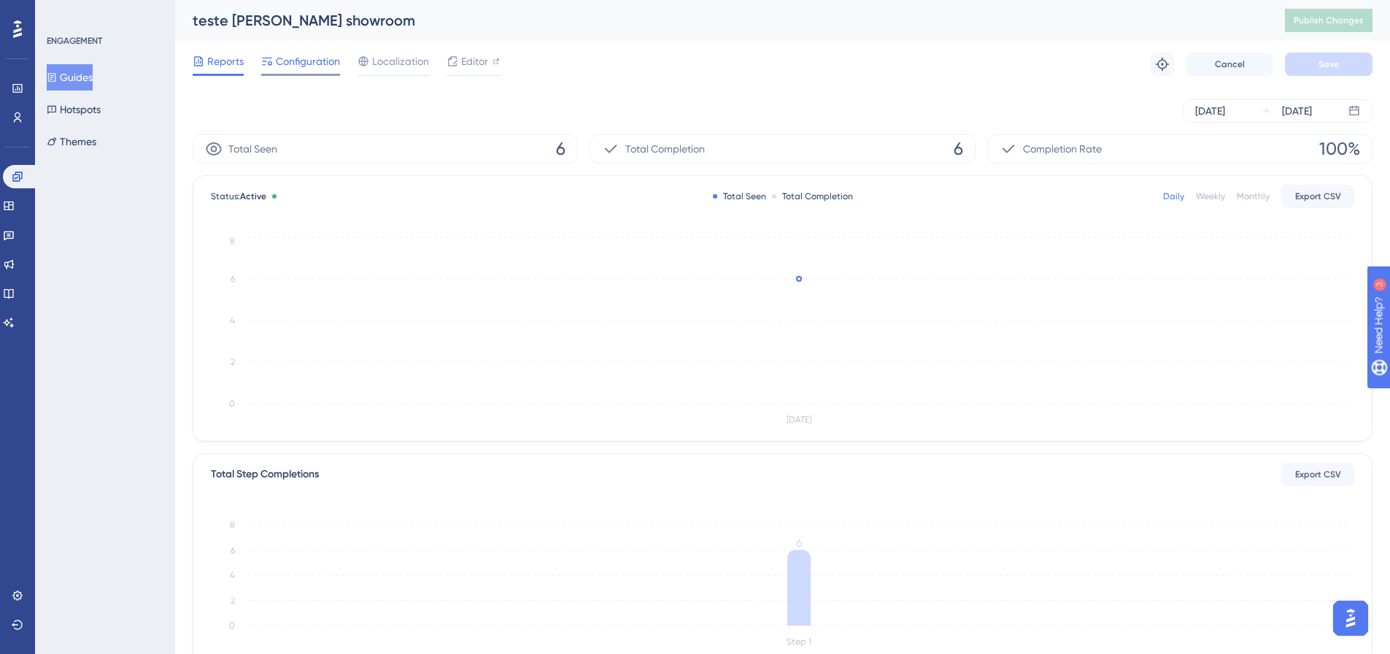
click at [282, 58] on span "Configuration" at bounding box center [308, 62] width 64 height 18
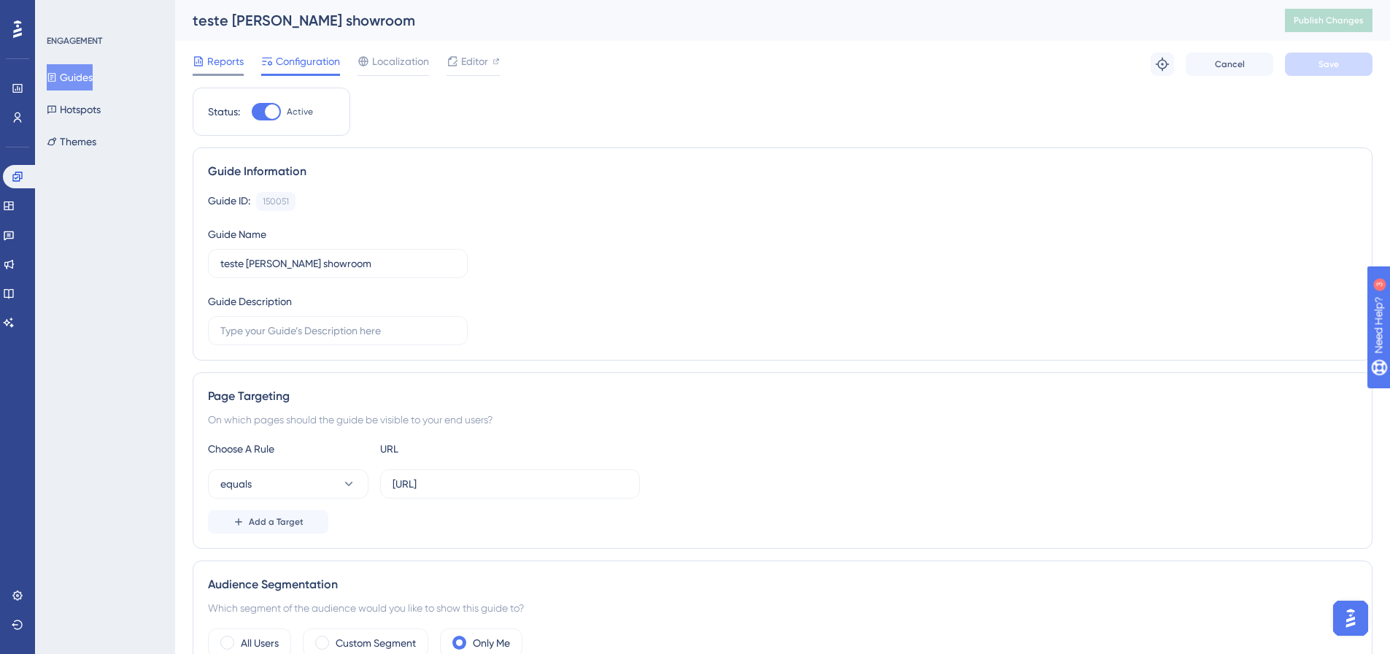
click at [236, 57] on span "Reports" at bounding box center [225, 62] width 36 height 18
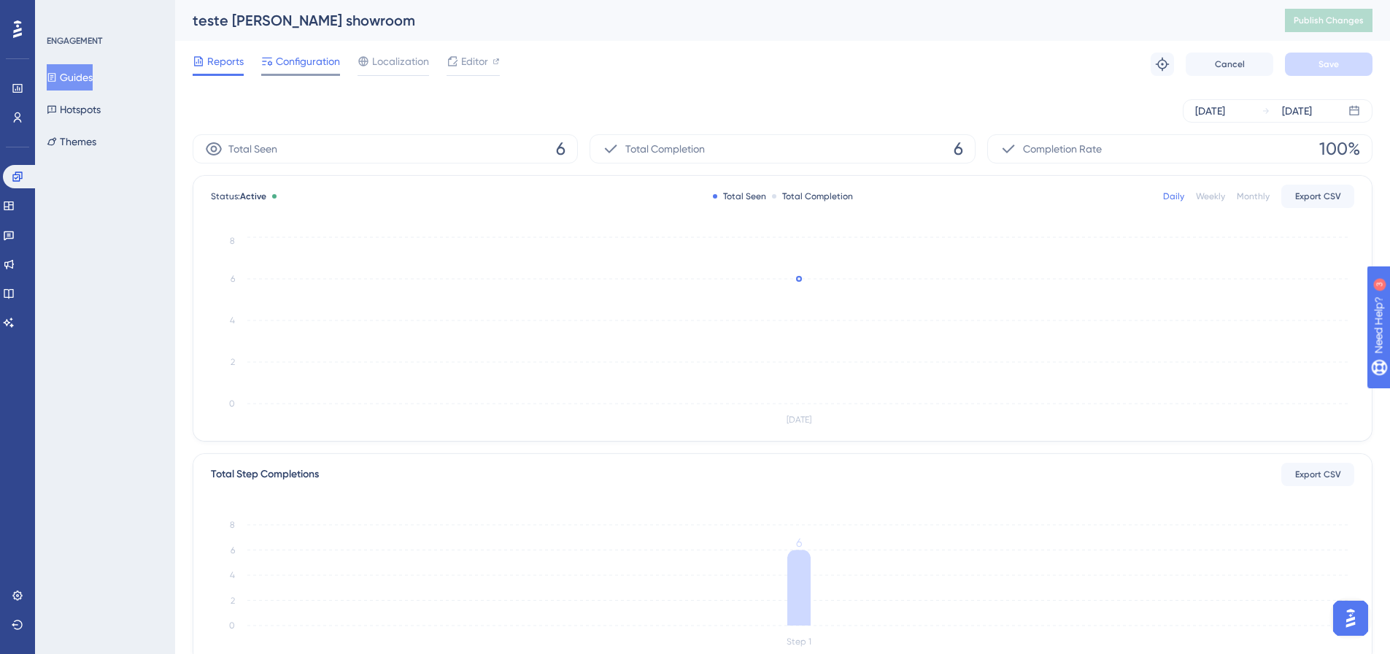
click at [274, 70] on div "Configuration" at bounding box center [300, 64] width 79 height 23
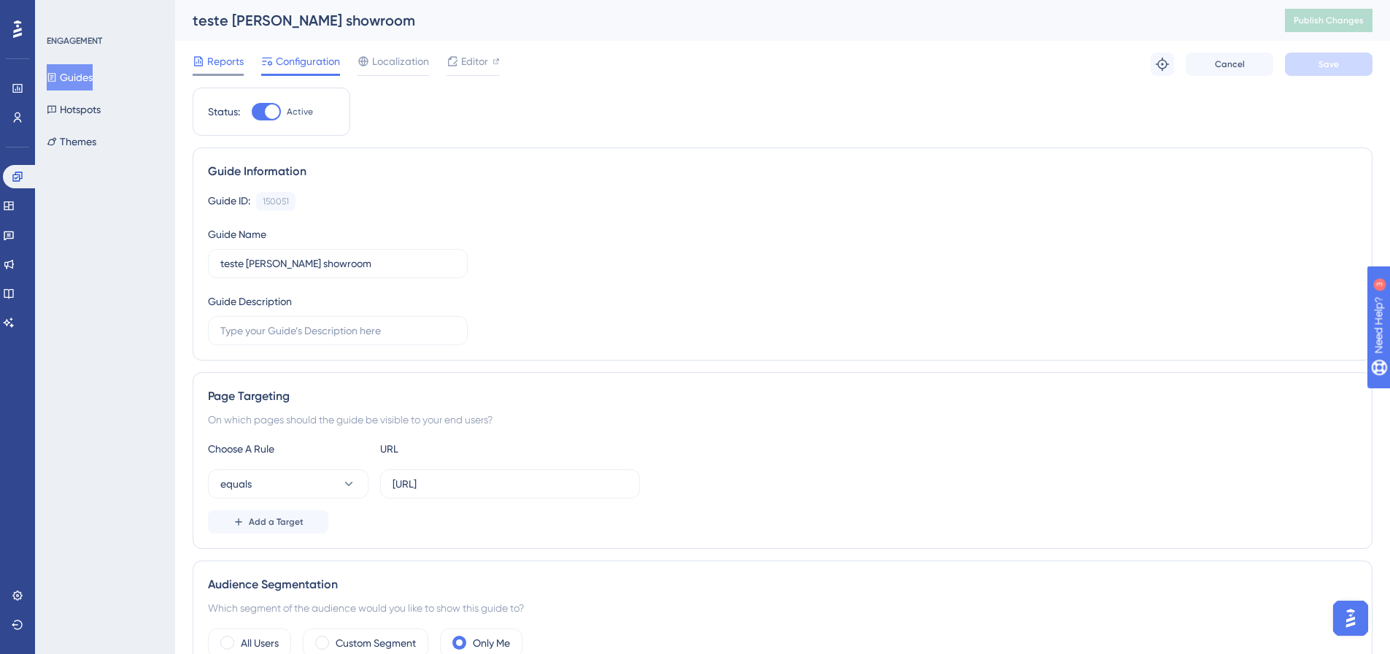
click at [217, 55] on span "Reports" at bounding box center [225, 62] width 36 height 18
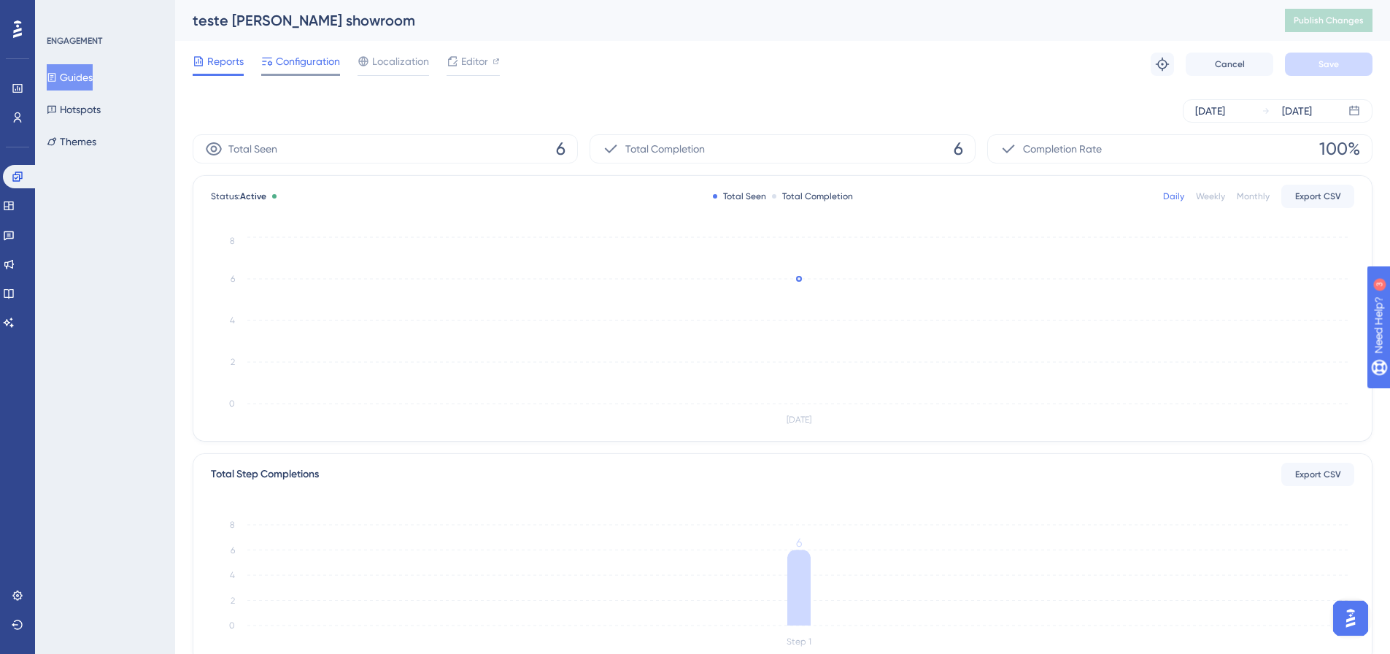
click at [279, 75] on div at bounding box center [300, 75] width 79 height 2
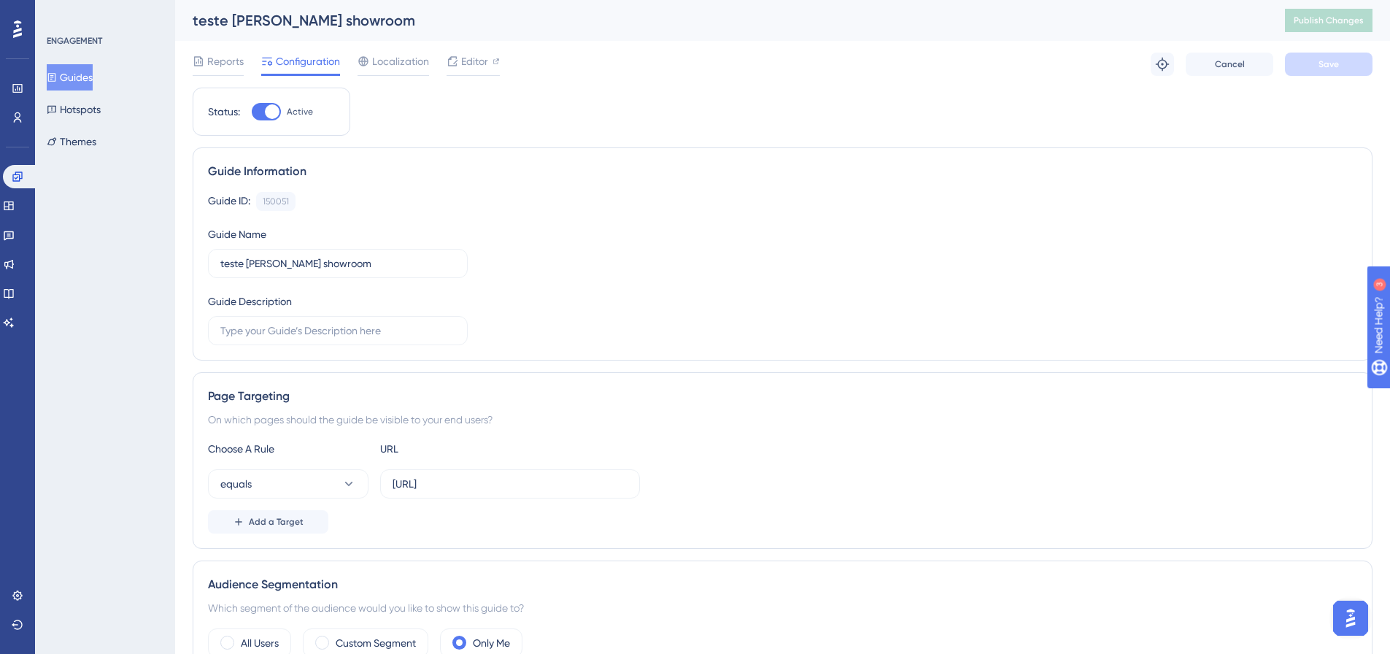
click at [245, 66] on div "Reports Configuration Localization Editor" at bounding box center [346, 64] width 307 height 23
click at [241, 69] on span "Reports" at bounding box center [225, 62] width 36 height 18
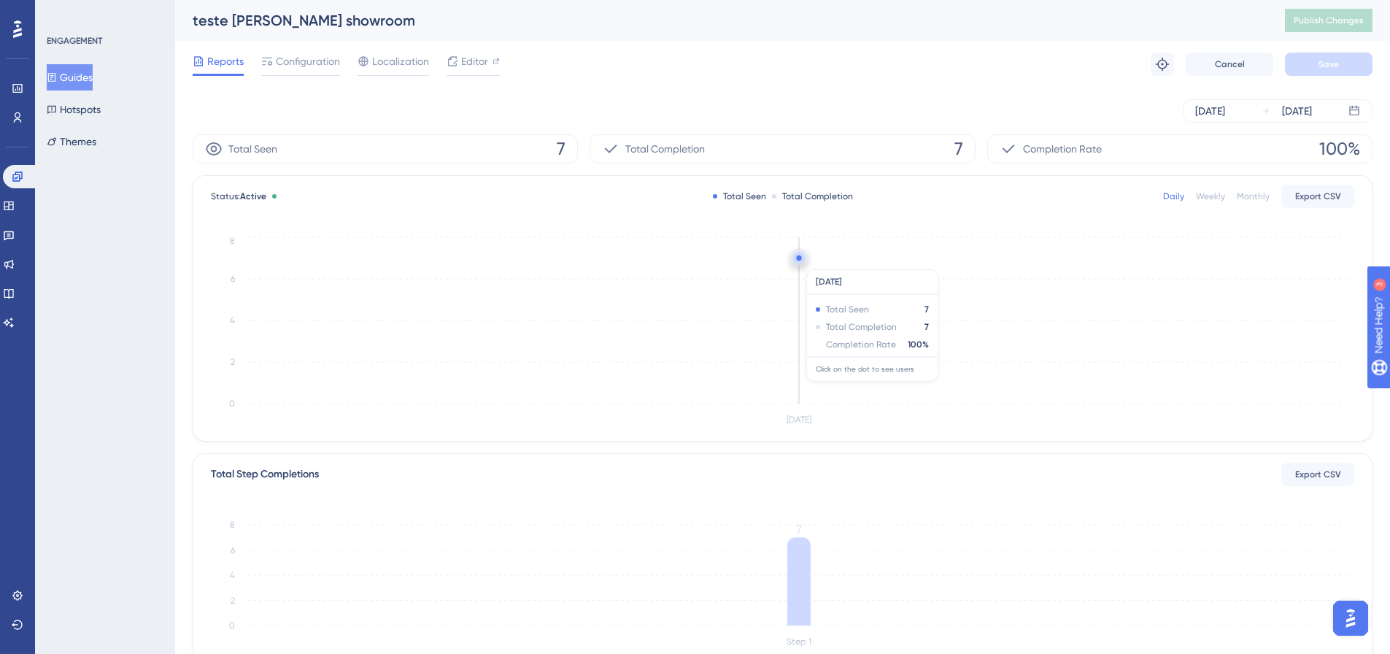
click at [802, 263] on icon at bounding box center [799, 258] width 12 height 12
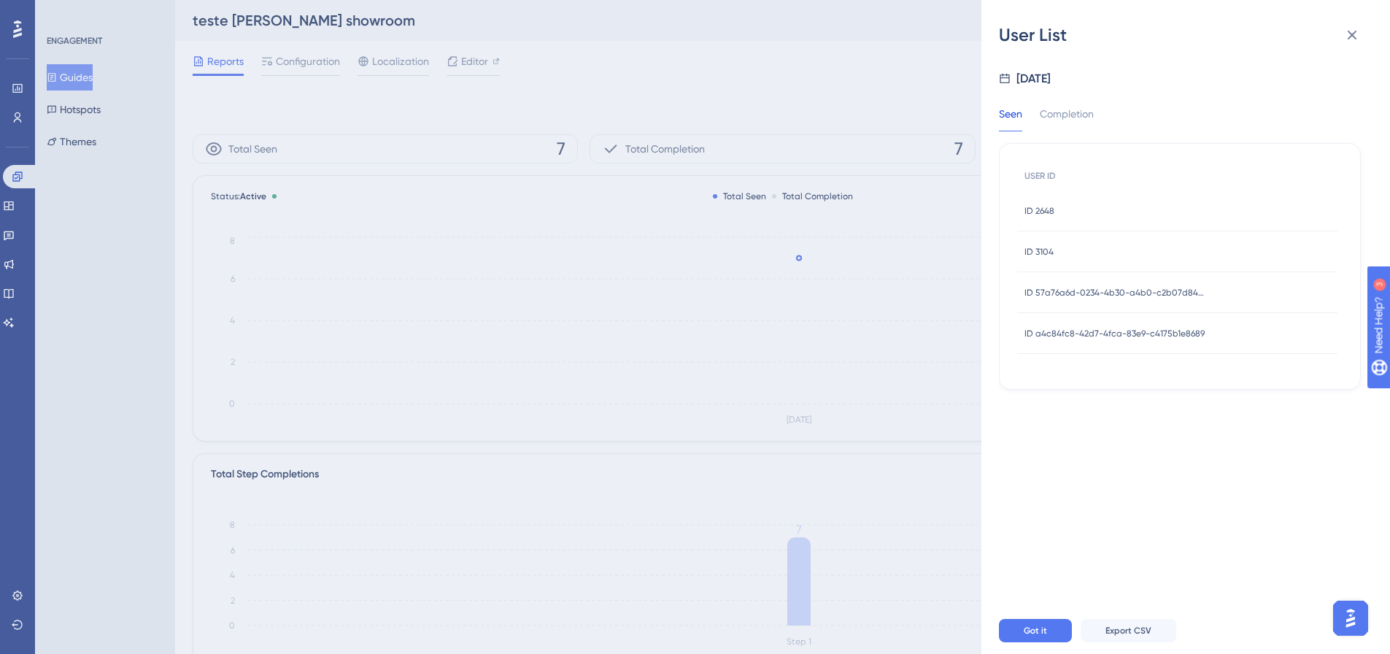
click at [1044, 212] on span "ID 2648" at bounding box center [1039, 211] width 30 height 12
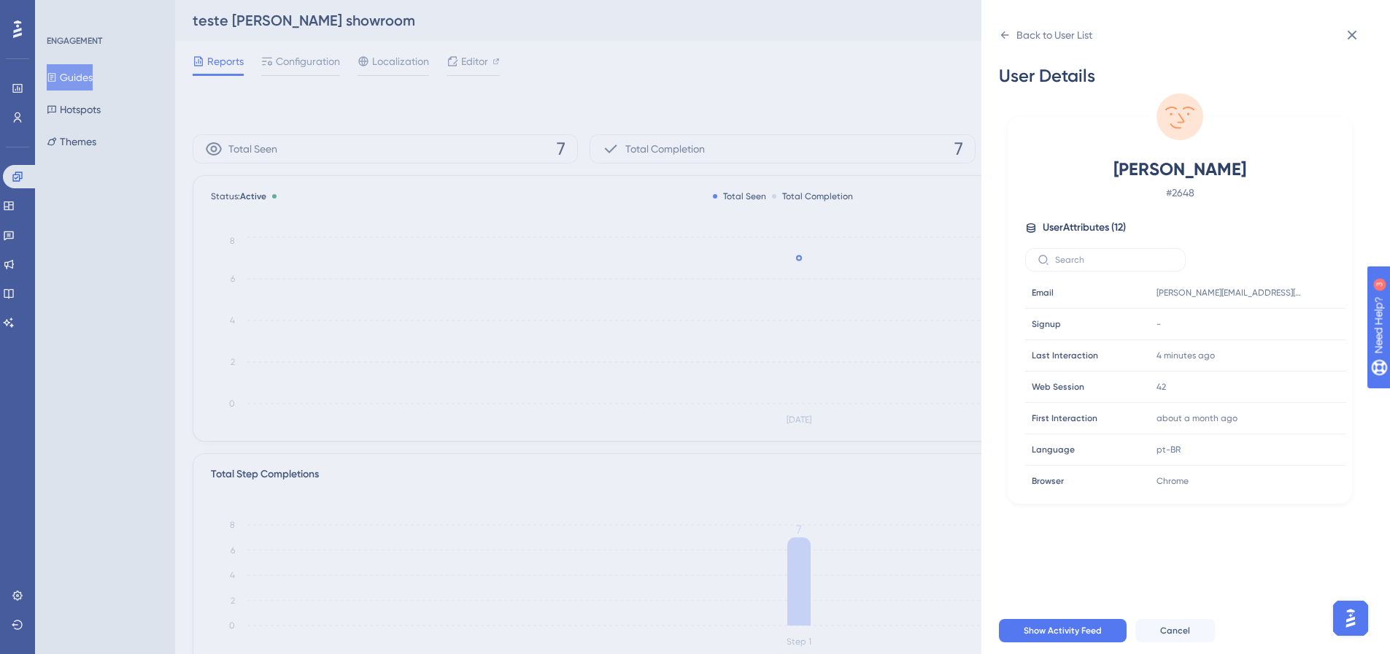
drag, startPoint x: 1004, startPoint y: 29, endPoint x: 1014, endPoint y: 53, distance: 26.2
click at [1004, 28] on div "Back to User List" at bounding box center [1045, 34] width 93 height 23
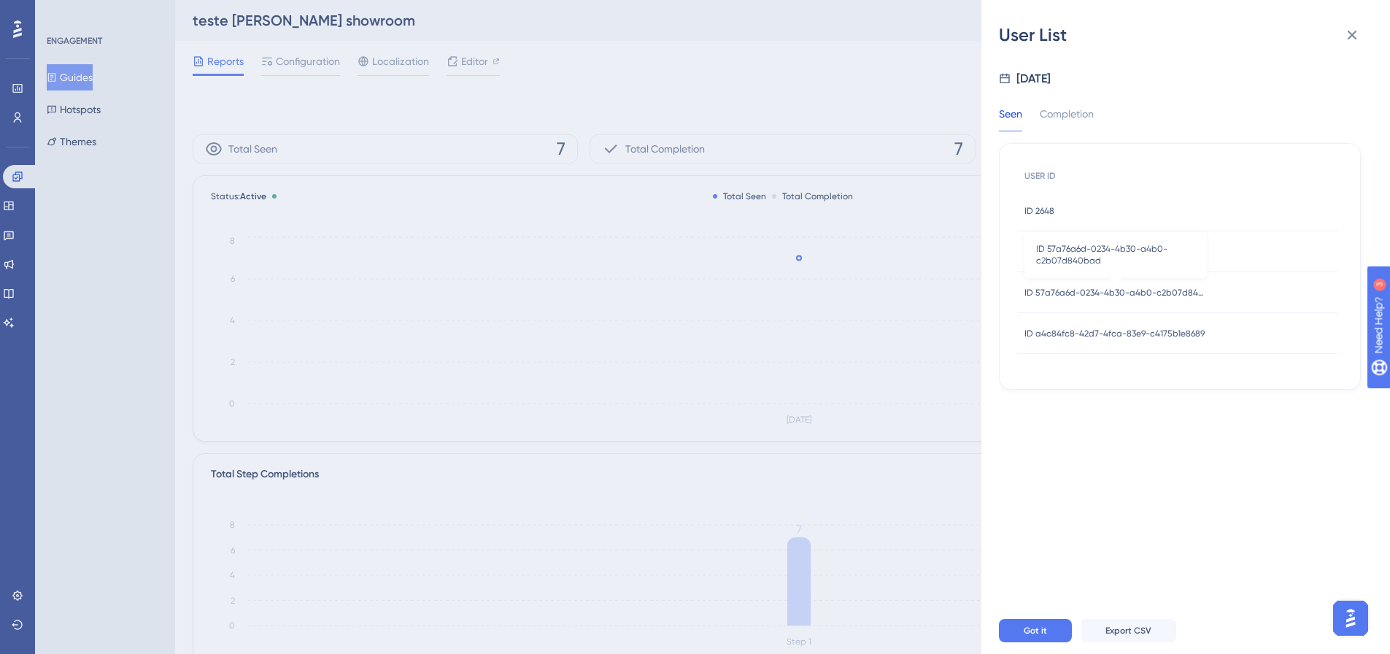
click at [1099, 293] on span "ID 57a76a6d-0234-4b30-a4b0-c2b07d840bad" at bounding box center [1115, 293] width 182 height 12
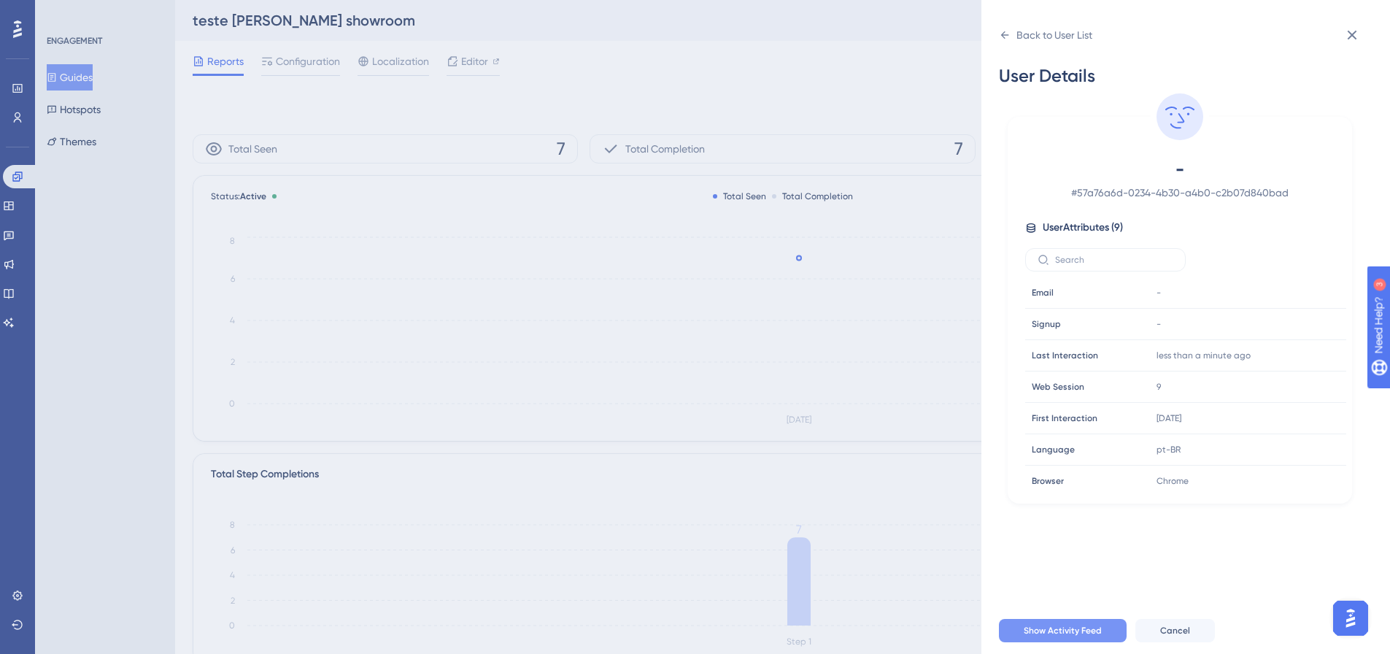
click at [1053, 634] on button "Show Activity Feed" at bounding box center [1063, 630] width 128 height 23
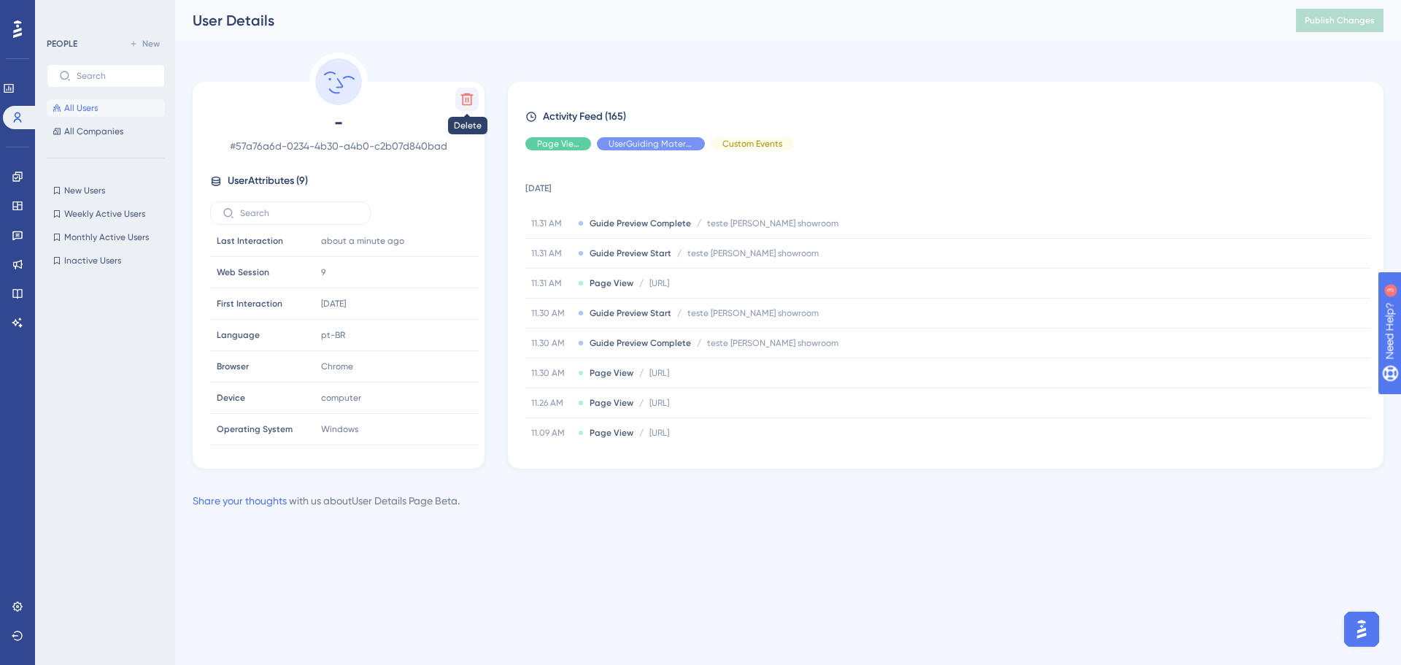
click at [473, 96] on icon at bounding box center [467, 99] width 12 height 12
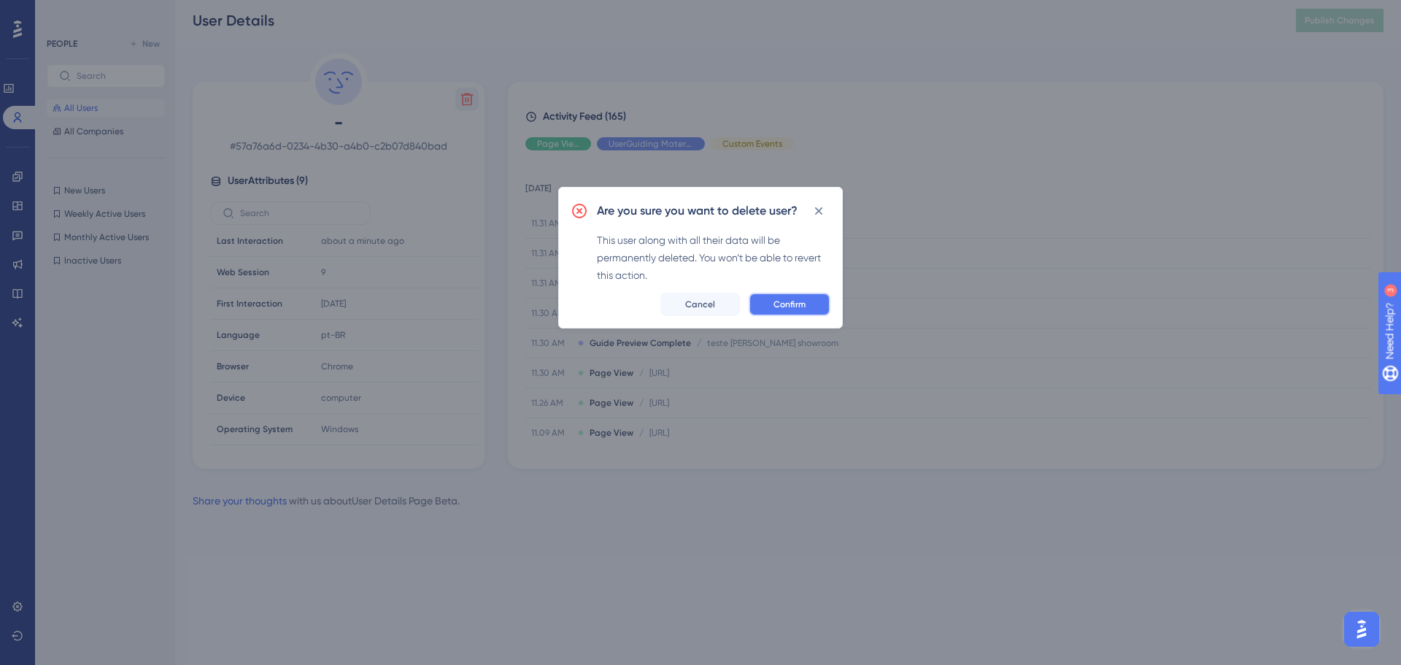
click at [795, 302] on span "Confirm" at bounding box center [789, 304] width 32 height 12
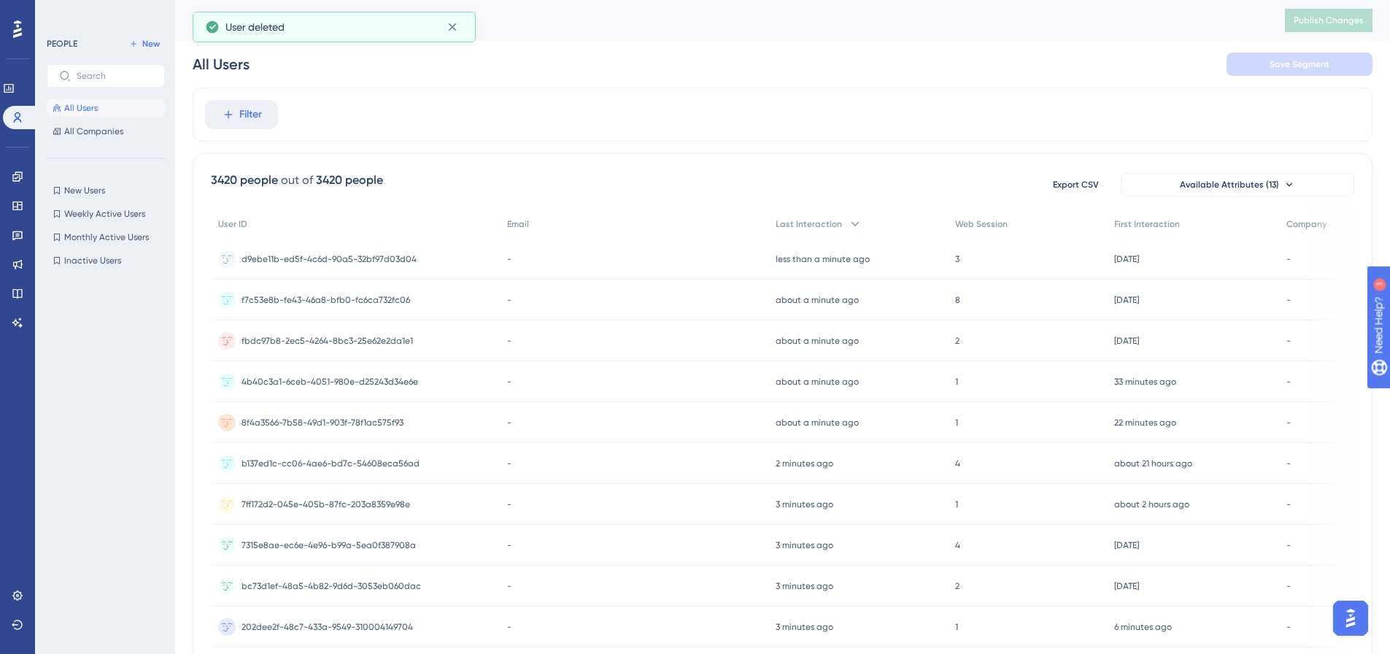
click at [10, 26] on div at bounding box center [17, 29] width 23 height 23
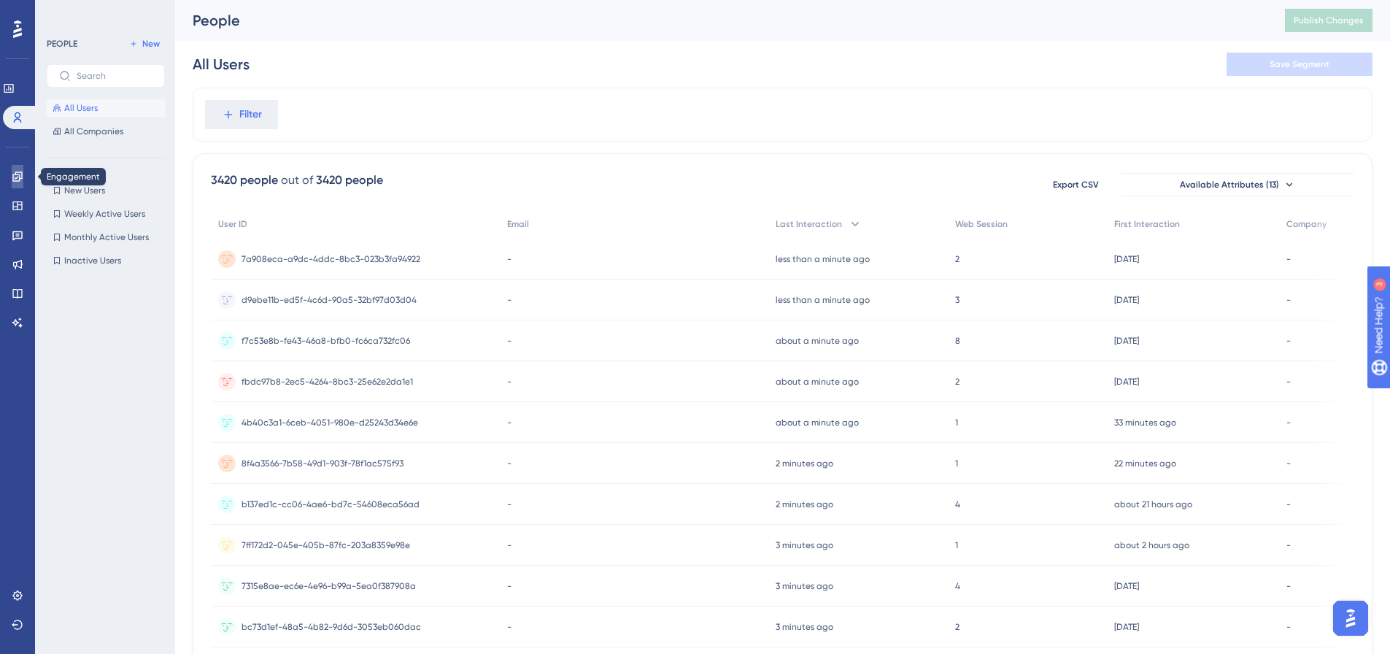
click at [12, 174] on link at bounding box center [18, 176] width 12 height 23
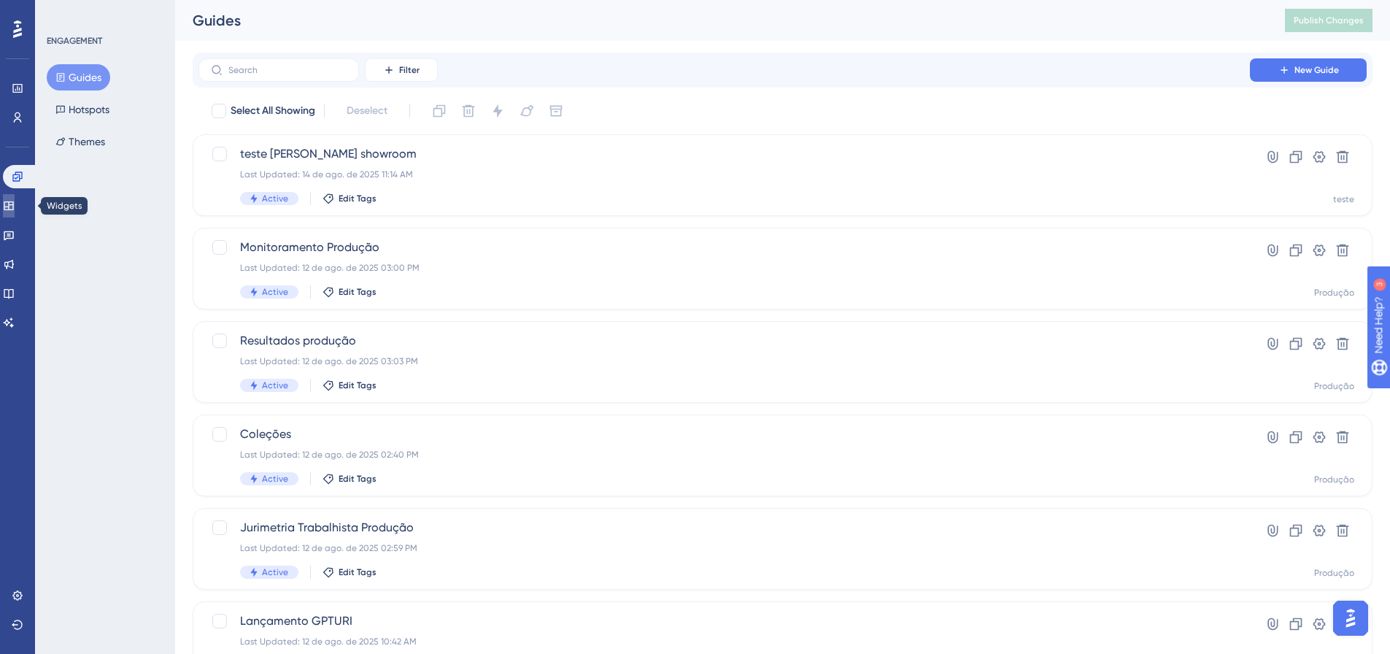
click at [15, 201] on icon at bounding box center [9, 206] width 12 height 12
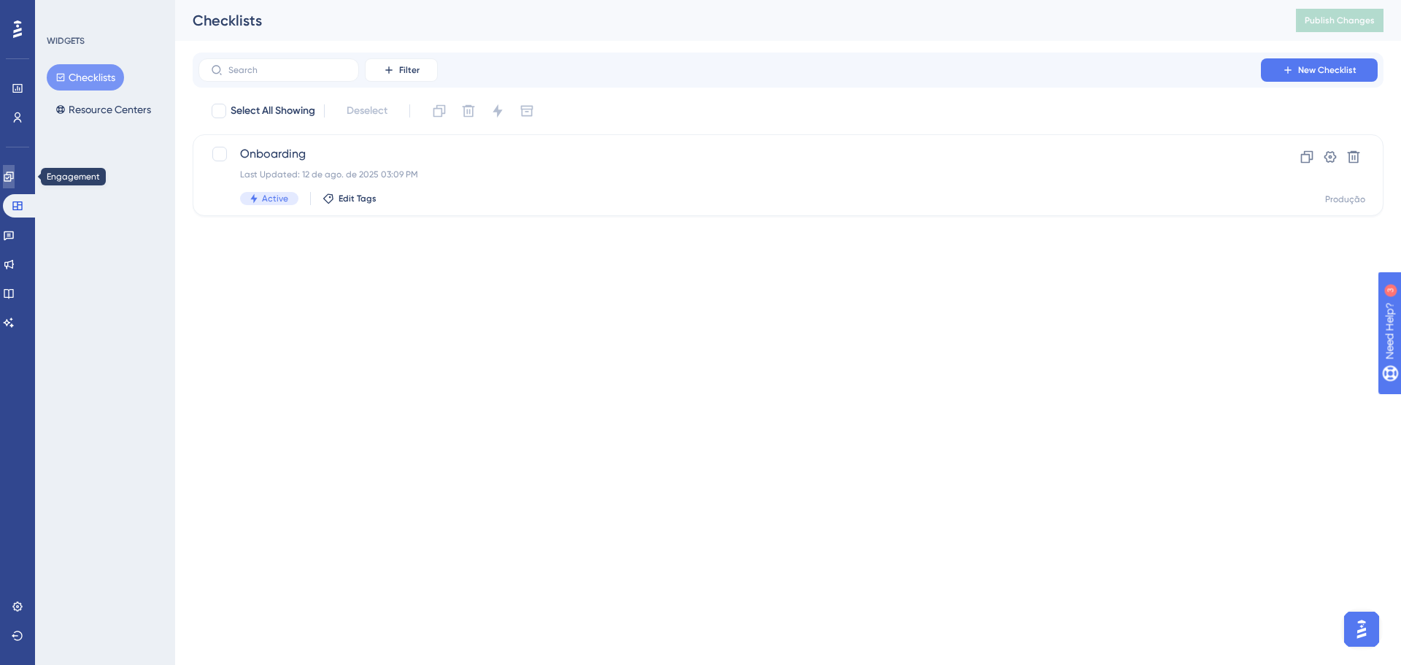
click at [15, 171] on icon at bounding box center [9, 177] width 12 height 12
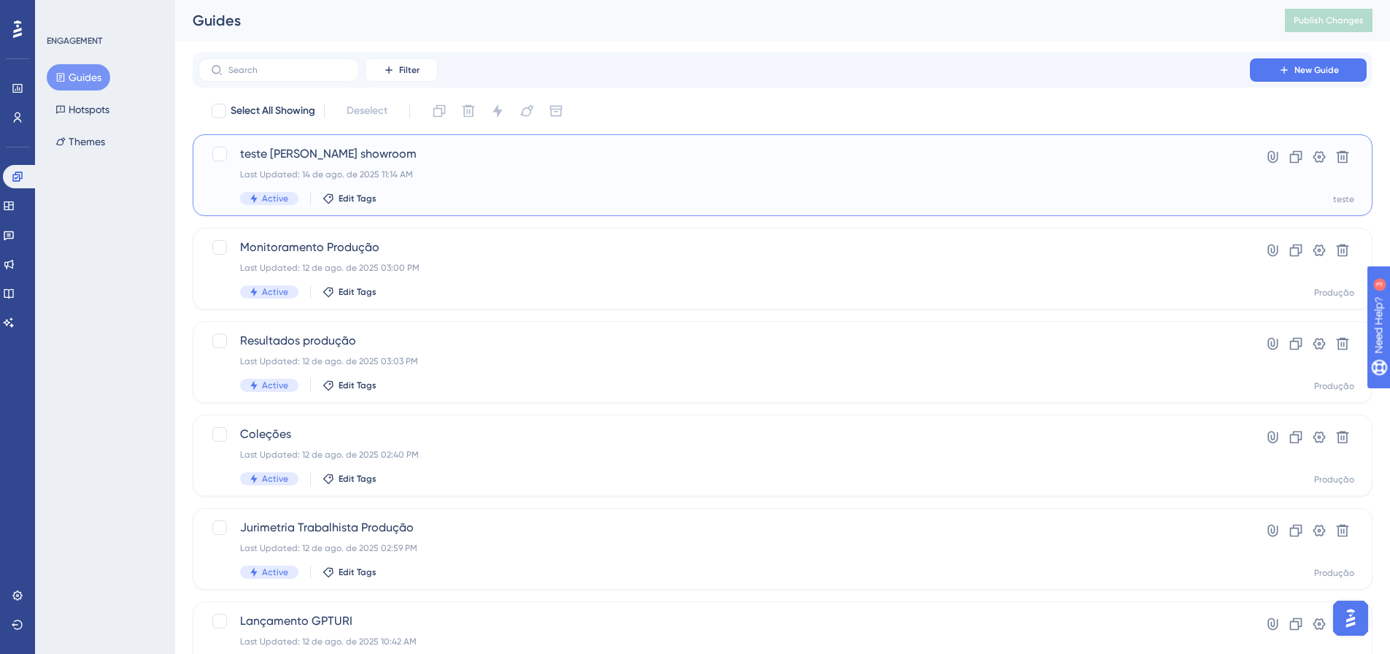
click at [462, 174] on div "Last Updated: 14 de ago. de 2025 11:14 AM" at bounding box center [724, 175] width 968 height 12
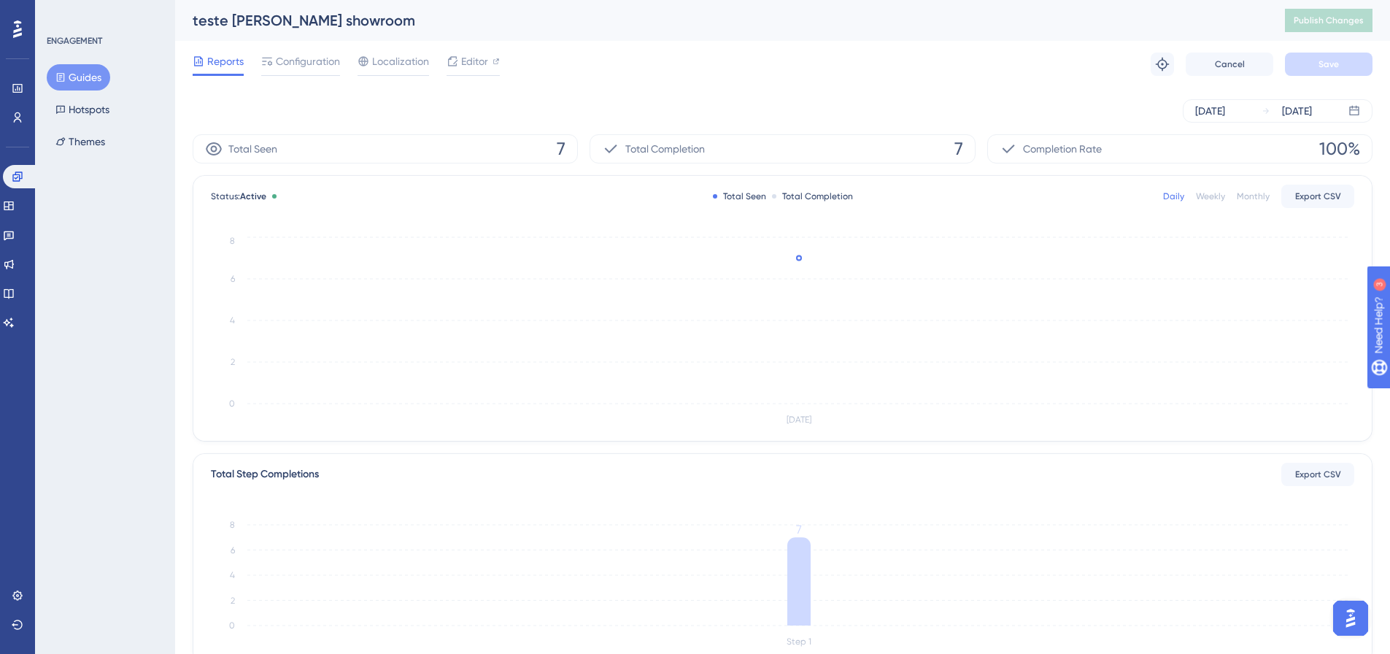
drag, startPoint x: 268, startPoint y: 62, endPoint x: 244, endPoint y: 58, distance: 24.5
click at [268, 61] on icon at bounding box center [267, 61] width 12 height 12
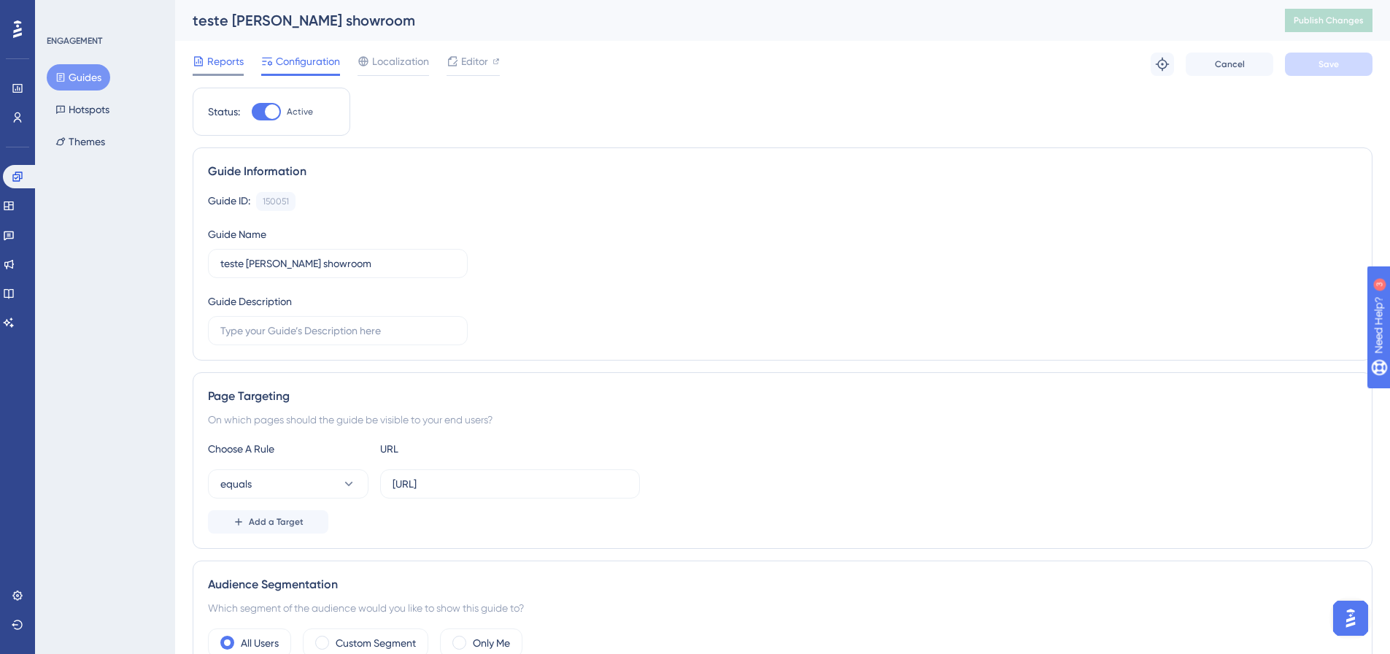
click at [221, 53] on span "Reports" at bounding box center [225, 62] width 36 height 18
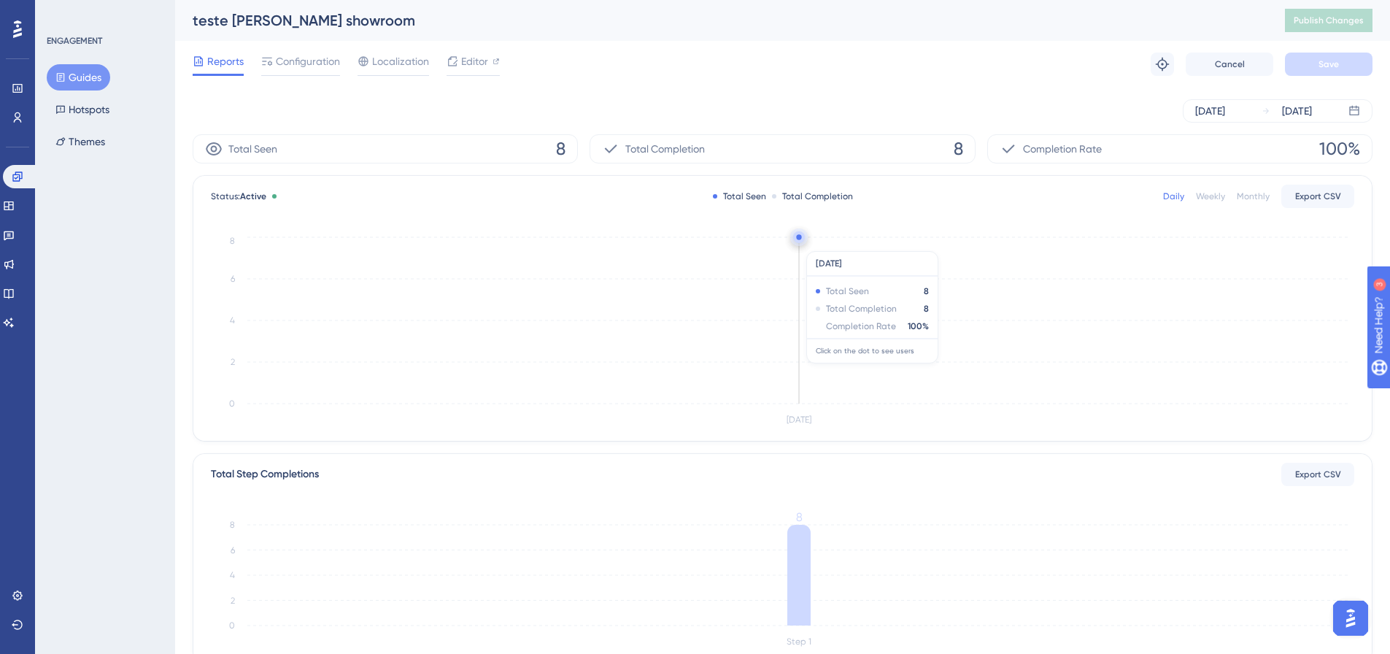
click at [799, 244] on icon "Aug 14 0 2 4 6 8" at bounding box center [782, 331] width 1143 height 196
click at [797, 236] on circle at bounding box center [799, 237] width 4 height 4
click at [802, 242] on circle at bounding box center [799, 238] width 12 height 12
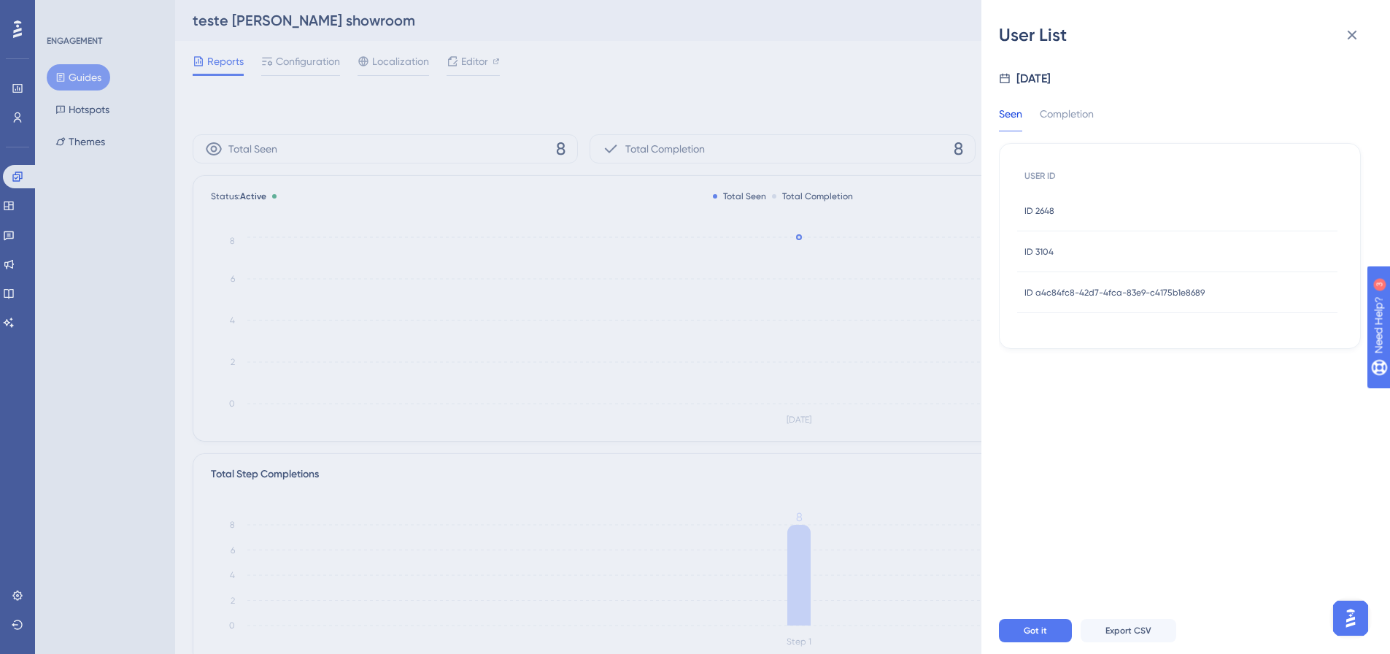
click at [1113, 295] on span "ID a4c84fc8-42d7-4fca-83e9-c4175b1e8689" at bounding box center [1114, 293] width 180 height 12
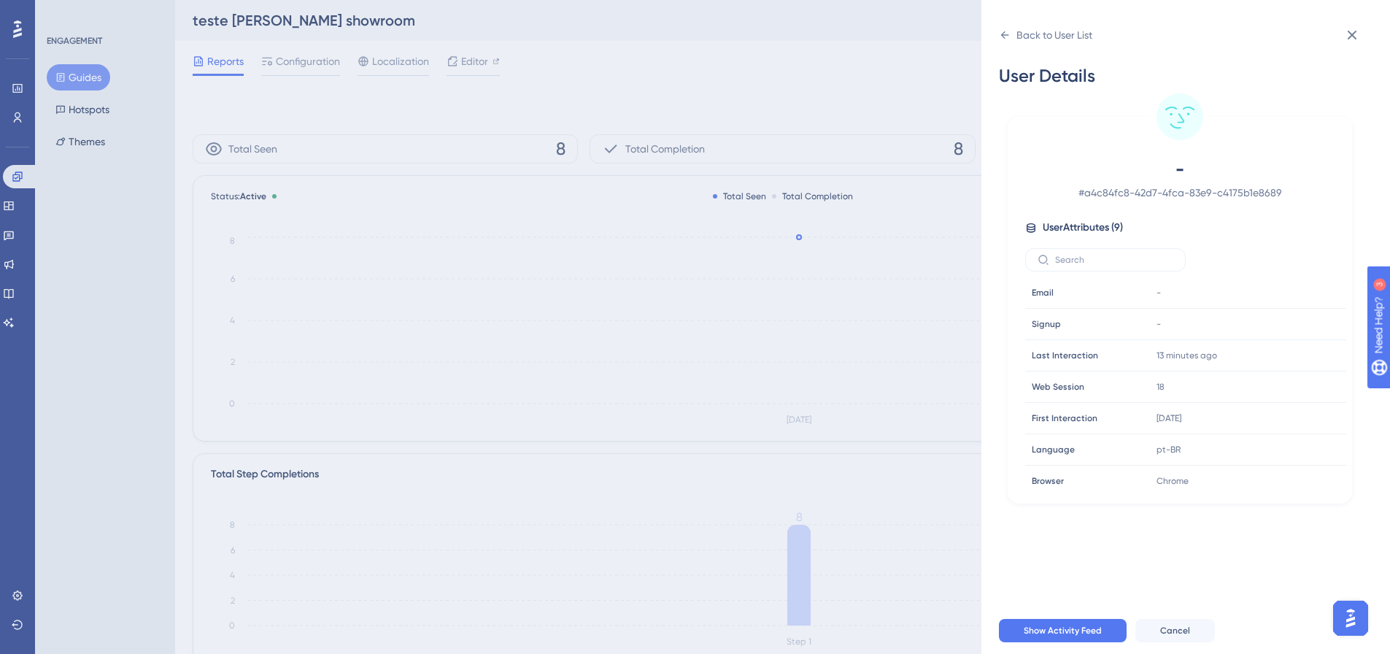
click at [919, 157] on div "Back to User List User Details - # a4c84fc8-42d7-4fca-83e9-c4175b1e8689 User At…" at bounding box center [695, 327] width 1390 height 654
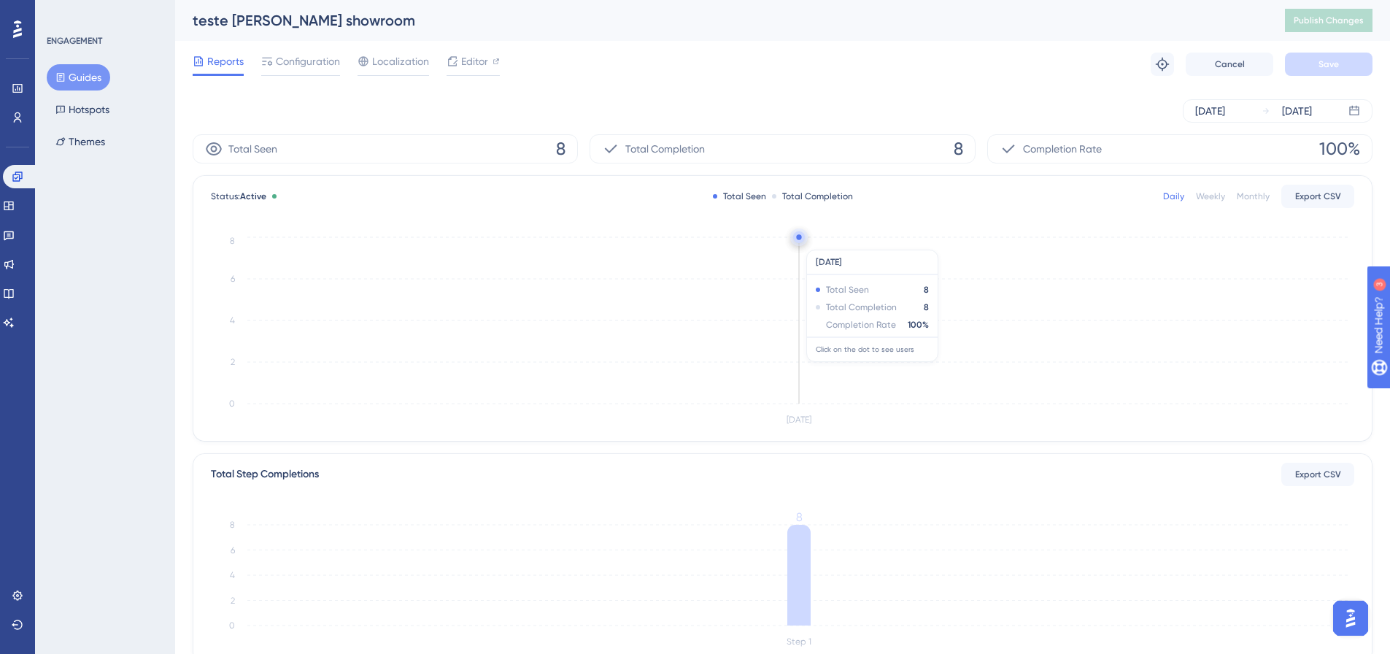
click at [796, 237] on circle at bounding box center [799, 237] width 12 height 12
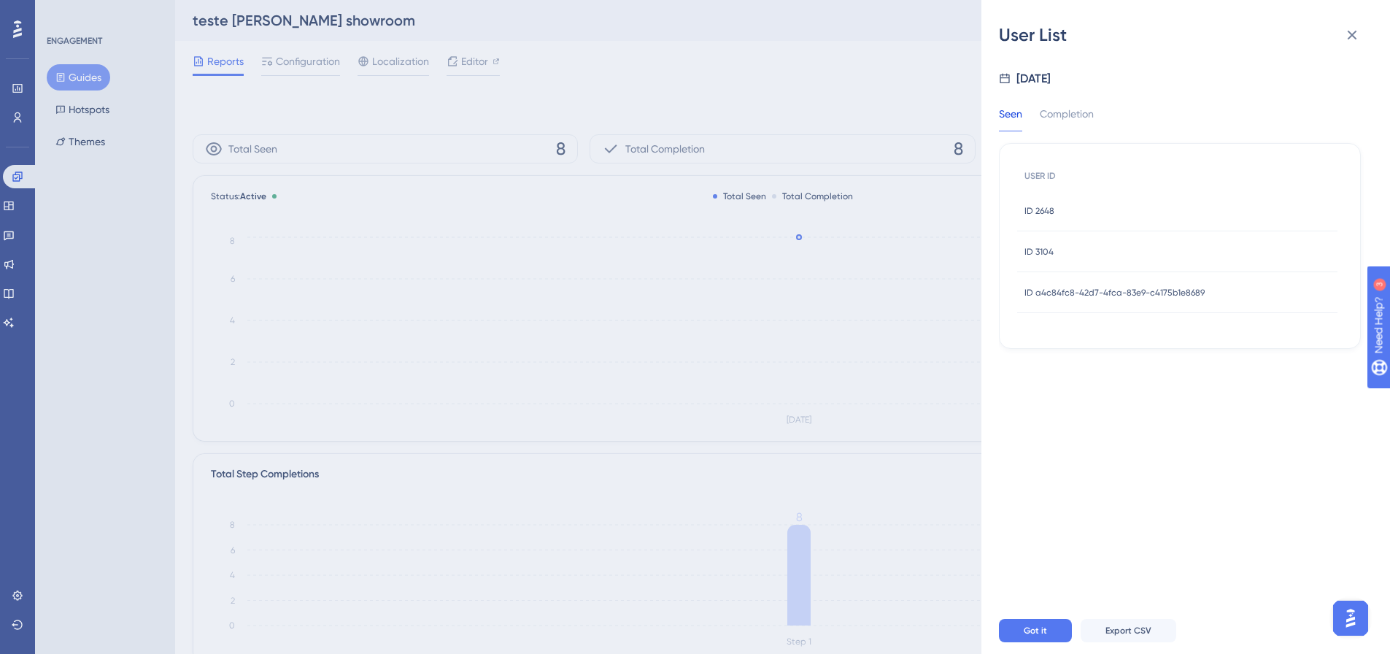
click at [1050, 241] on div "ID 3104 ID 3104" at bounding box center [1038, 251] width 29 height 41
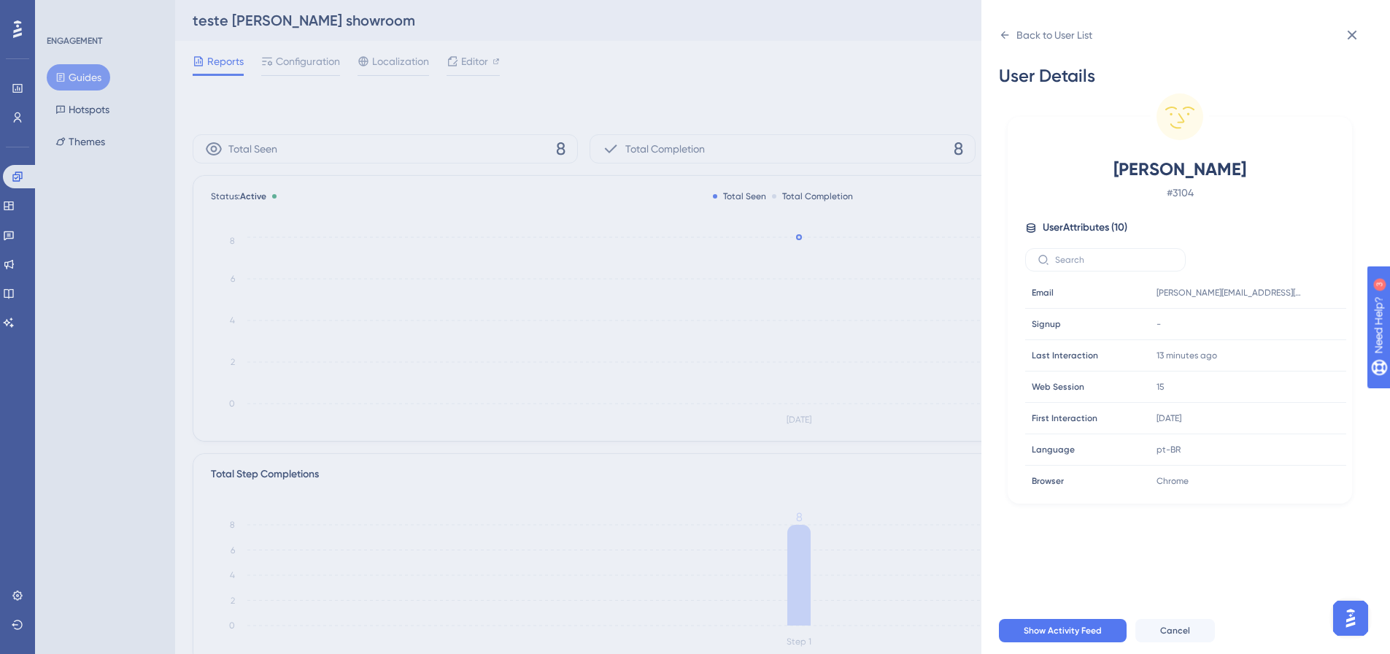
click at [996, 39] on div "Back to User List User Details Anderson # 3104 User Attributes ( 10 ) Email Ema…" at bounding box center [1185, 327] width 409 height 654
click at [1005, 44] on div "Back to User List" at bounding box center [1045, 34] width 93 height 23
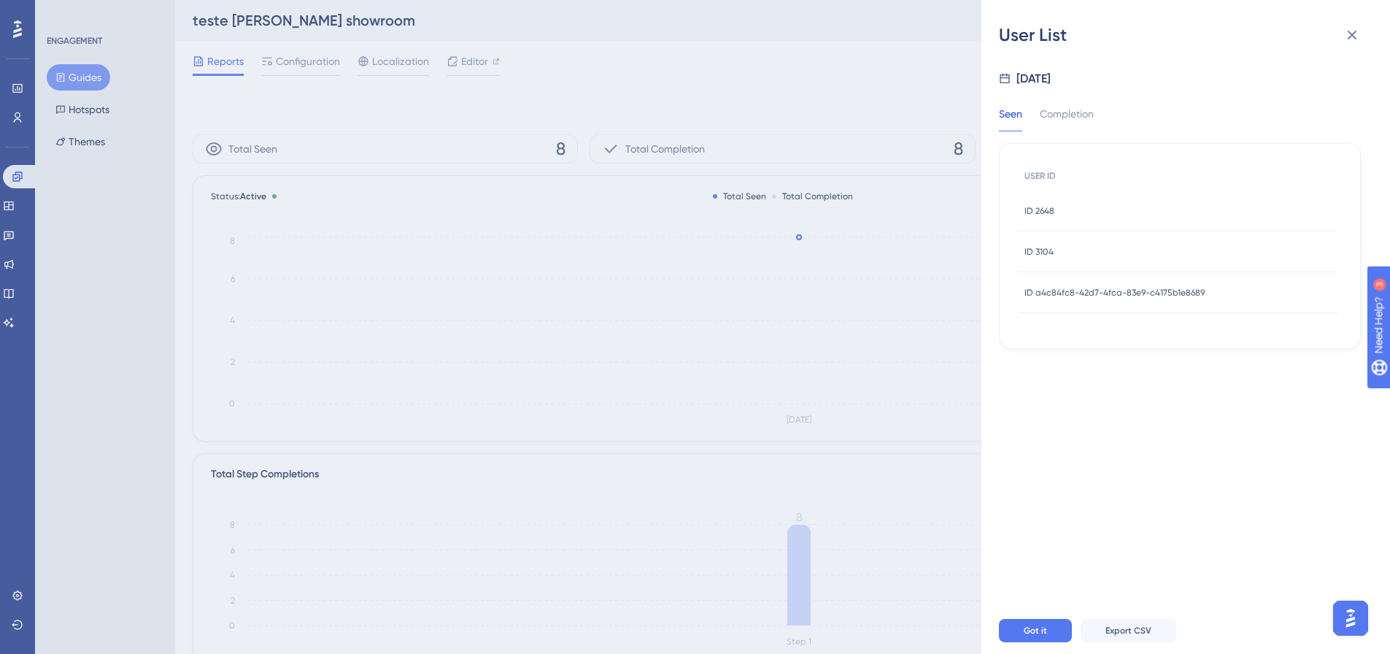
click at [1061, 219] on div "ID 2648 ID 2648" at bounding box center [1177, 210] width 320 height 41
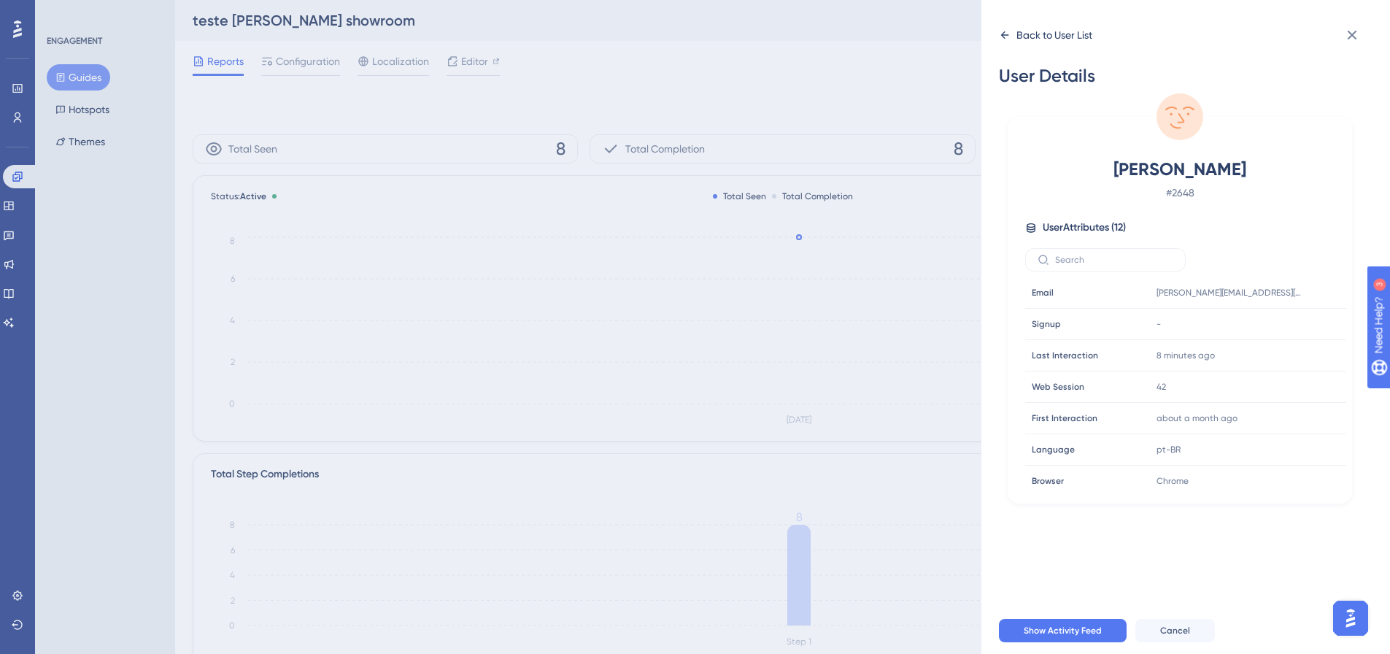
click at [1004, 37] on icon at bounding box center [1005, 34] width 8 height 7
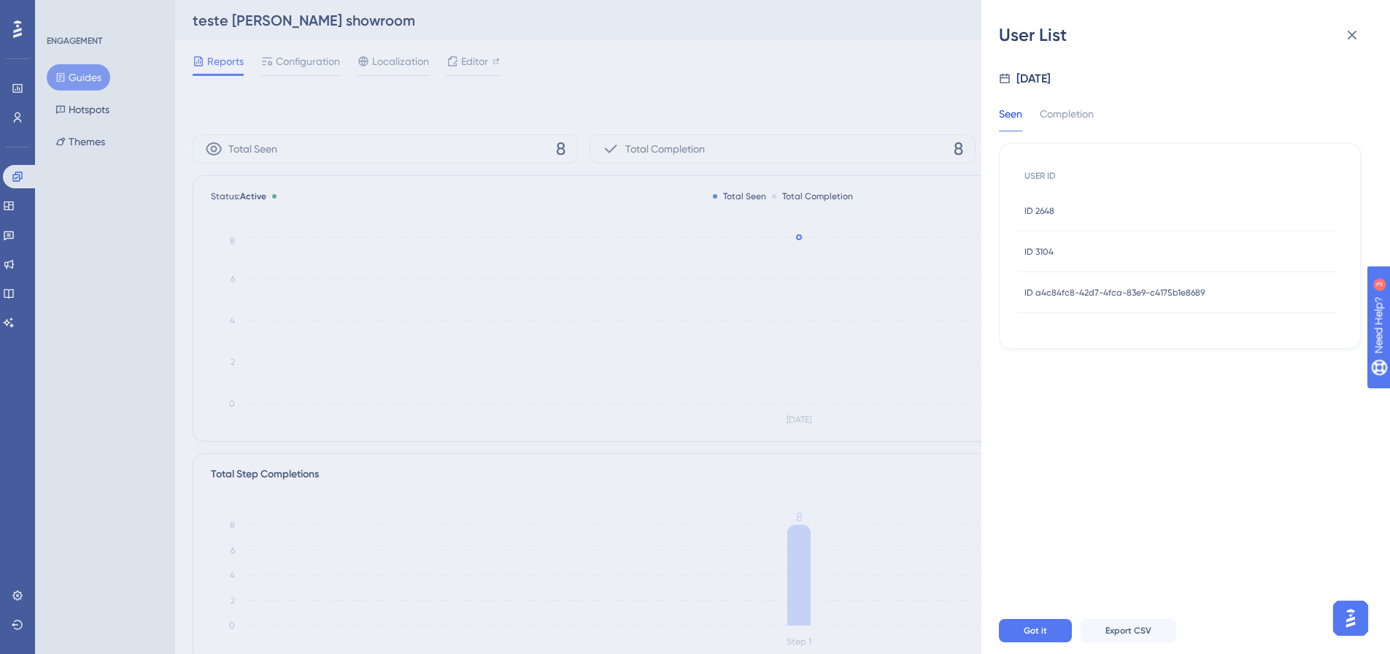
click at [1075, 282] on div "ID a4c84fc8-42d7-4fca-83e9-c4175b1e8689 ID a4c84fc8-42d7-4fca-83e9-c4175b1e8689" at bounding box center [1114, 292] width 180 height 41
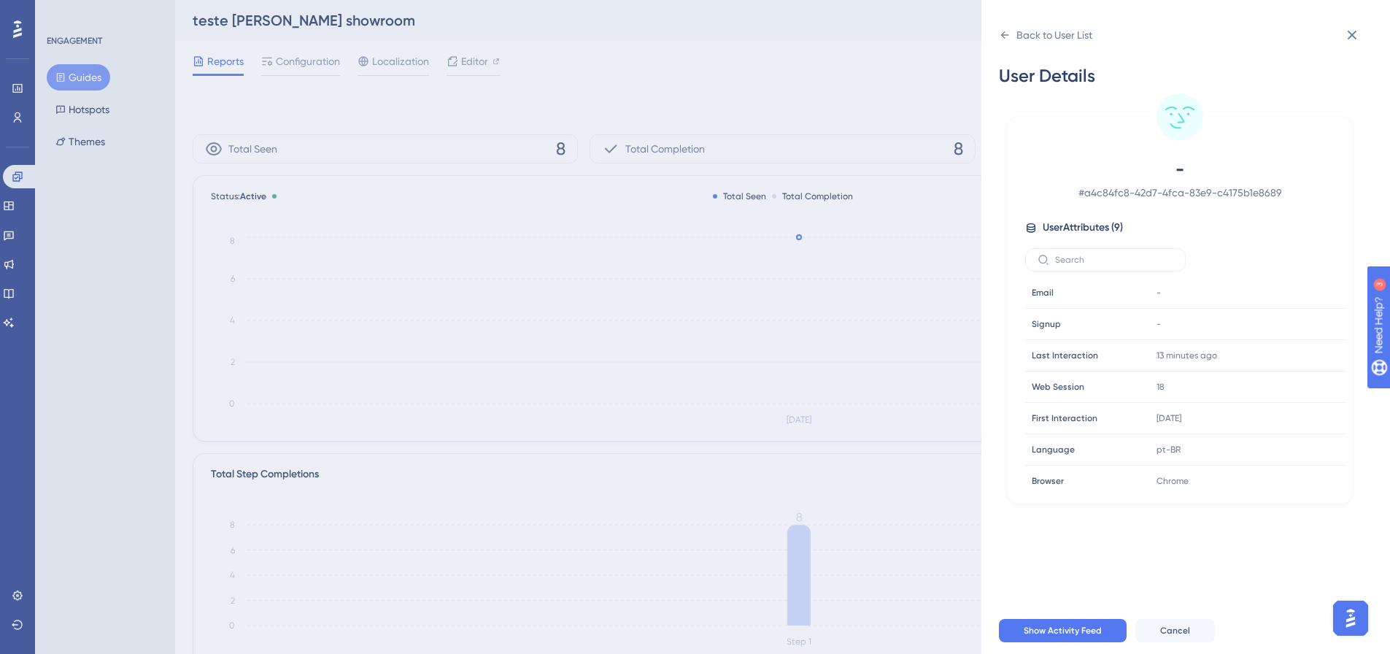
click at [956, 48] on div "Back to User List User Details - # a4c84fc8-42d7-4fca-83e9-c4175b1e8689 User At…" at bounding box center [695, 327] width 1390 height 654
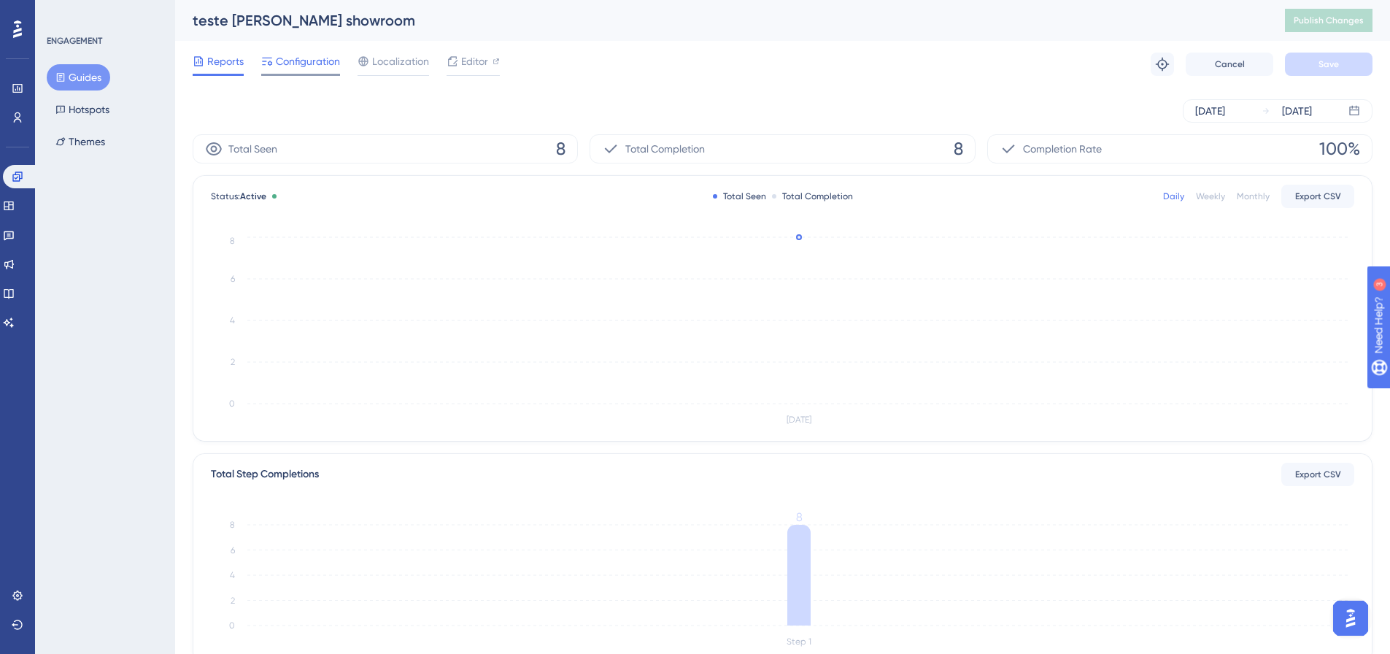
click at [322, 53] on span "Configuration" at bounding box center [308, 62] width 64 height 18
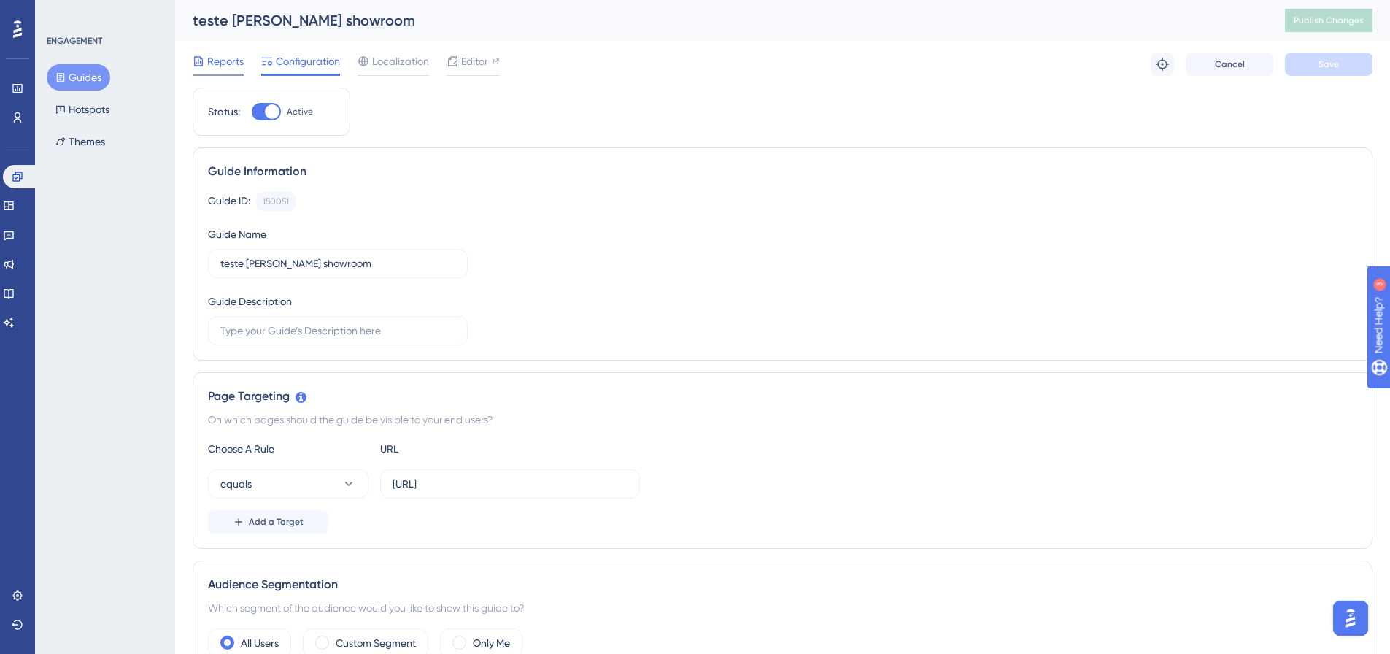
click at [217, 59] on span "Reports" at bounding box center [225, 62] width 36 height 18
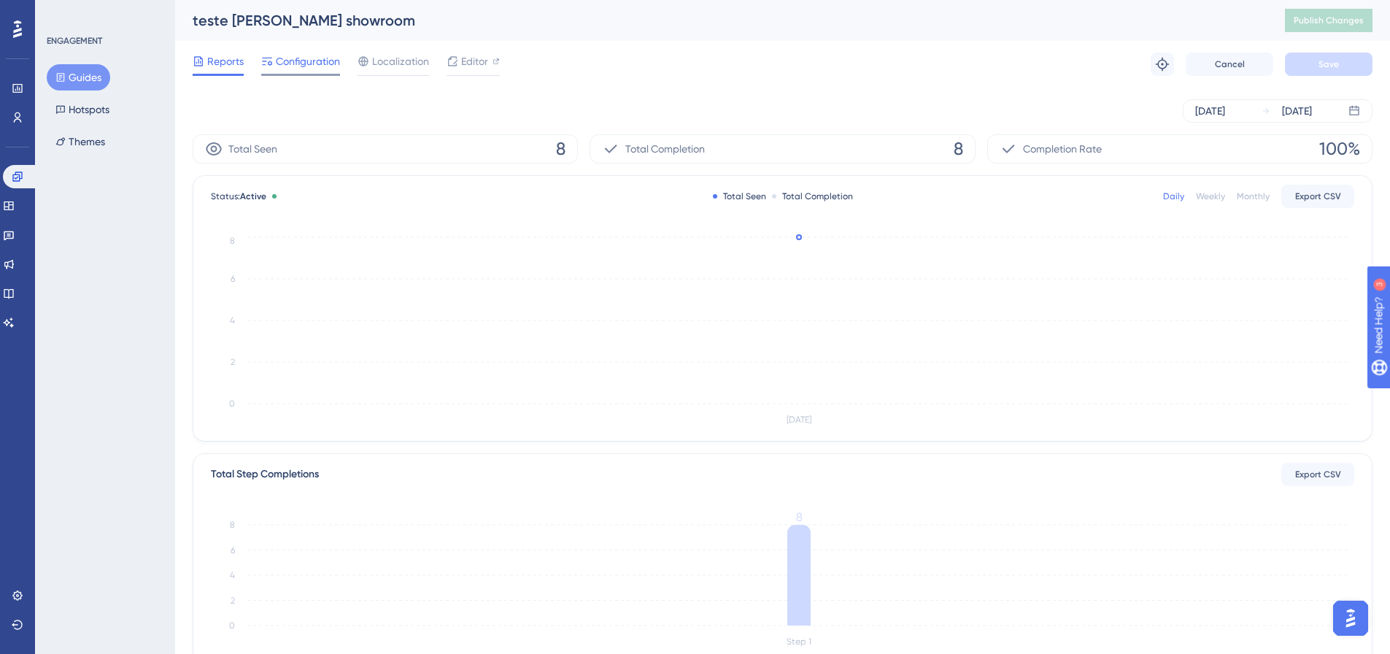
click at [308, 64] on span "Configuration" at bounding box center [308, 62] width 64 height 18
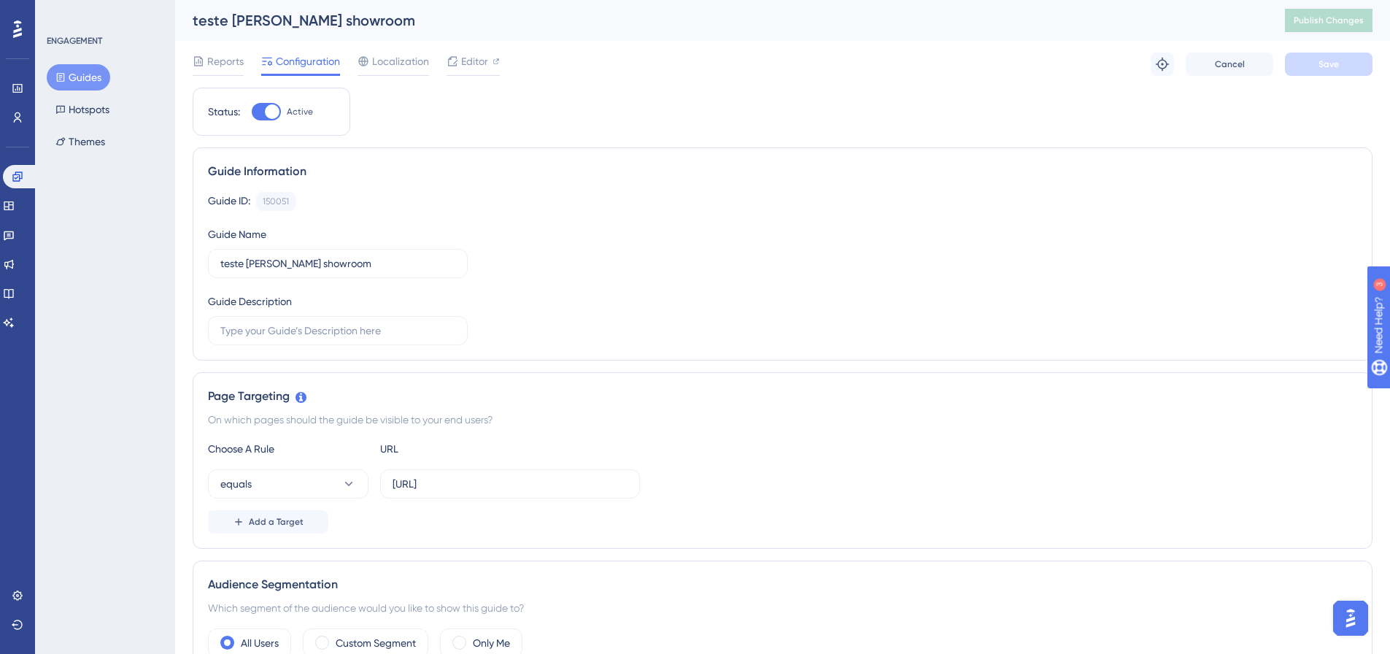
click at [314, 60] on span "Configuration" at bounding box center [308, 62] width 64 height 18
click at [254, 47] on div "Reports Configuration Localization Editor Troubleshoot Cancel Save" at bounding box center [783, 64] width 1180 height 47
click at [236, 58] on span "Reports" at bounding box center [225, 62] width 36 height 18
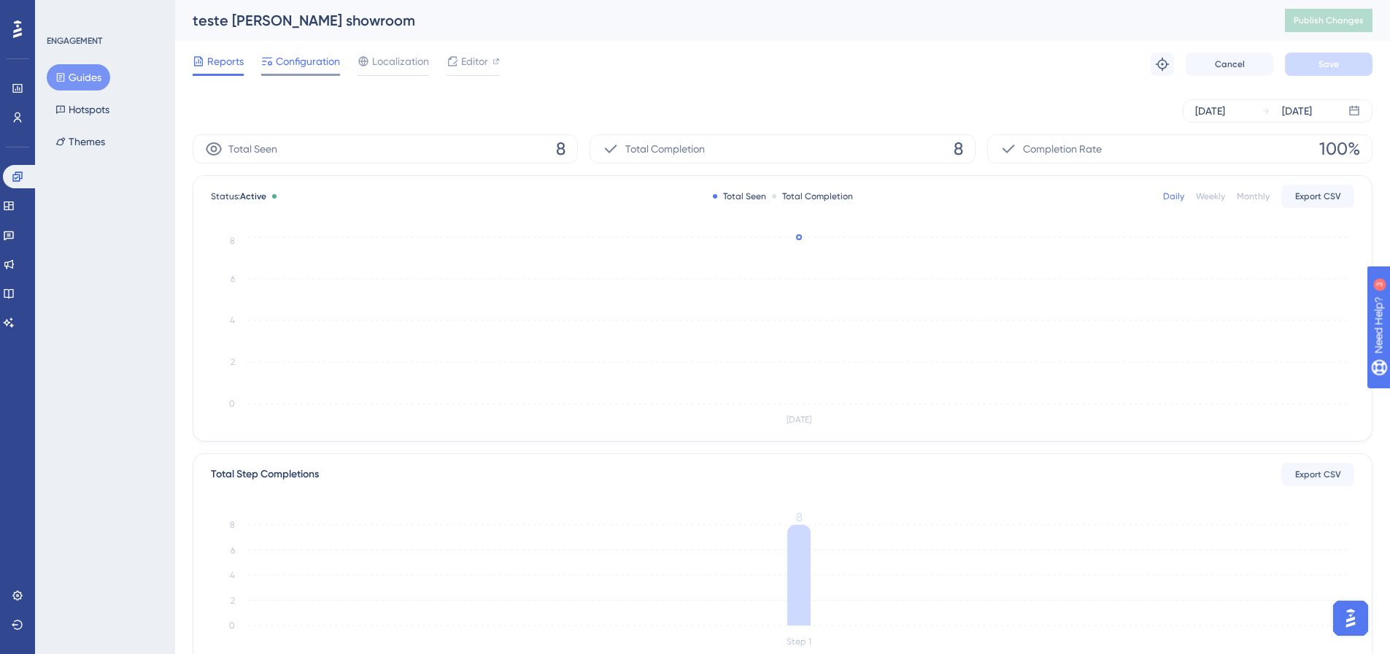
click at [263, 72] on div "Configuration" at bounding box center [300, 64] width 79 height 23
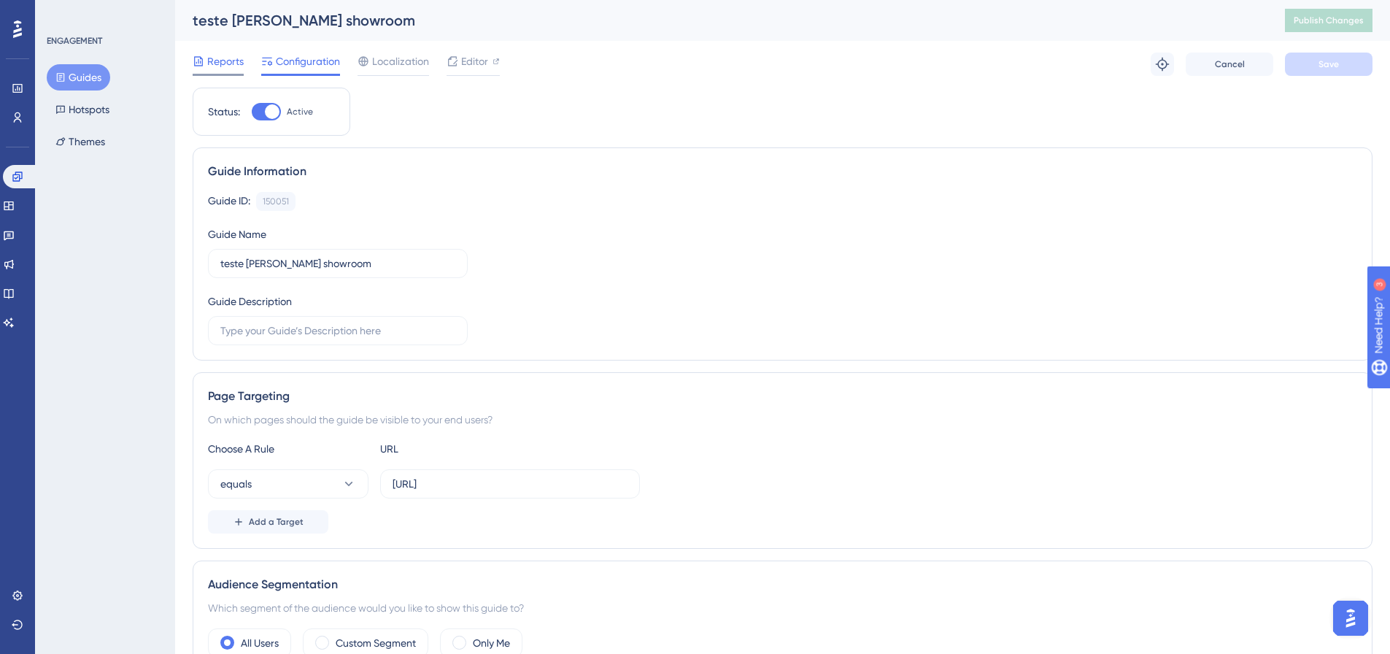
click at [231, 53] on span "Reports" at bounding box center [225, 62] width 36 height 18
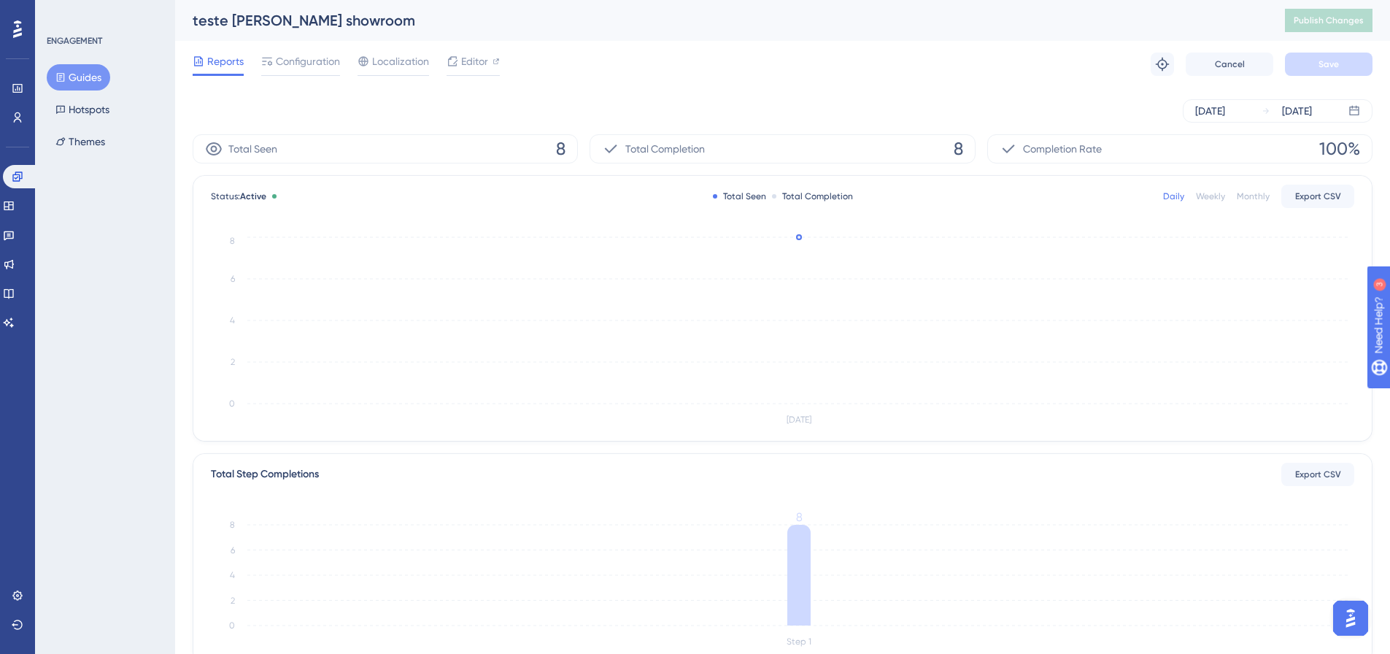
click at [260, 45] on div "Reports Configuration Localization Editor Troubleshoot Cancel Save" at bounding box center [783, 64] width 1180 height 47
click at [282, 60] on span "Configuration" at bounding box center [308, 62] width 64 height 18
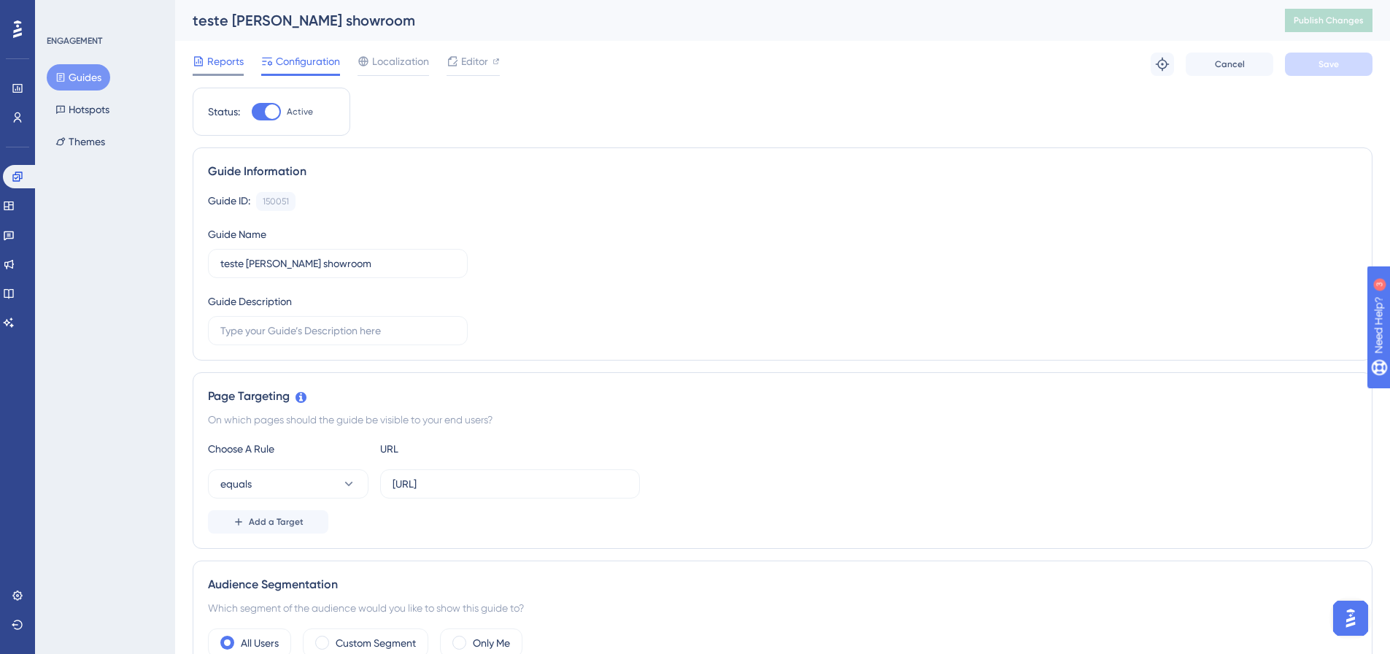
click at [231, 55] on span "Reports" at bounding box center [225, 62] width 36 height 18
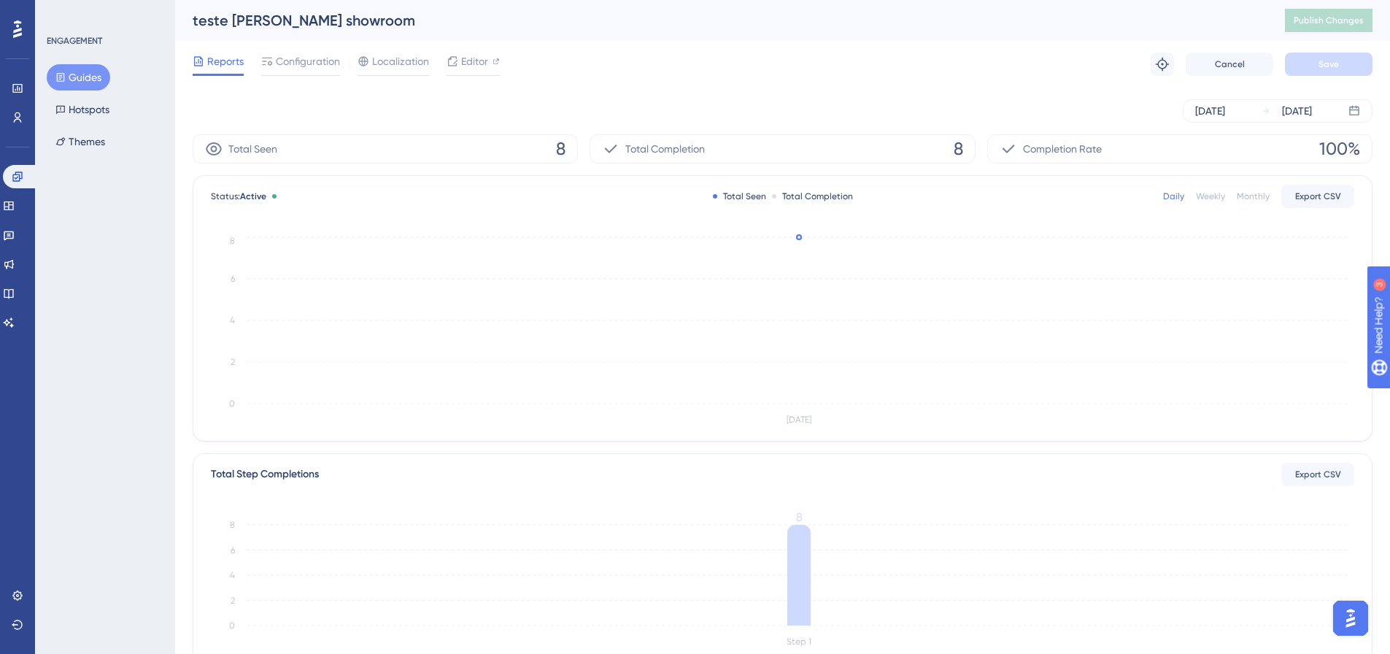
click at [277, 52] on div "Reports Configuration Localization Editor Troubleshoot Cancel Save" at bounding box center [783, 64] width 1180 height 47
click at [289, 63] on span "Configuration" at bounding box center [308, 62] width 64 height 18
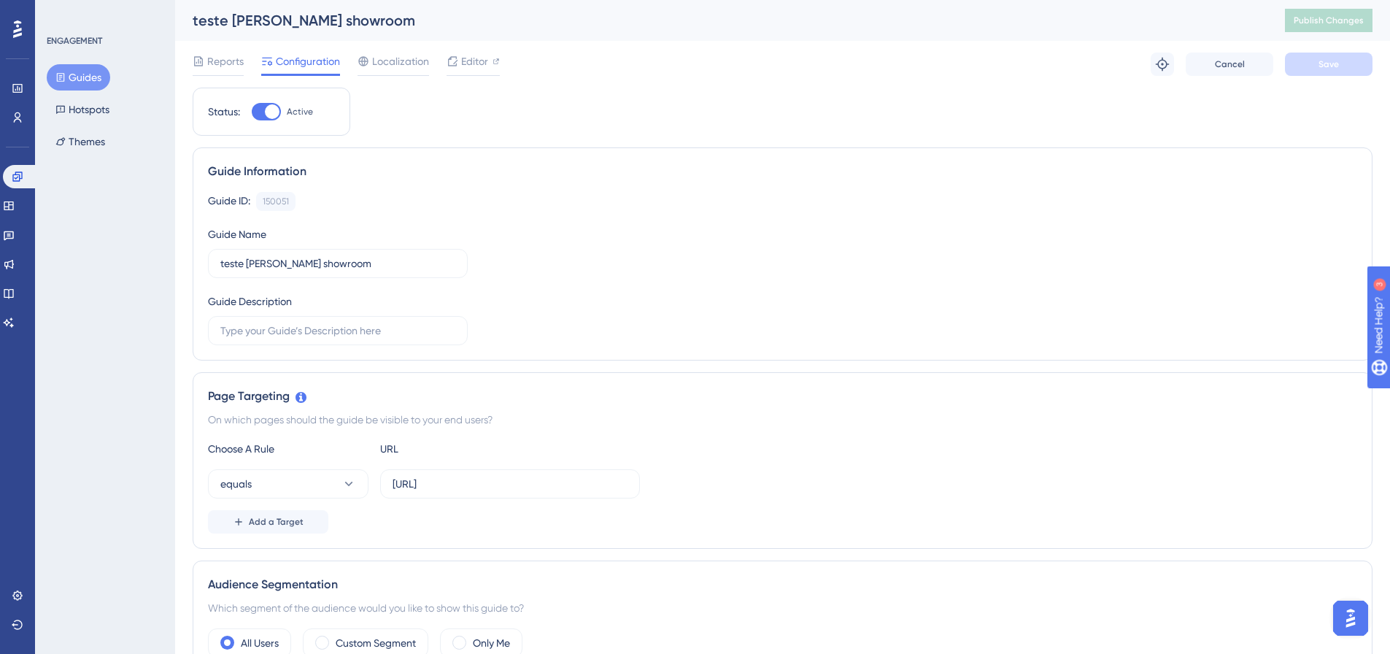
click at [249, 55] on div "Reports Configuration Localization Editor" at bounding box center [346, 64] width 307 height 23
click at [235, 66] on span "Reports" at bounding box center [225, 62] width 36 height 18
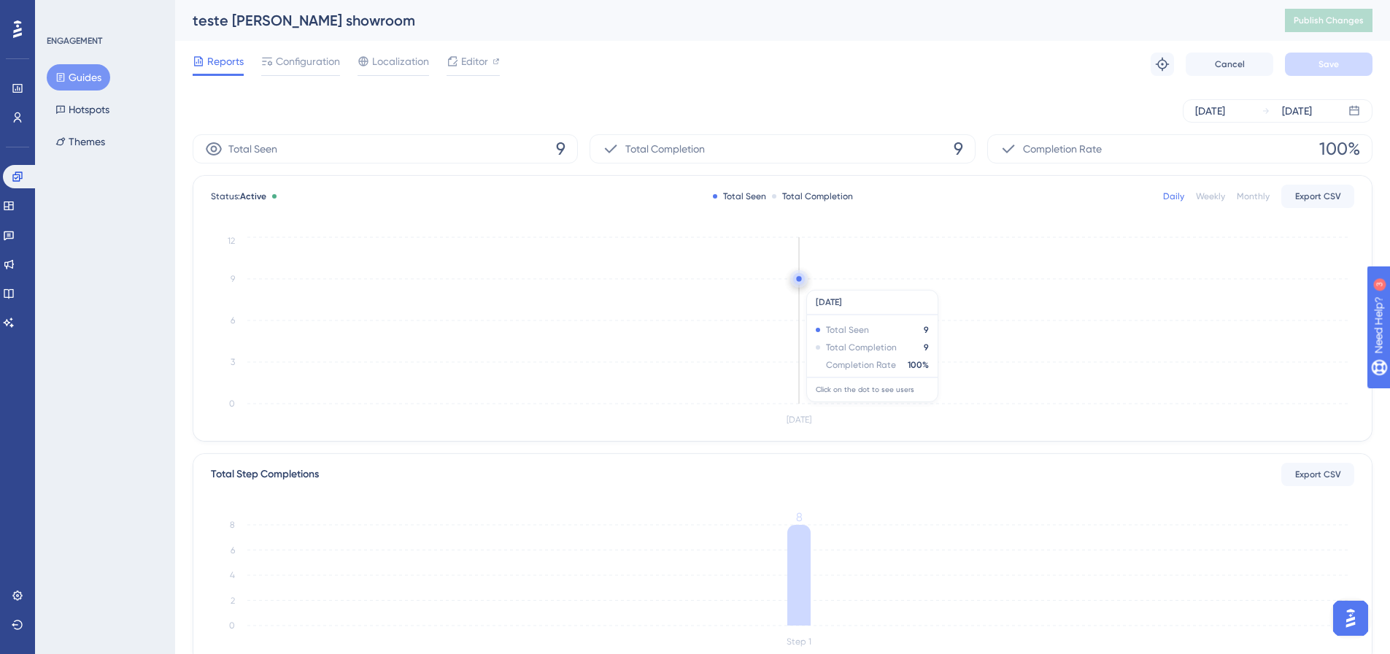
click at [802, 282] on circle at bounding box center [799, 279] width 12 height 12
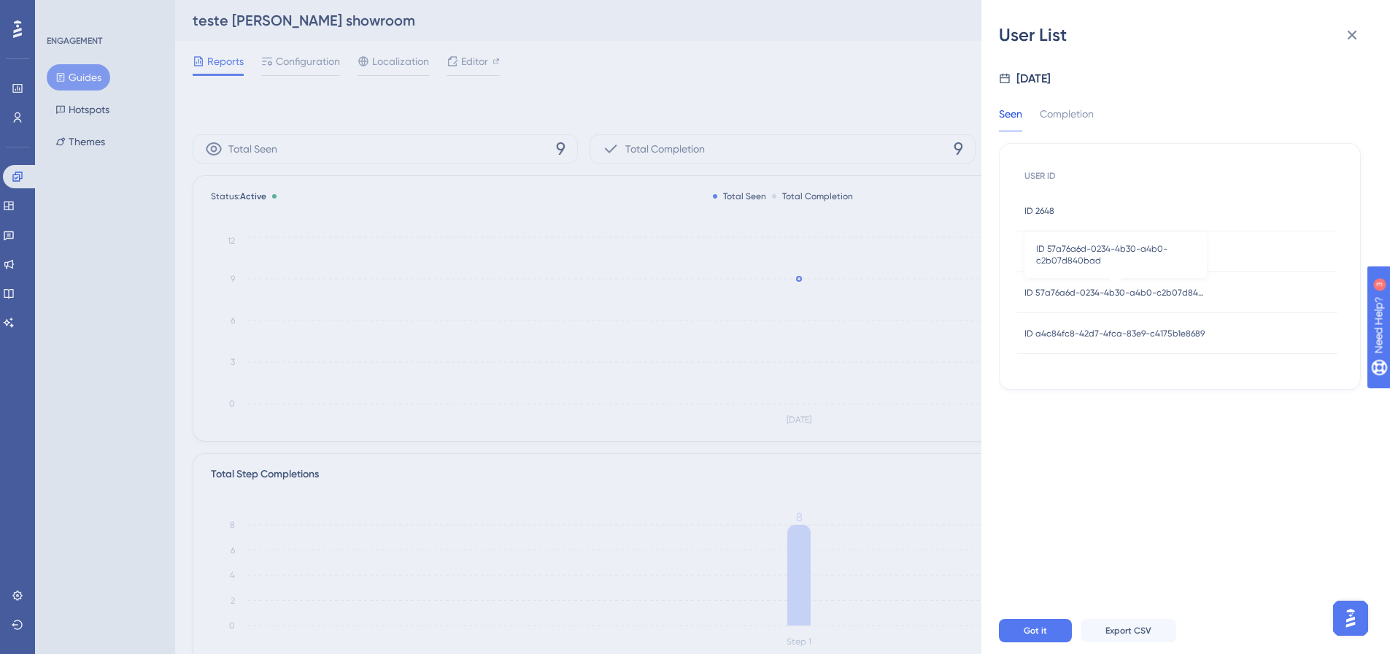
click at [1112, 292] on span "ID 57a76a6d-0234-4b30-a4b0-c2b07d840bad" at bounding box center [1115, 293] width 182 height 12
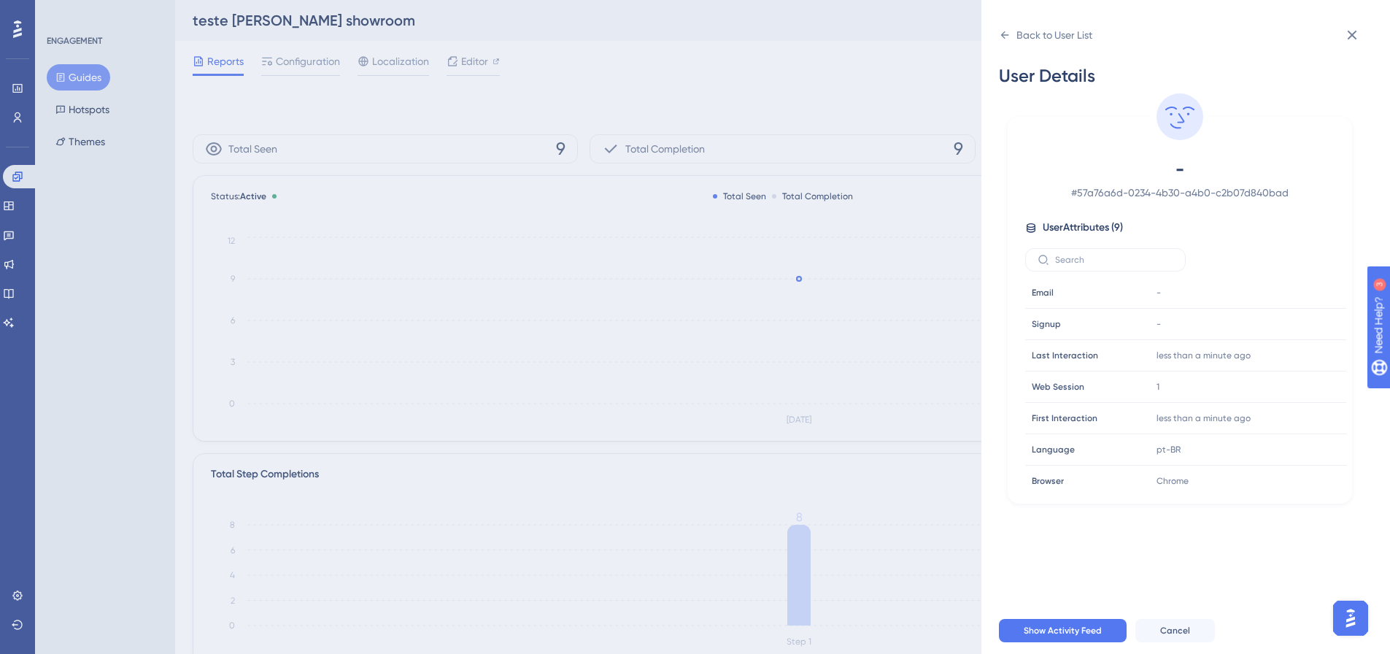
click at [580, 130] on div "Back to User List User Details - # 57a76a6d-0234-4b30-a4b0-c2b07d840bad User At…" at bounding box center [695, 327] width 1390 height 654
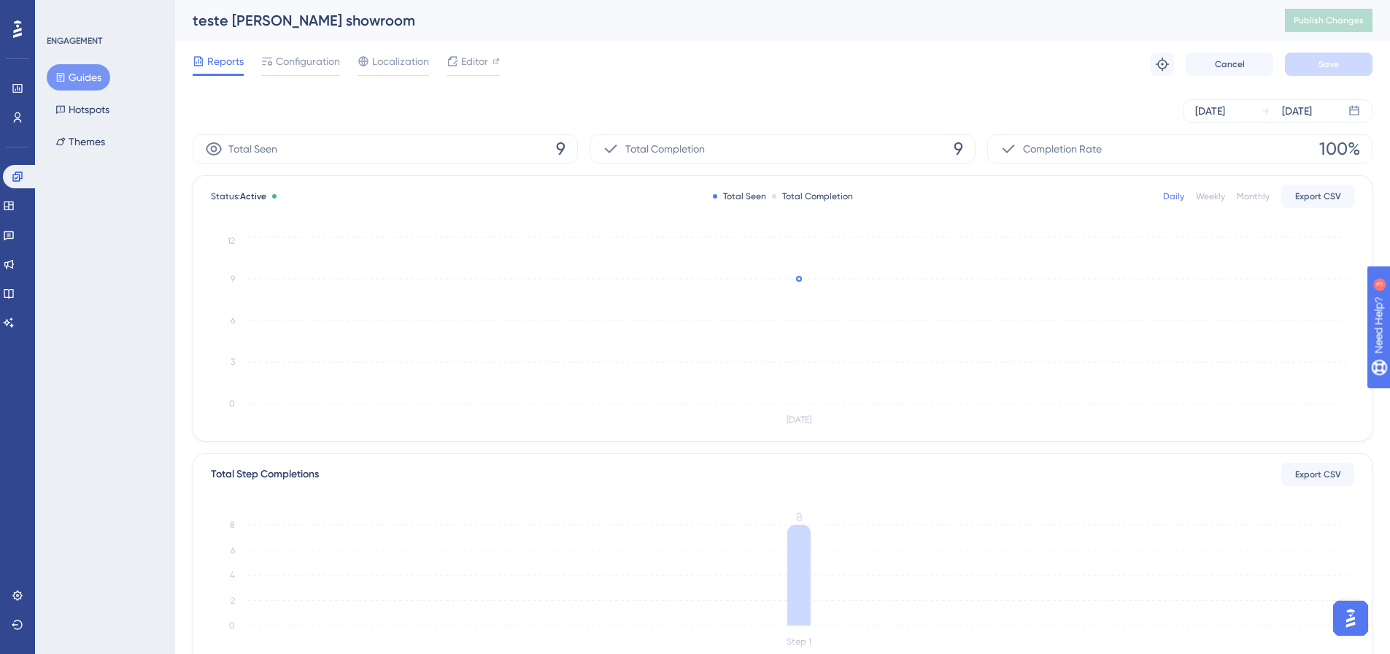
click at [292, 52] on div "Reports Configuration Localization Editor Troubleshoot Cancel Save" at bounding box center [783, 64] width 1180 height 47
click at [298, 63] on span "Configuration" at bounding box center [308, 62] width 64 height 18
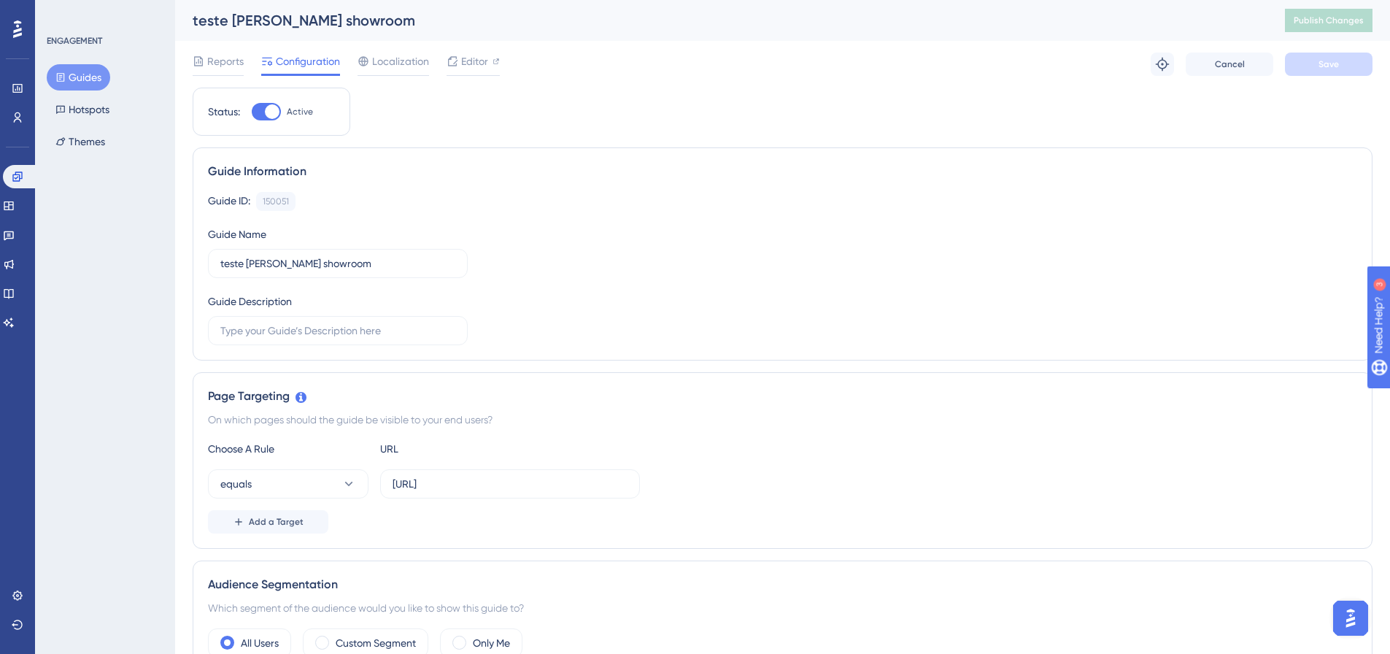
click at [266, 117] on div at bounding box center [272, 111] width 15 height 15
click at [252, 112] on input "Active" at bounding box center [251, 112] width 1 height 1
checkbox input "false"
click at [1318, 71] on button "Save" at bounding box center [1329, 64] width 88 height 23
click at [1330, 19] on span "Publish Changes" at bounding box center [1328, 21] width 70 height 12
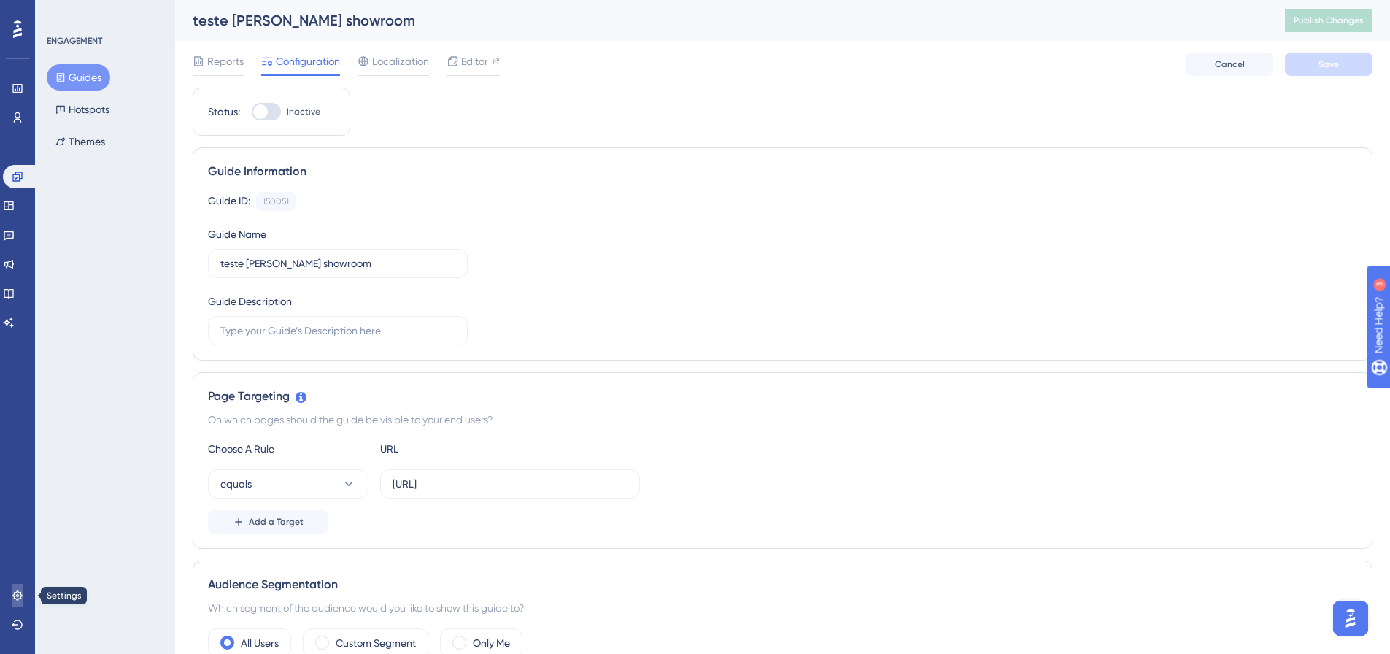
click at [12, 591] on icon at bounding box center [18, 595] width 12 height 12
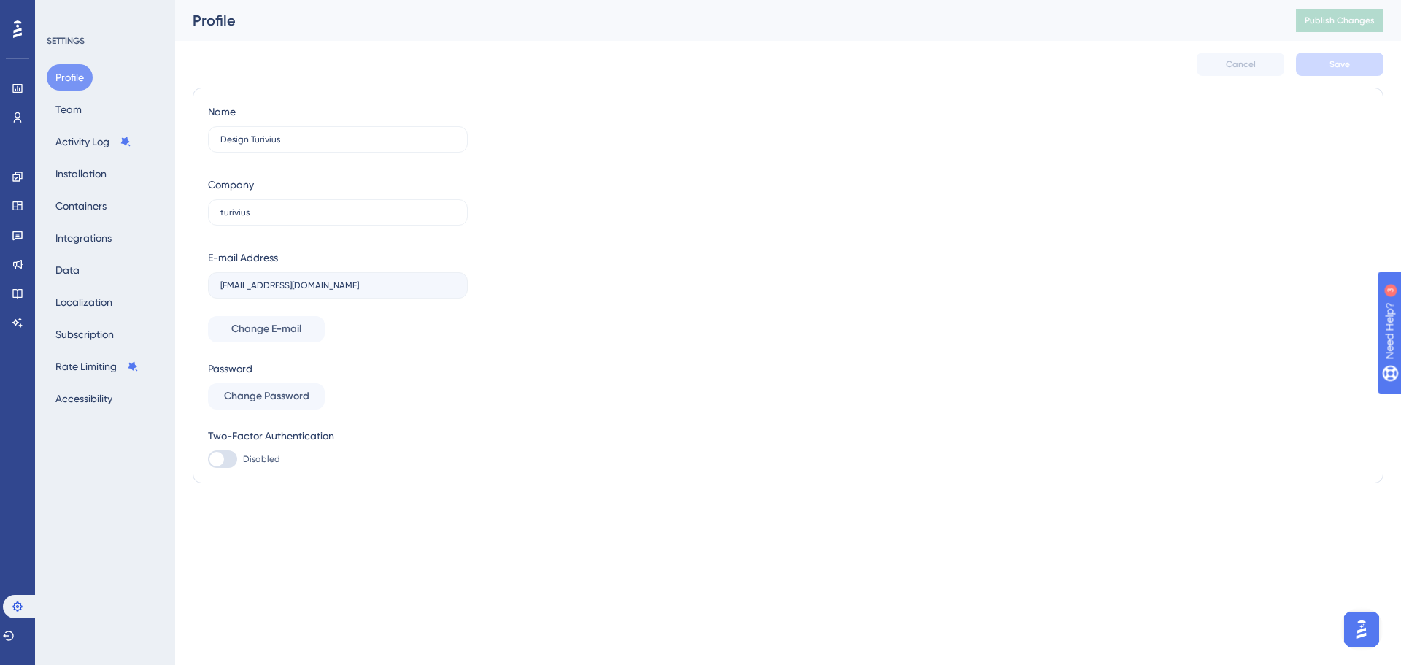
click at [1, 178] on div "Performance Users Engagement Widgets Feedback Product Updates Knowledge Base AI…" at bounding box center [17, 332] width 35 height 665
click at [12, 182] on link at bounding box center [18, 176] width 12 height 23
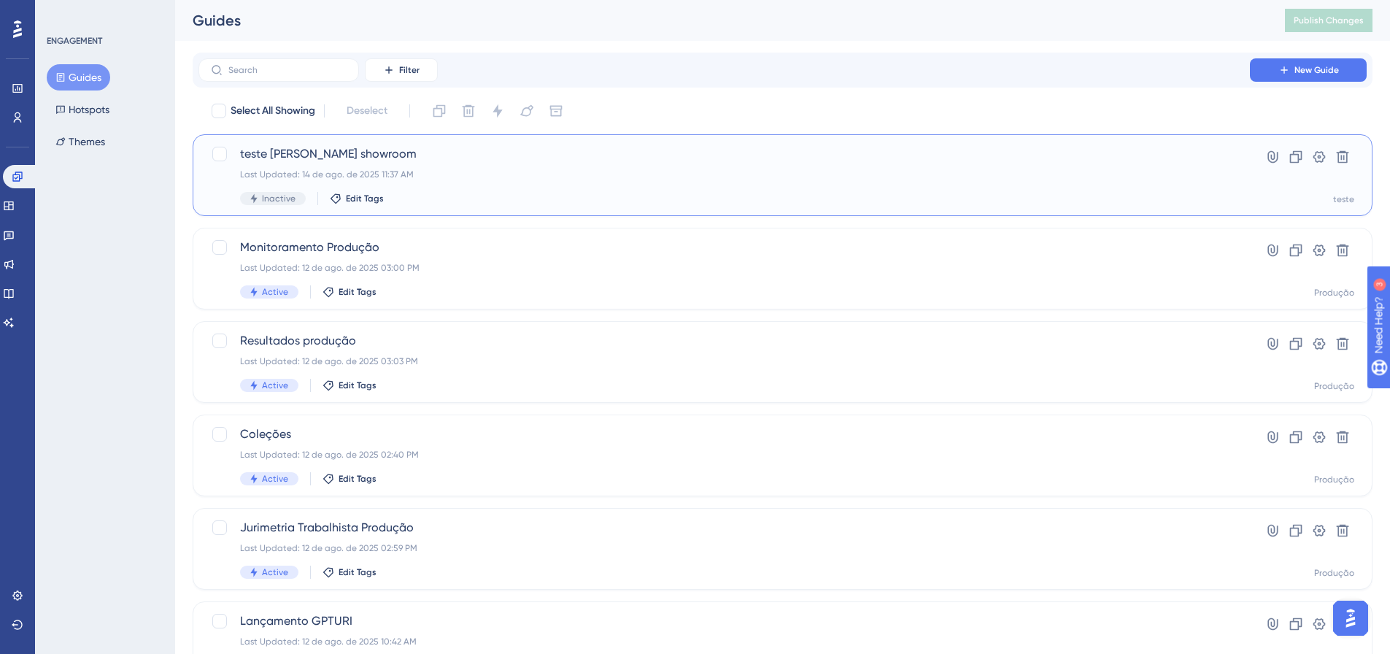
click at [544, 203] on div "Inactive Edit Tags" at bounding box center [724, 198] width 968 height 13
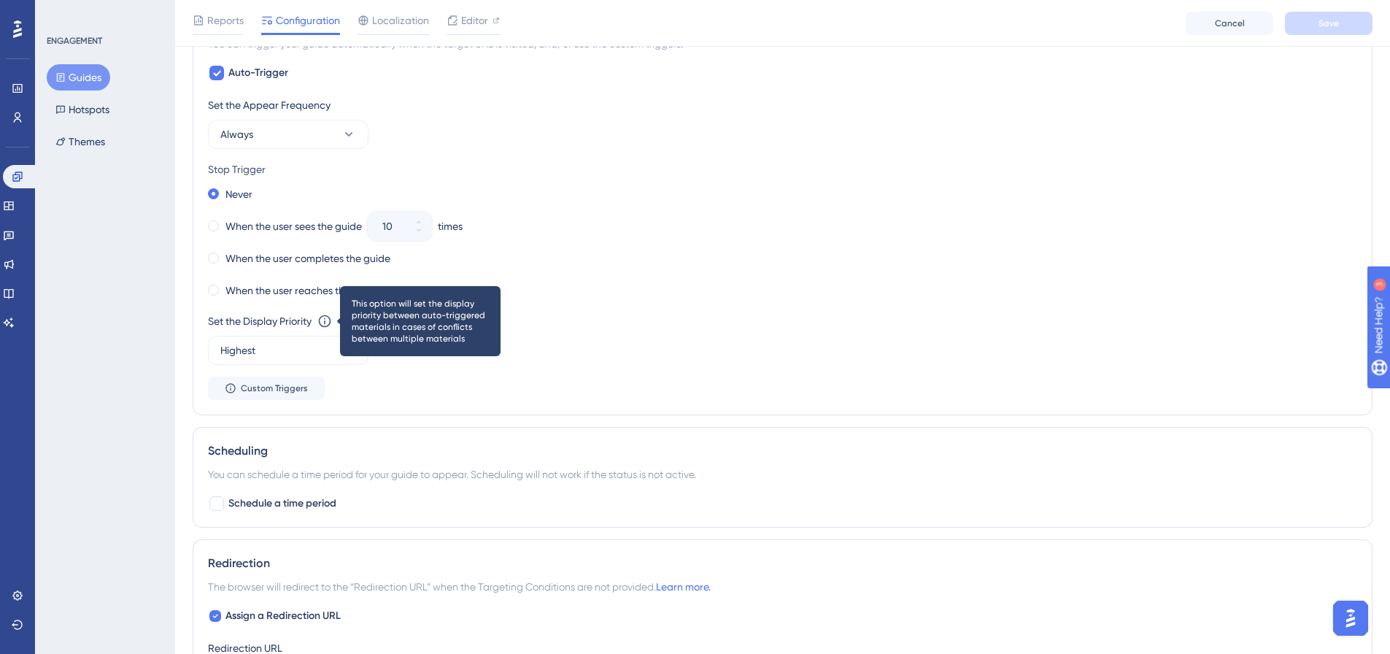
scroll to position [730, 0]
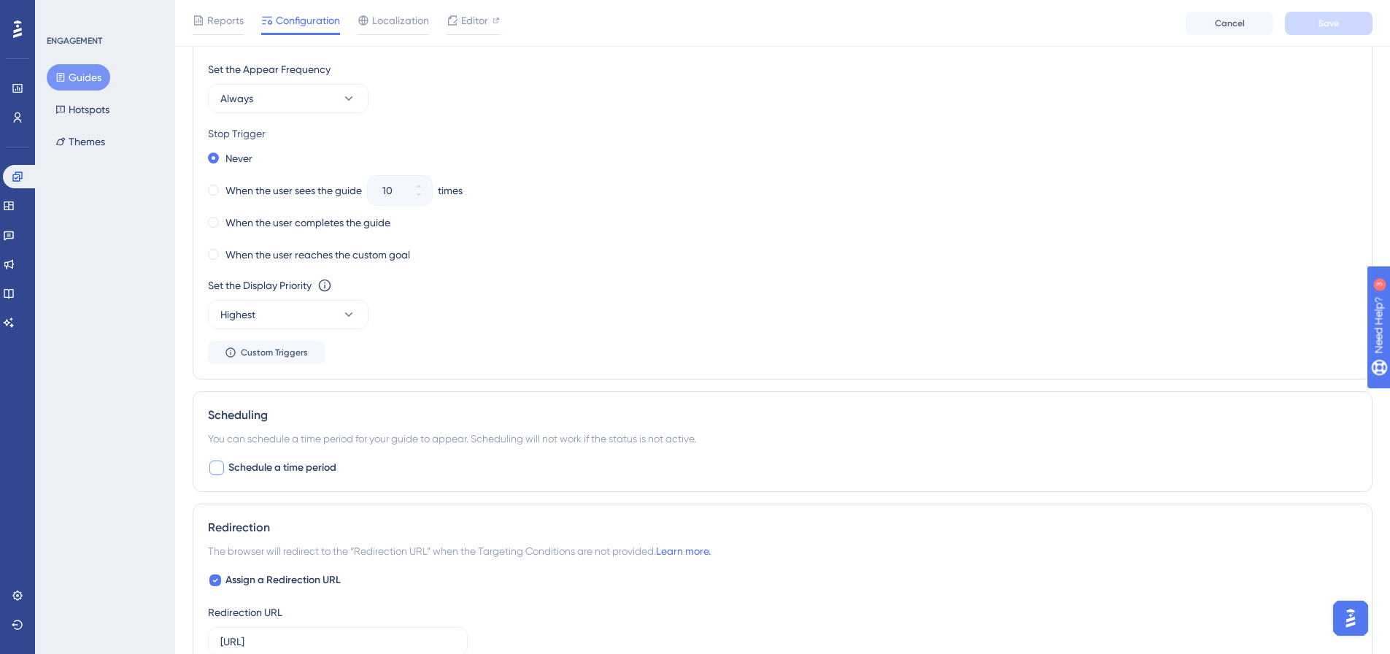
click at [308, 466] on span "Schedule a time period" at bounding box center [282, 468] width 108 height 18
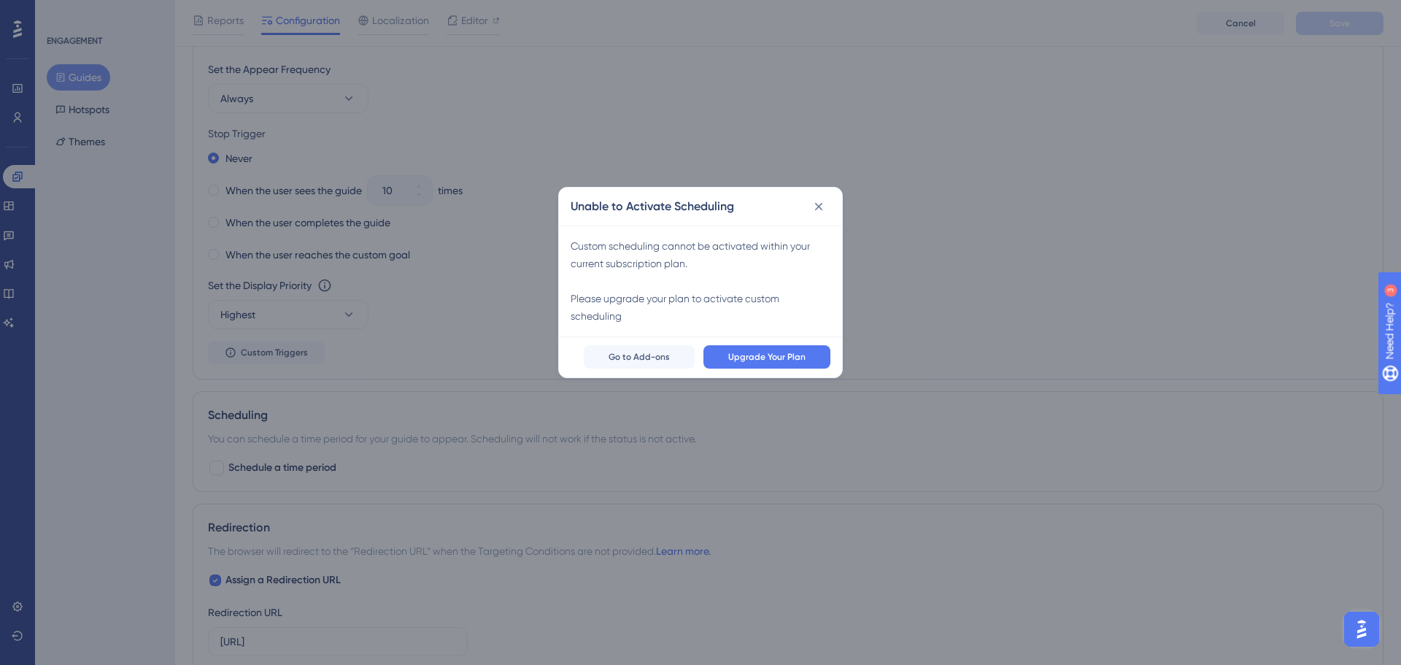
click at [819, 218] on div "Unable to Activate Scheduling" at bounding box center [700, 206] width 283 height 38
drag, startPoint x: 814, startPoint y: 206, endPoint x: 770, endPoint y: 241, distance: 56.6
click at [813, 206] on icon at bounding box center [818, 206] width 15 height 15
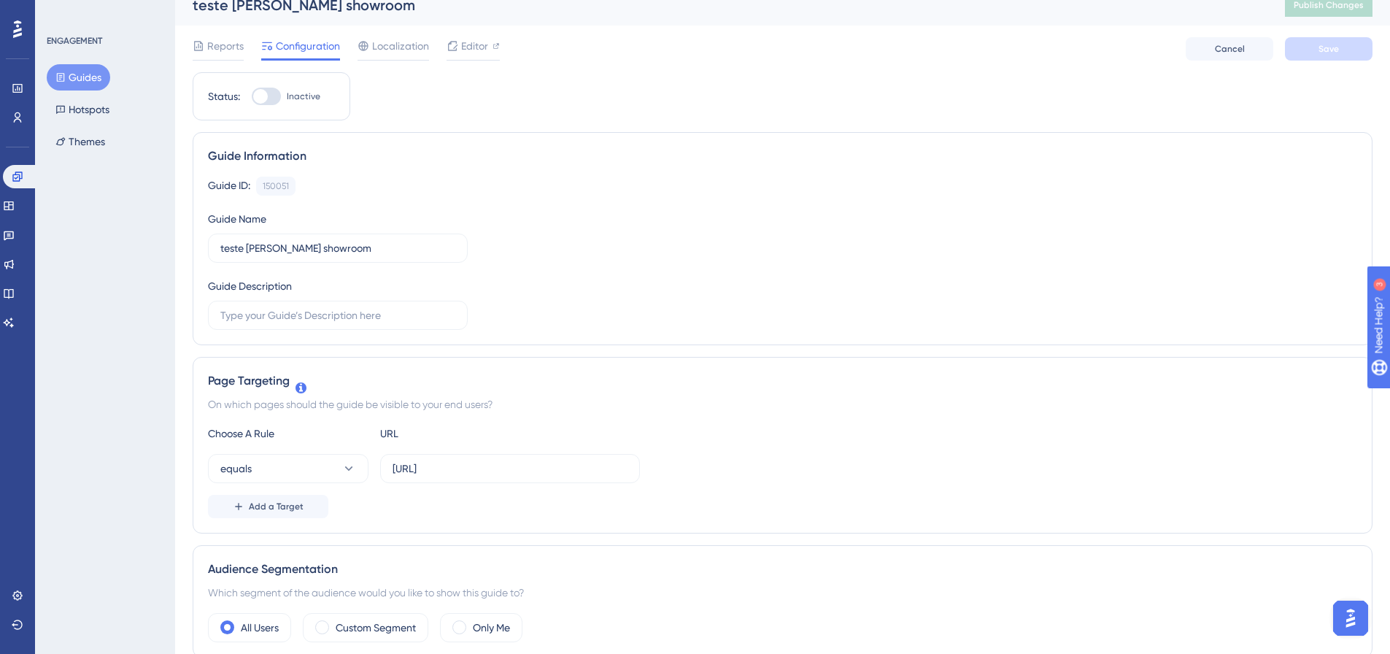
scroll to position [0, 0]
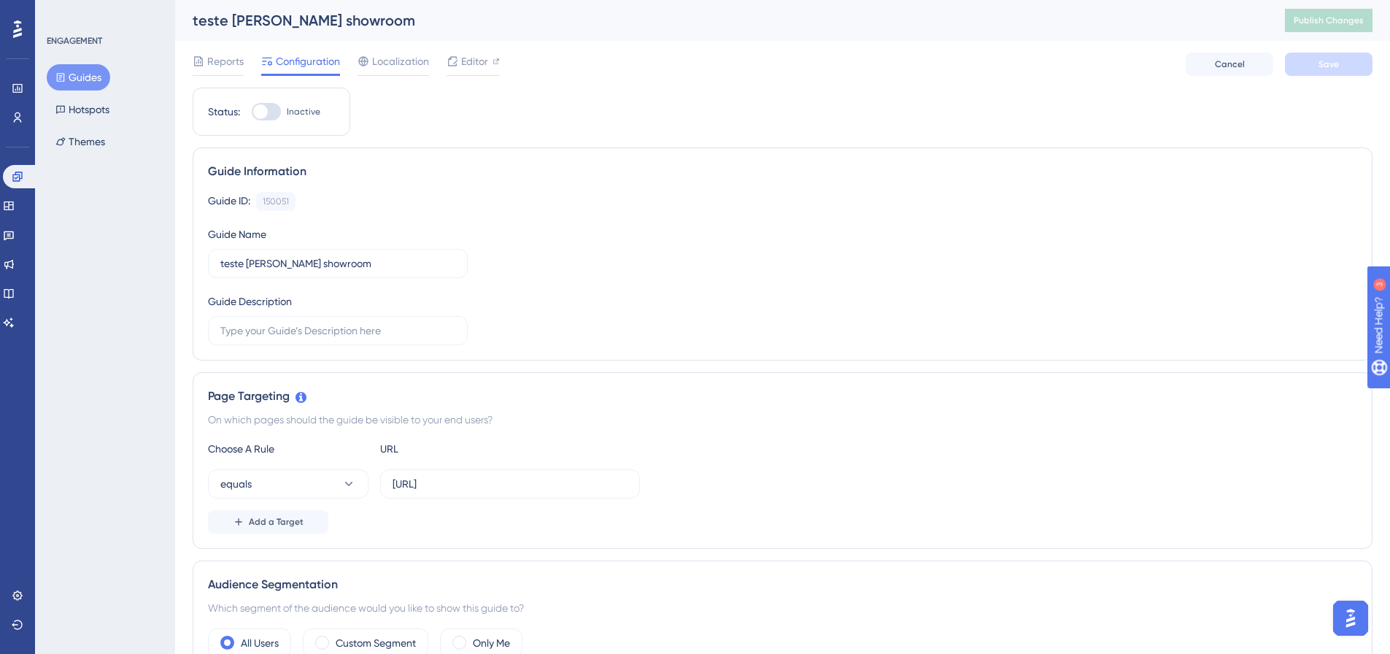
click at [263, 117] on div at bounding box center [260, 111] width 15 height 15
click at [252, 112] on input "Inactive" at bounding box center [251, 112] width 1 height 1
checkbox input "true"
click at [1356, 70] on button "Save" at bounding box center [1329, 64] width 88 height 23
click at [1354, 23] on span "Publish Changes" at bounding box center [1328, 21] width 70 height 12
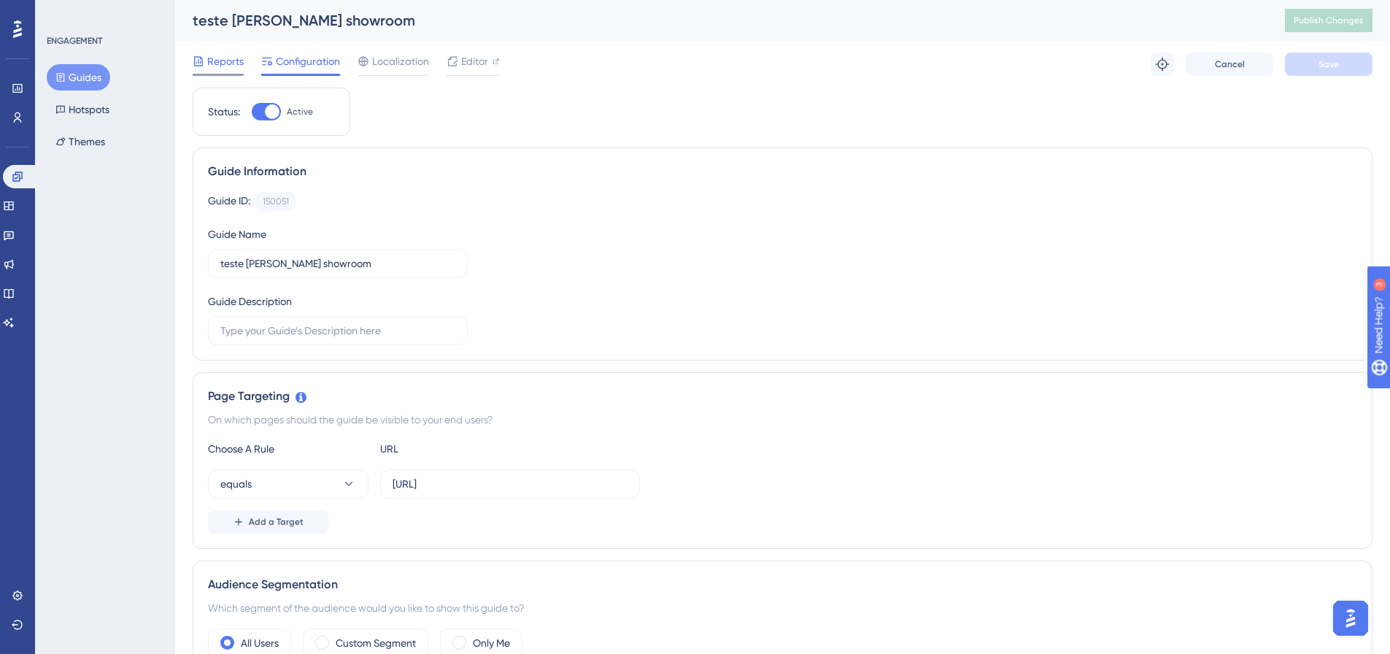
click at [220, 66] on span "Reports" at bounding box center [225, 62] width 36 height 18
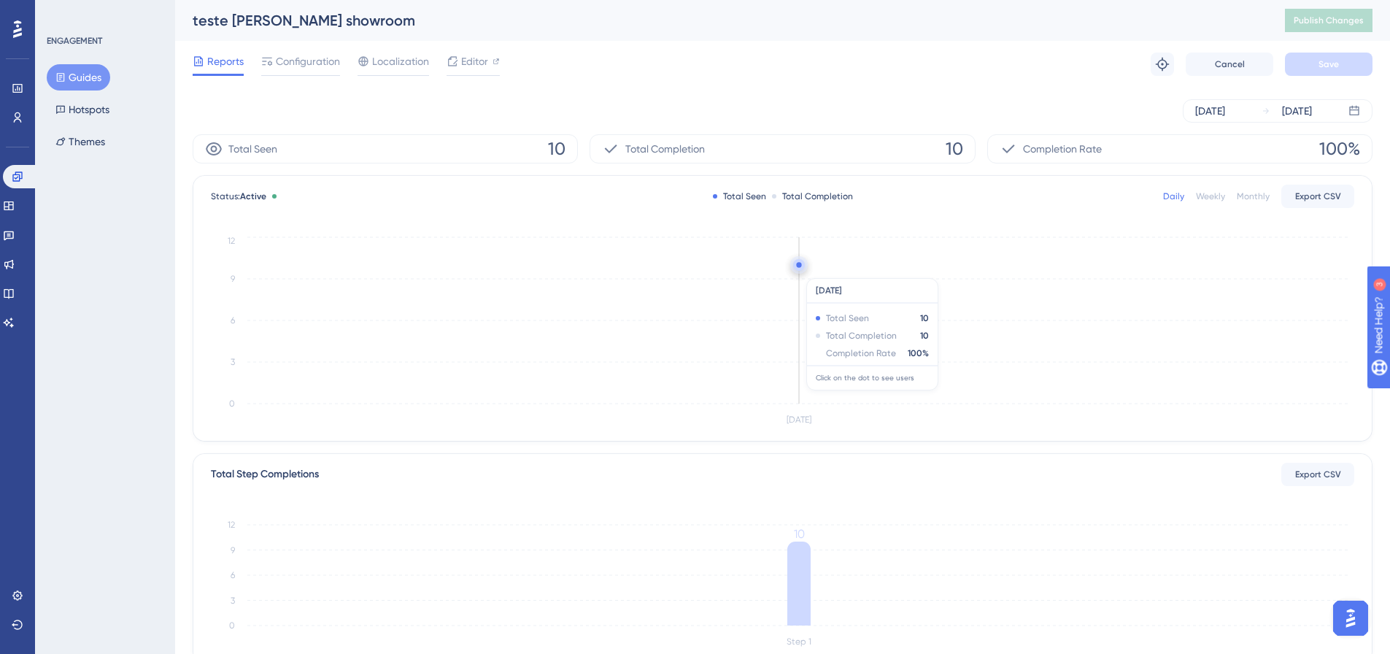
click at [802, 269] on circle at bounding box center [798, 266] width 7 height 7
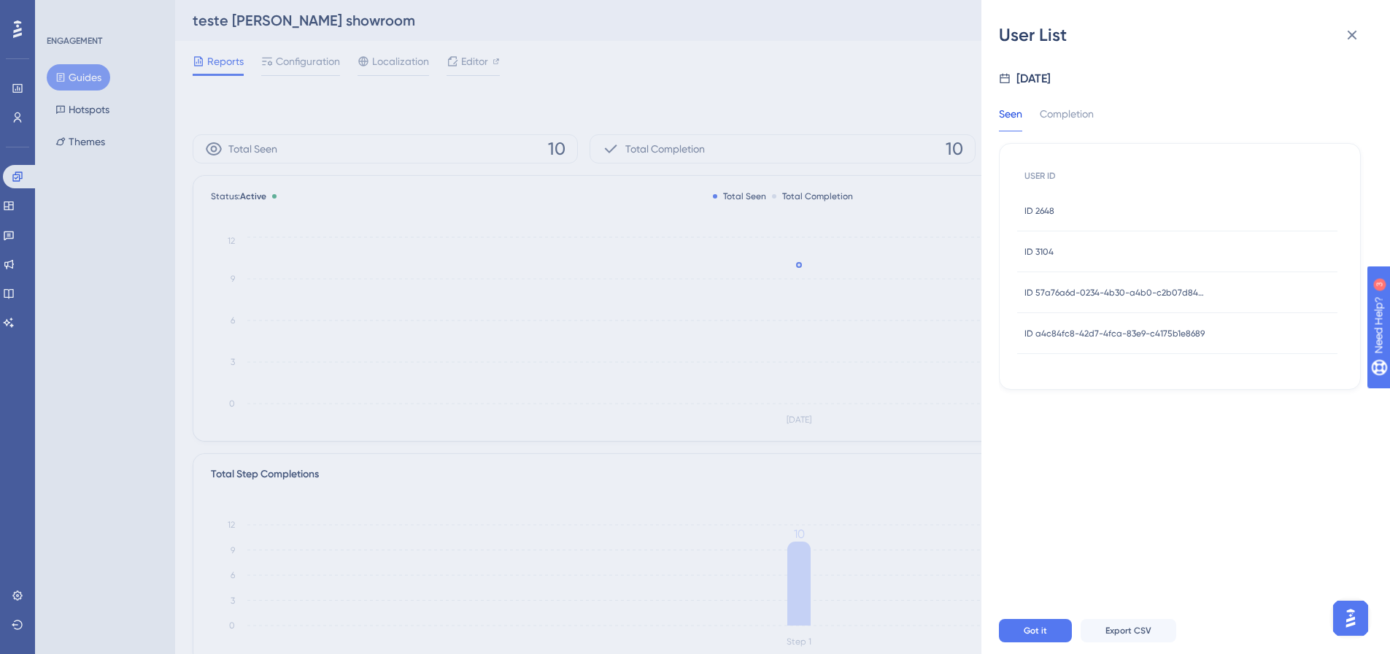
click at [1037, 214] on span "ID 2648" at bounding box center [1039, 211] width 30 height 12
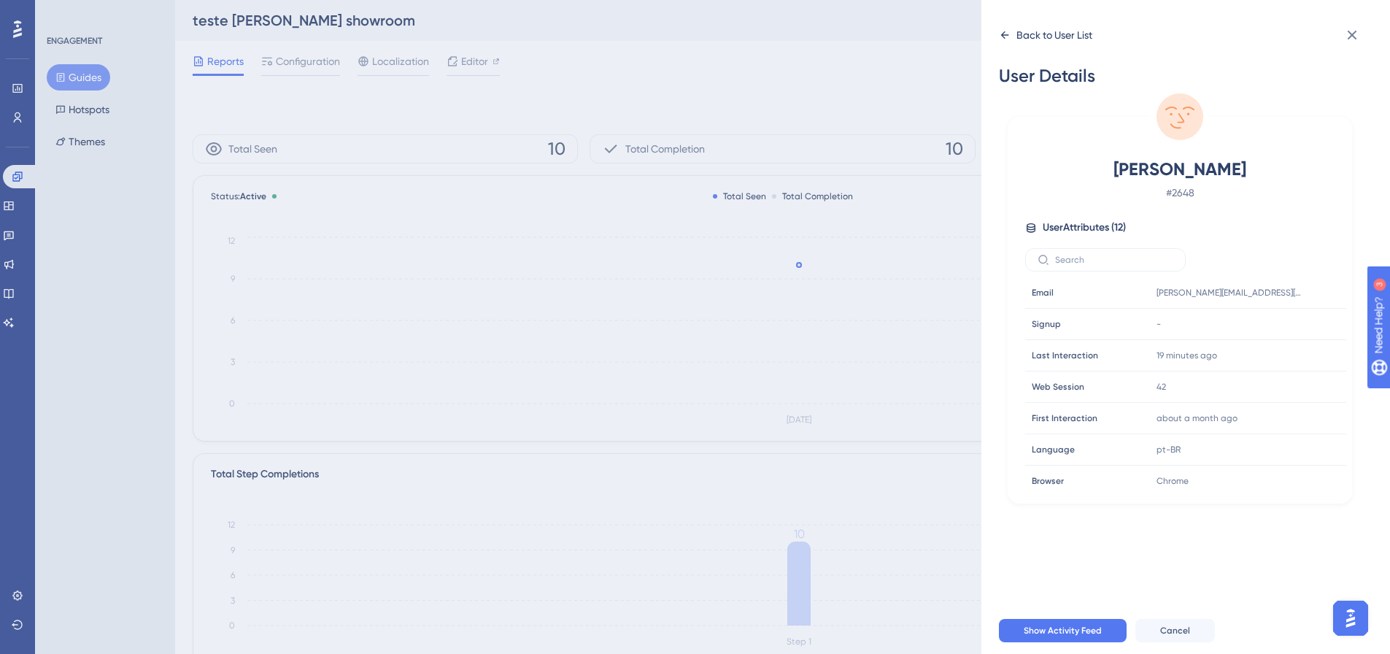
click at [1005, 42] on div "Back to User List" at bounding box center [1045, 34] width 93 height 23
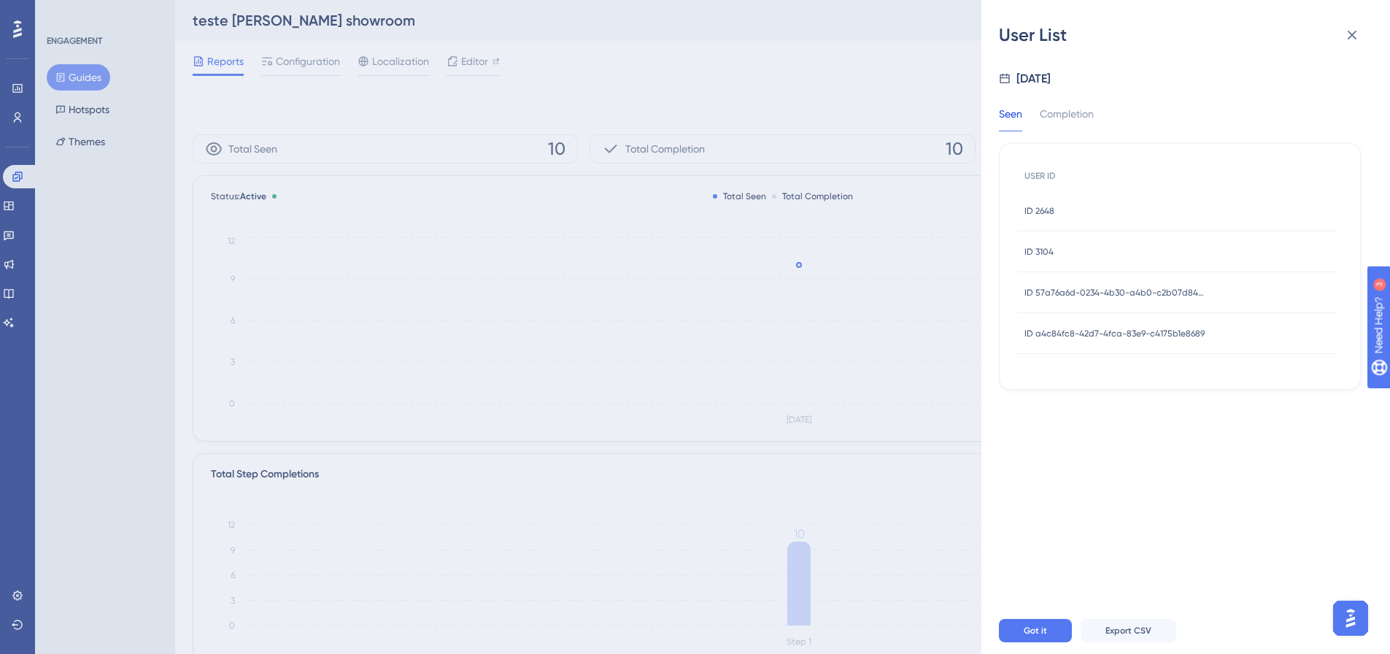
click at [1086, 284] on div "ID 57a76a6d-0234-4b30-a4b0-c2b07d840bad ID 57a76a6d-0234-4b30-a4b0-c2b07d840bad" at bounding box center [1115, 292] width 182 height 41
